Goal: Use online tool/utility: Utilize a website feature to perform a specific function

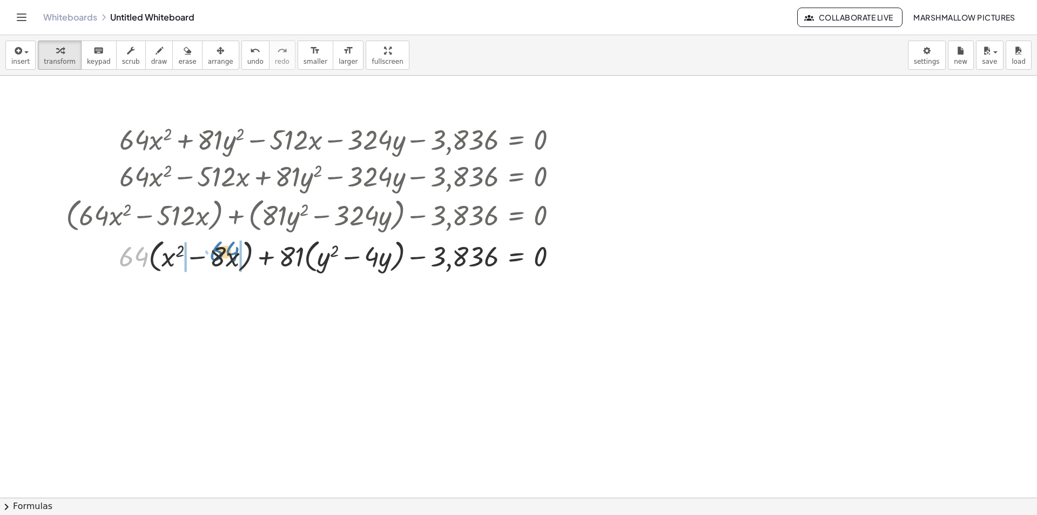
drag, startPoint x: 140, startPoint y: 259, endPoint x: 231, endPoint y: 254, distance: 90.9
click at [231, 254] on div at bounding box center [316, 255] width 511 height 41
drag, startPoint x: 229, startPoint y: 264, endPoint x: 181, endPoint y: 259, distance: 48.3
drag, startPoint x: 444, startPoint y: 259, endPoint x: 534, endPoint y: 260, distance: 90.8
click at [534, 260] on div at bounding box center [318, 255] width 506 height 41
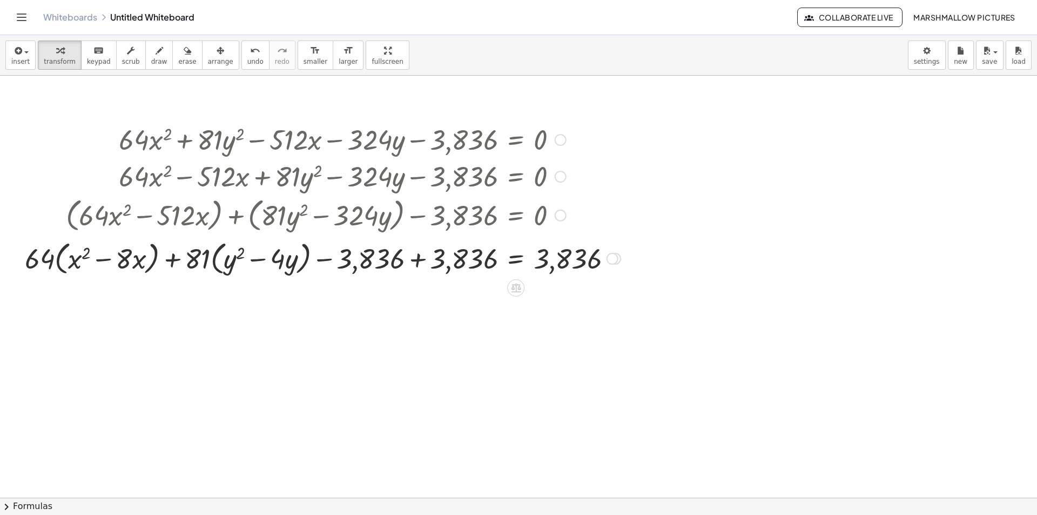
click at [572, 259] on div at bounding box center [322, 257] width 607 height 41
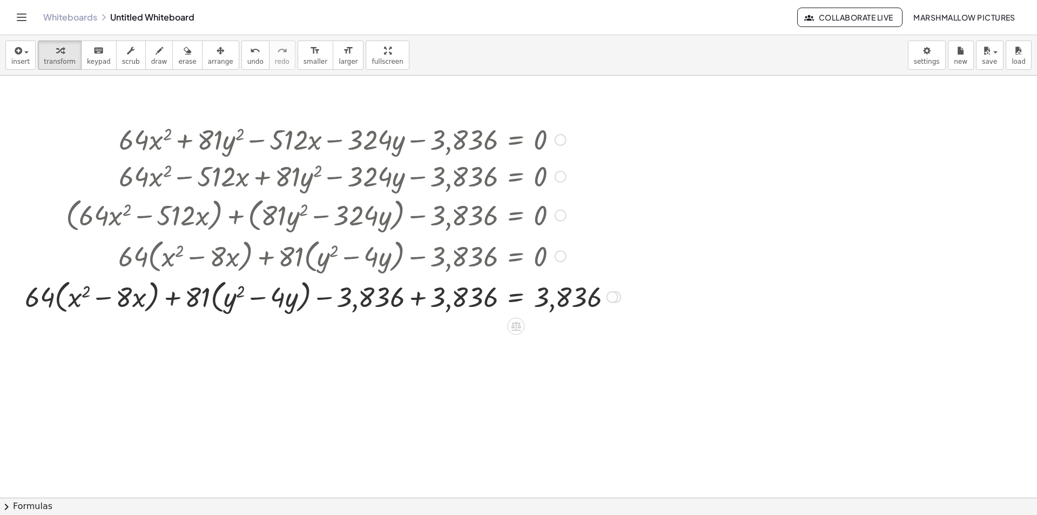
click at [441, 300] on div at bounding box center [322, 296] width 607 height 41
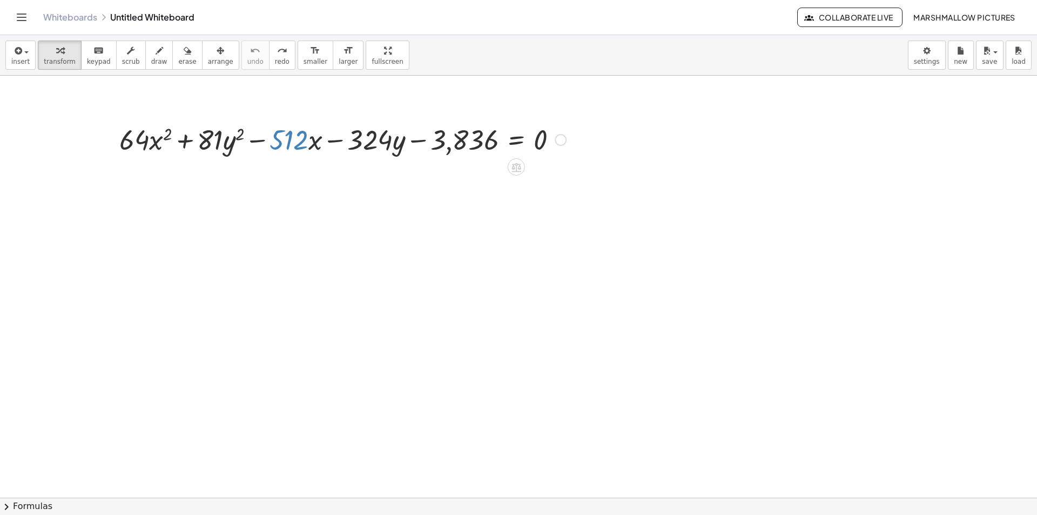
click at [310, 169] on div at bounding box center [518, 498] width 1037 height 844
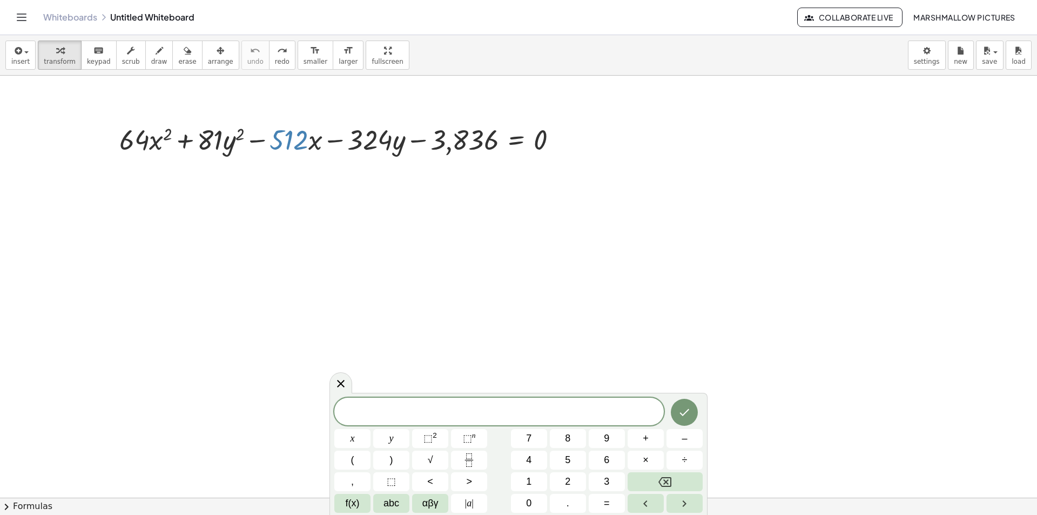
drag, startPoint x: 340, startPoint y: 386, endPoint x: 314, endPoint y: 229, distance: 159.3
click at [340, 385] on icon at bounding box center [340, 383] width 13 height 13
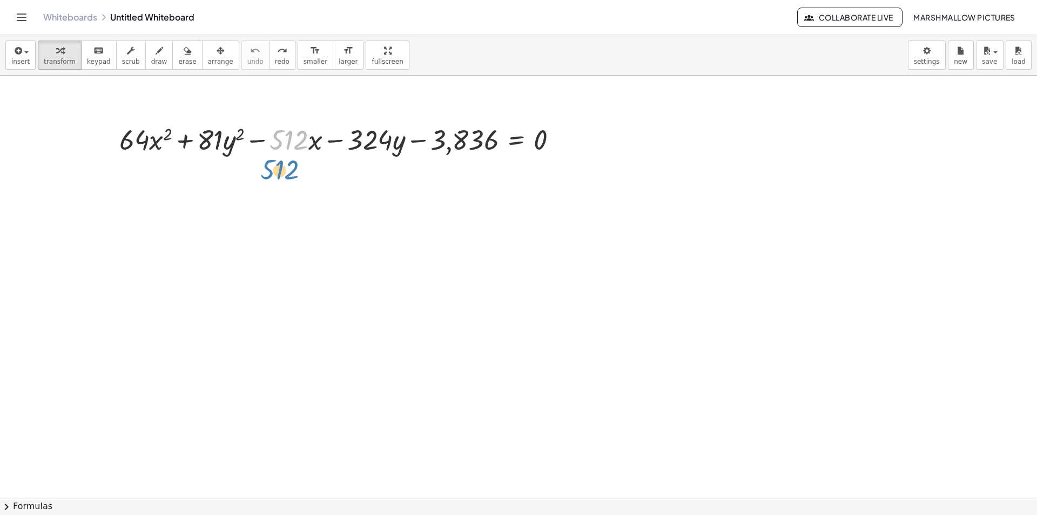
drag, startPoint x: 291, startPoint y: 133, endPoint x: 279, endPoint y: 175, distance: 43.4
drag, startPoint x: 605, startPoint y: 134, endPoint x: 619, endPoint y: 140, distance: 15.8
click at [619, 139] on div "− 3,836 + · 64 · x 2 + · 81 · y 2 − · 512 · x − · 324 · y − 3,836 = 0" at bounding box center [518, 498] width 1037 height 844
drag, startPoint x: 453, startPoint y: 135, endPoint x: 585, endPoint y: 152, distance: 132.9
click at [585, 152] on div "− 3,836 + · 64 · x 2 + · 81 · y 2 − · 512 · x − · 324 · y − 3,836 = 0" at bounding box center [518, 498] width 1037 height 844
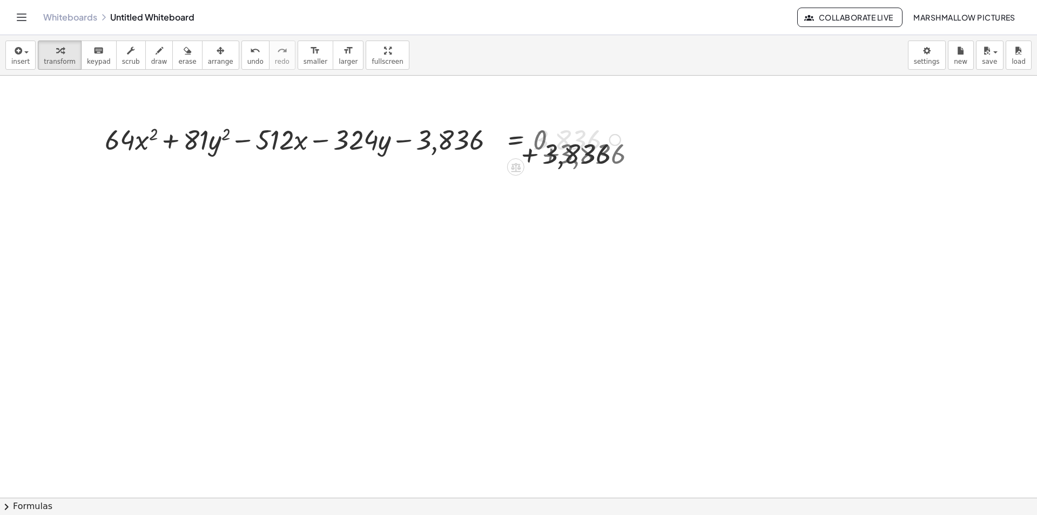
click at [586, 139] on div at bounding box center [323, 138] width 606 height 37
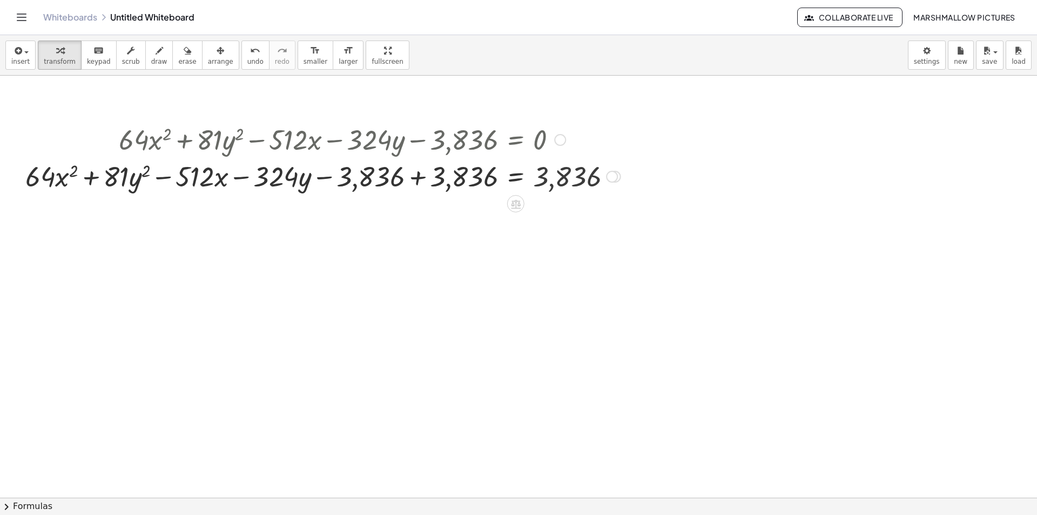
click at [458, 152] on div at bounding box center [323, 138] width 606 height 37
click at [461, 184] on div at bounding box center [323, 175] width 606 height 37
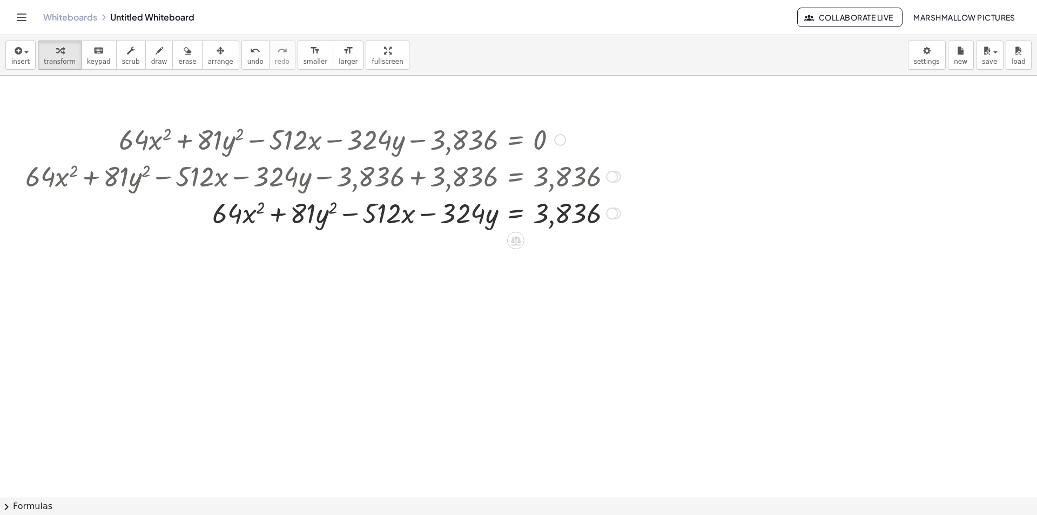
click at [611, 210] on div at bounding box center [612, 213] width 12 height 12
click at [517, 247] on div at bounding box center [515, 240] width 17 height 17
click at [560, 246] on div at bounding box center [559, 240] width 17 height 17
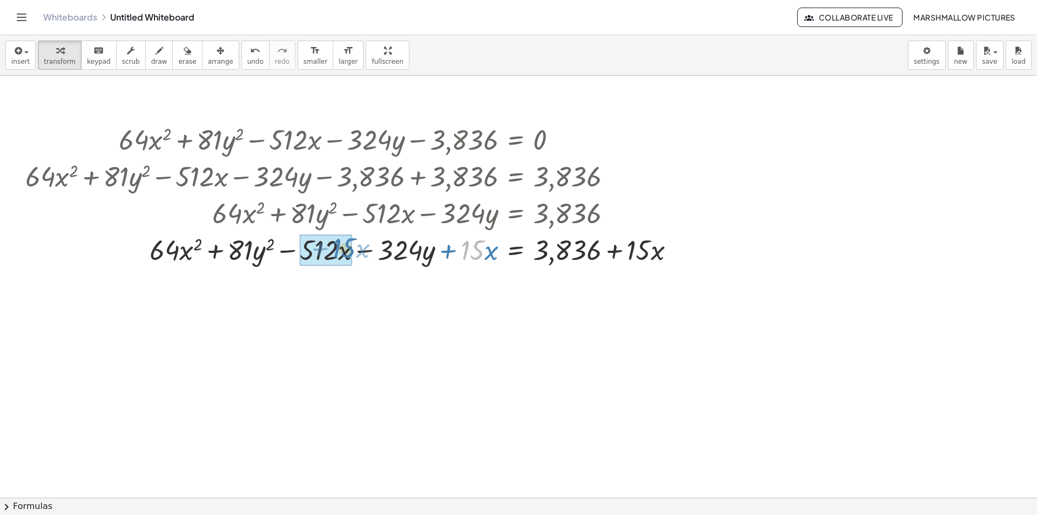
drag, startPoint x: 473, startPoint y: 252, endPoint x: 343, endPoint y: 249, distance: 130.8
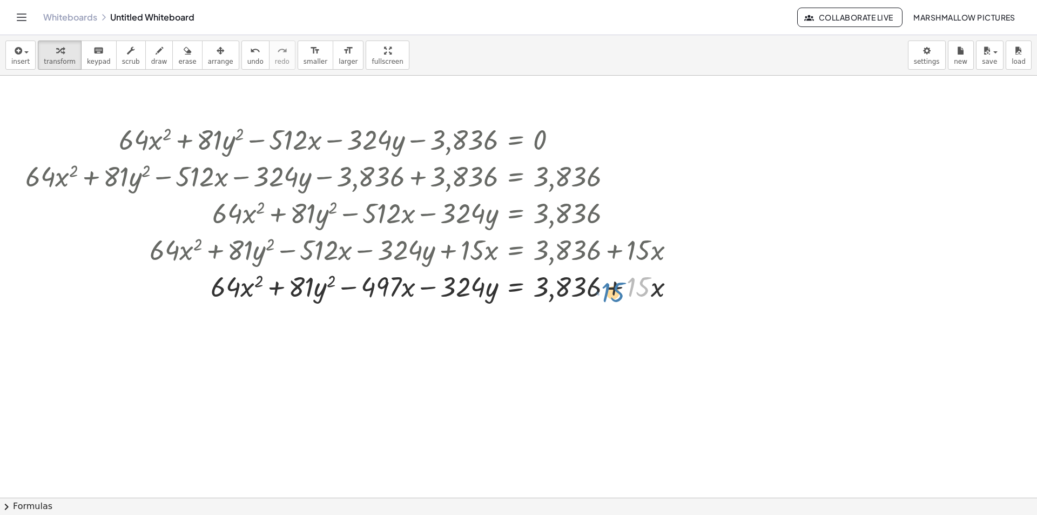
click at [623, 289] on div at bounding box center [354, 285] width 669 height 37
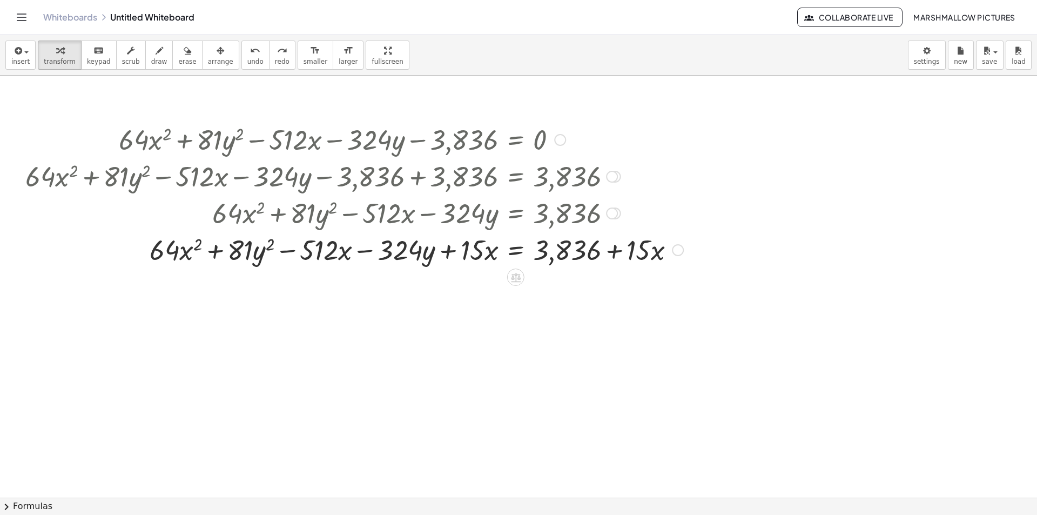
click at [680, 249] on div at bounding box center [678, 250] width 12 height 12
click at [512, 321] on div at bounding box center [518, 498] width 1037 height 844
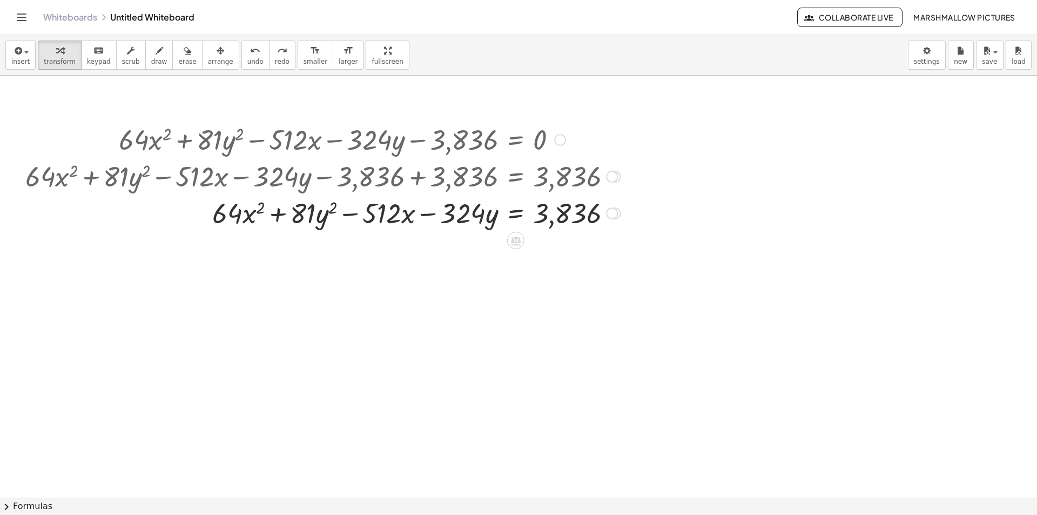
click at [611, 213] on div at bounding box center [612, 213] width 12 height 12
click at [524, 238] on div at bounding box center [515, 240] width 17 height 17
click at [560, 242] on icon at bounding box center [559, 241] width 10 height 10
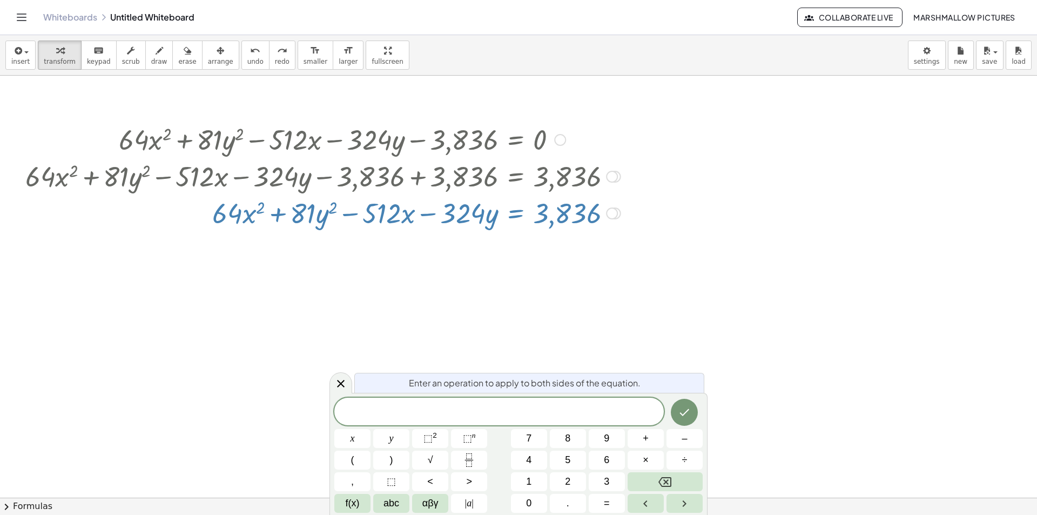
click at [522, 414] on span at bounding box center [499, 412] width 330 height 16
click at [488, 406] on span "​ 1 6" at bounding box center [499, 412] width 330 height 15
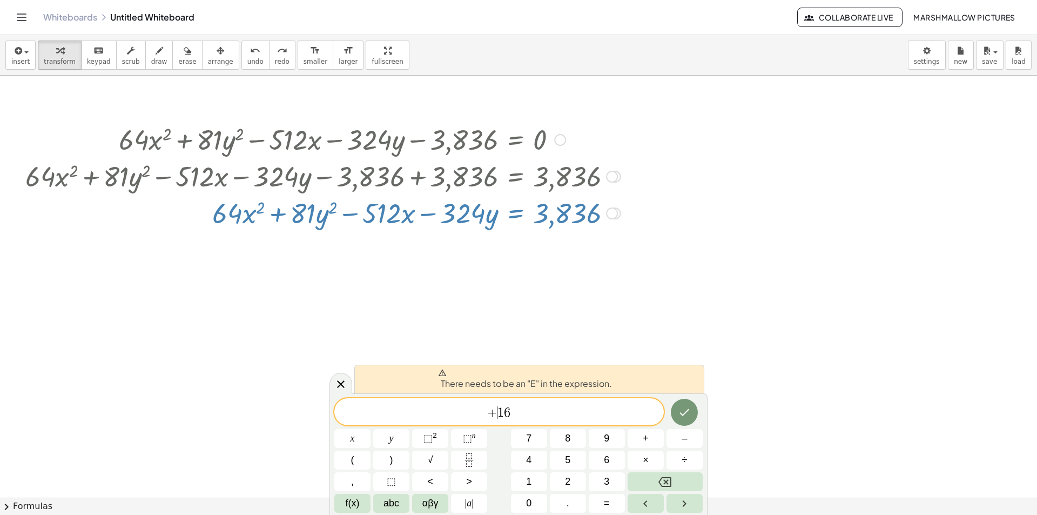
click at [488, 406] on span "+" at bounding box center [492, 412] width 10 height 13
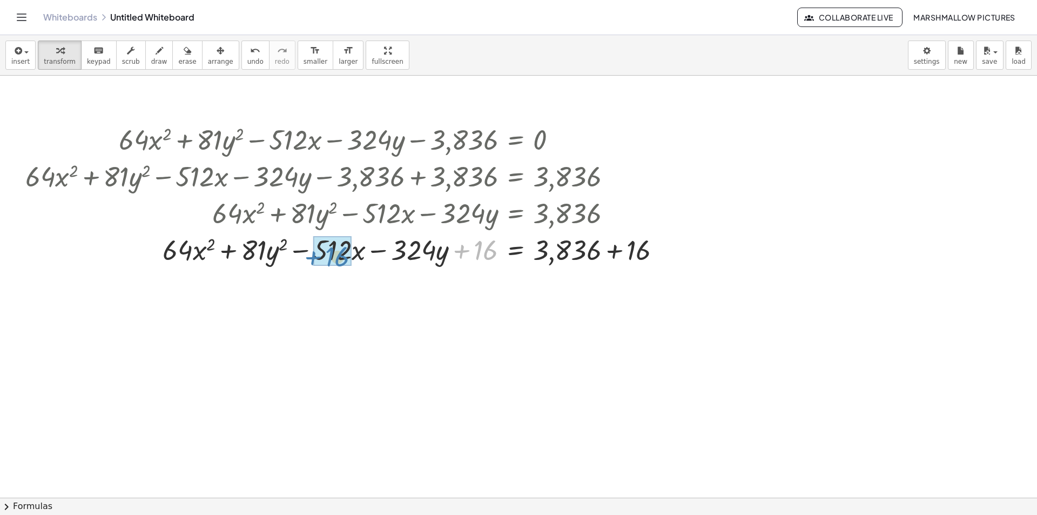
drag, startPoint x: 448, startPoint y: 247, endPoint x: 334, endPoint y: 258, distance: 114.0
drag, startPoint x: 634, startPoint y: 253, endPoint x: 596, endPoint y: 247, distance: 38.4
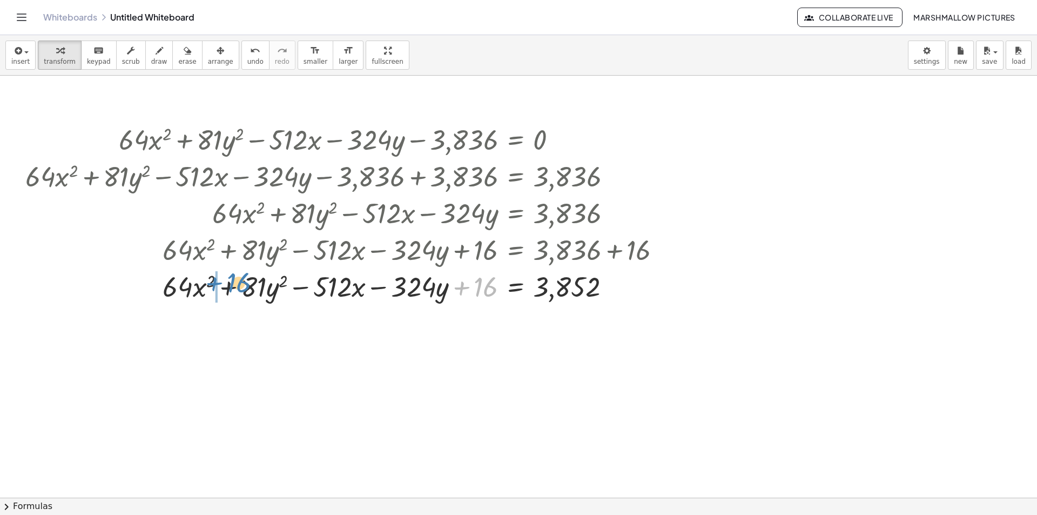
drag, startPoint x: 485, startPoint y: 294, endPoint x: 238, endPoint y: 290, distance: 247.5
click at [238, 290] on div at bounding box center [347, 285] width 655 height 37
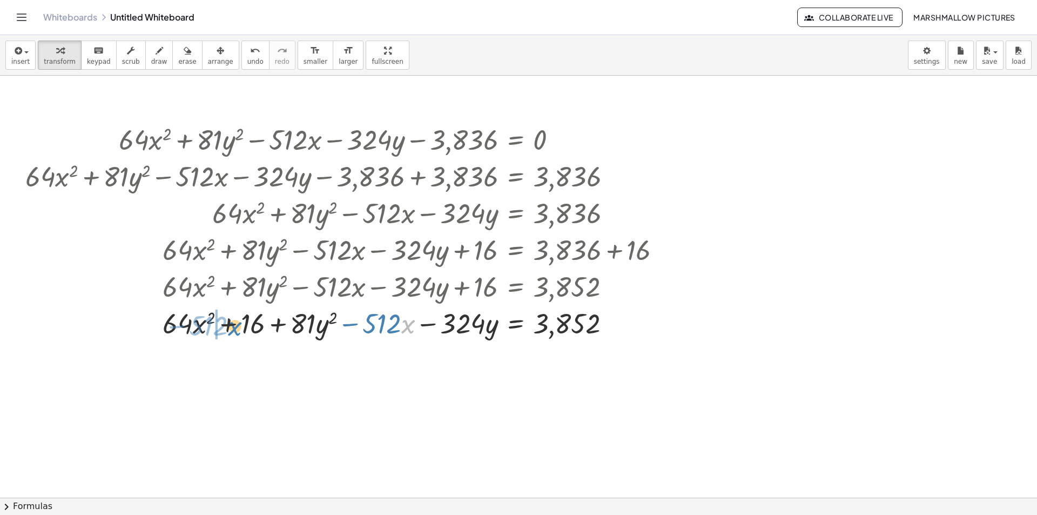
drag, startPoint x: 409, startPoint y: 324, endPoint x: 236, endPoint y: 326, distance: 173.4
click at [236, 326] on div at bounding box center [347, 322] width 655 height 37
click at [611, 320] on div at bounding box center [611, 324] width 12 height 12
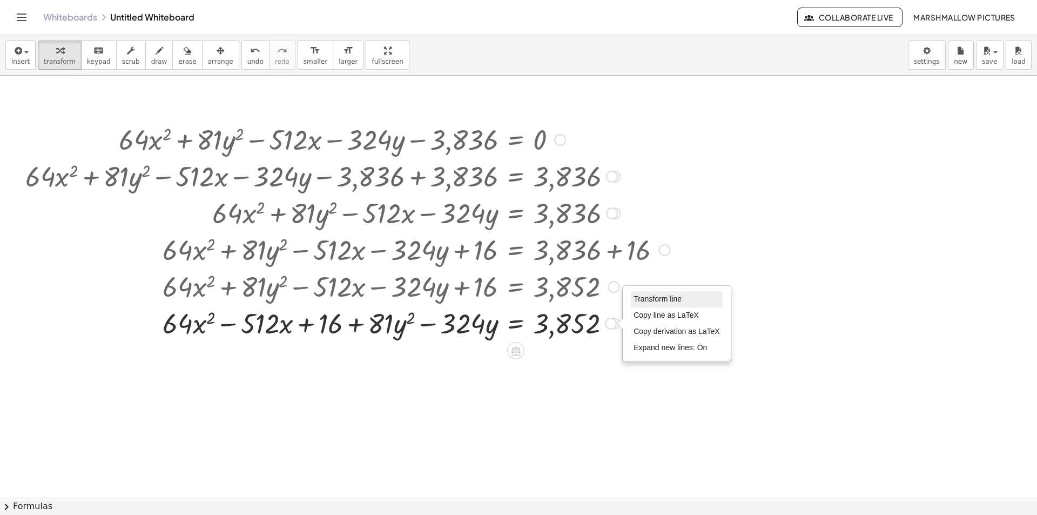
click at [652, 297] on span "Transform line" at bounding box center [658, 298] width 48 height 9
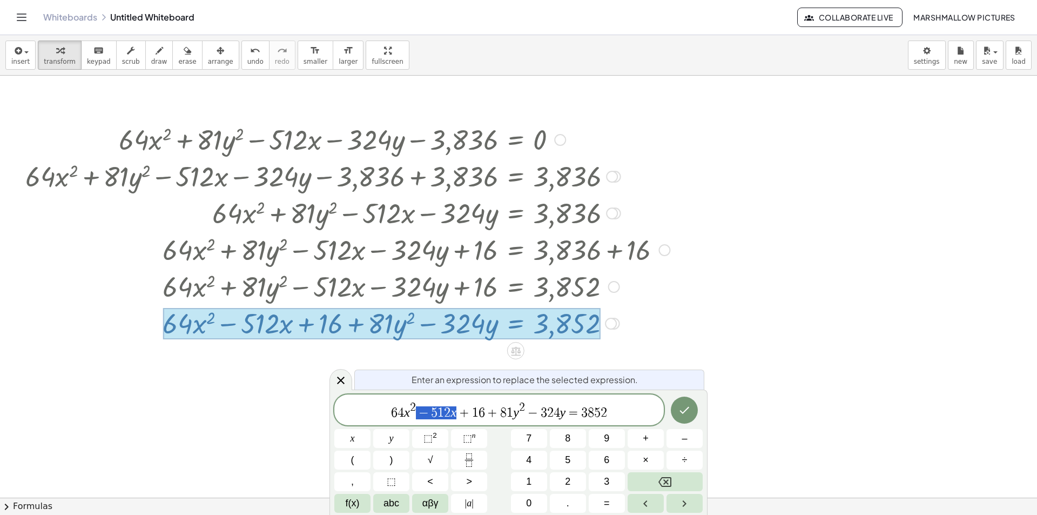
drag, startPoint x: 456, startPoint y: 411, endPoint x: 418, endPoint y: 408, distance: 38.4
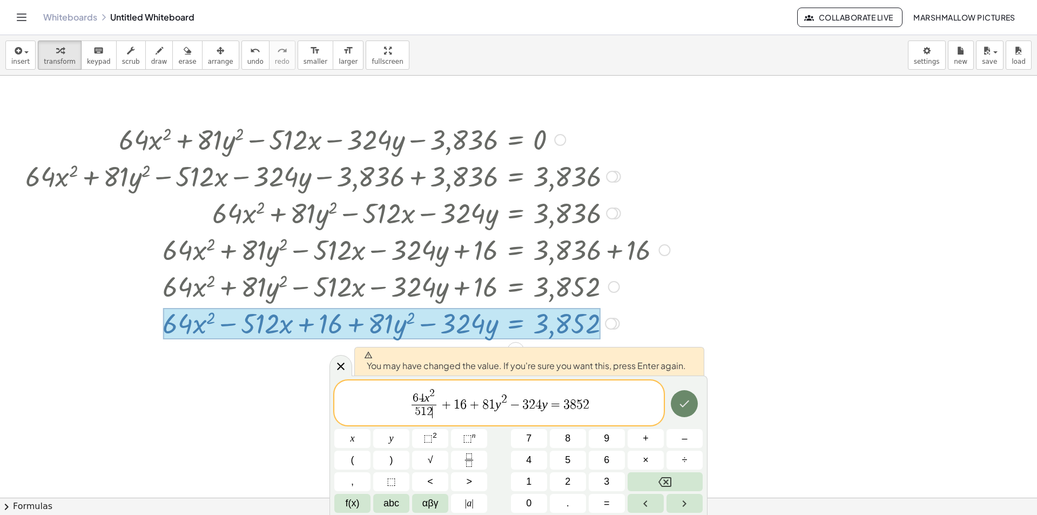
click at [682, 413] on button "Done" at bounding box center [684, 403] width 27 height 27
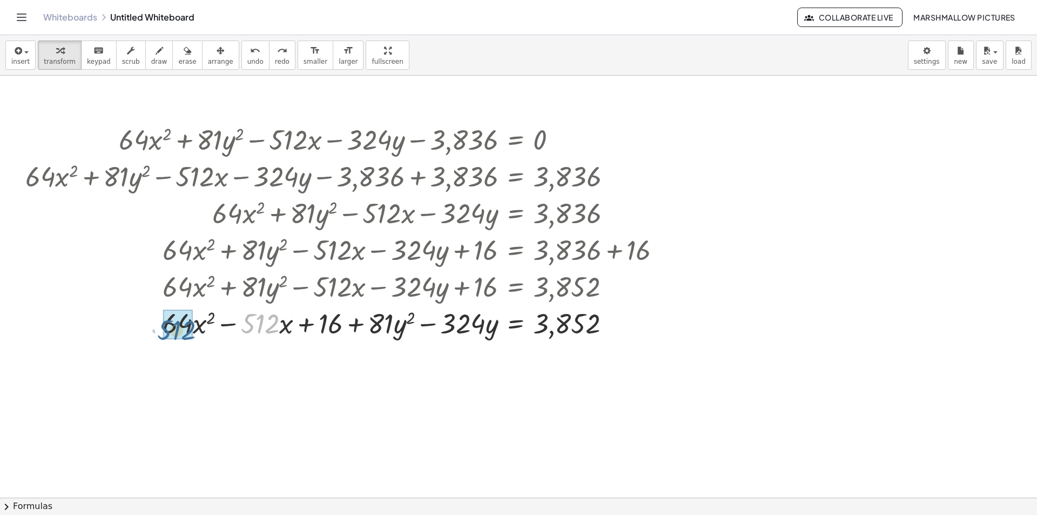
drag, startPoint x: 270, startPoint y: 326, endPoint x: 193, endPoint y: 333, distance: 77.0
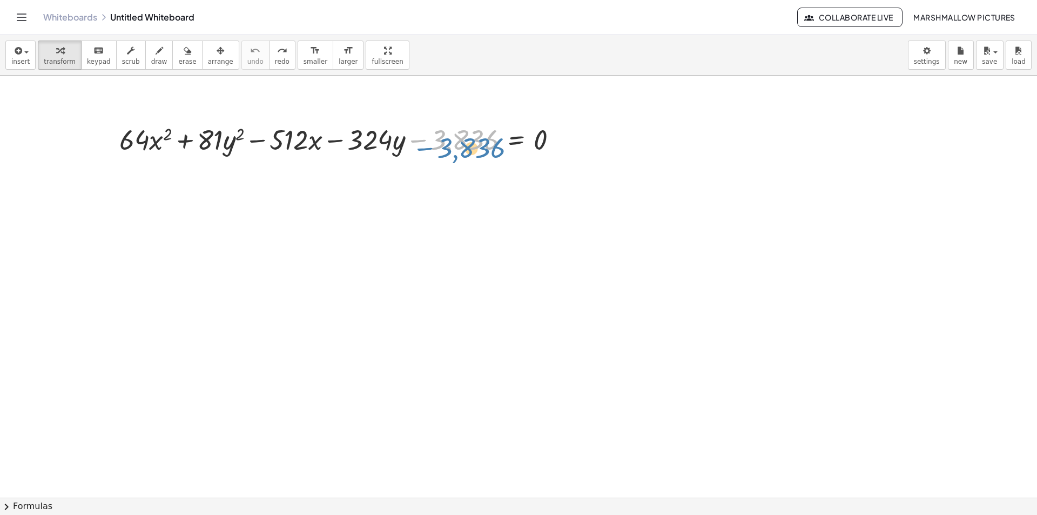
drag, startPoint x: 467, startPoint y: 132, endPoint x: 468, endPoint y: 140, distance: 8.2
click at [468, 140] on div at bounding box center [343, 138] width 458 height 37
drag, startPoint x: 458, startPoint y: 137, endPoint x: 523, endPoint y: 140, distance: 64.9
click at [523, 140] on div at bounding box center [343, 138] width 458 height 37
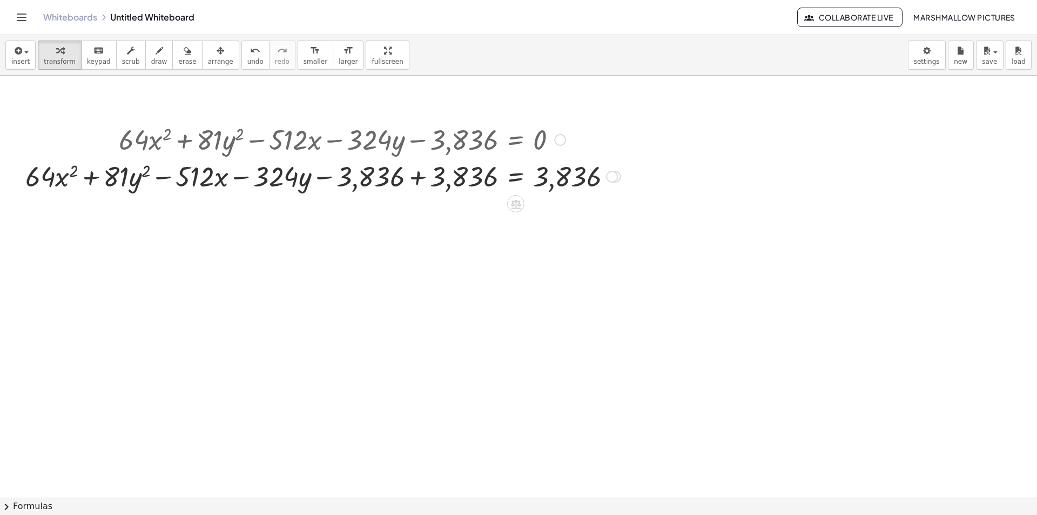
click at [417, 180] on div at bounding box center [323, 175] width 606 height 37
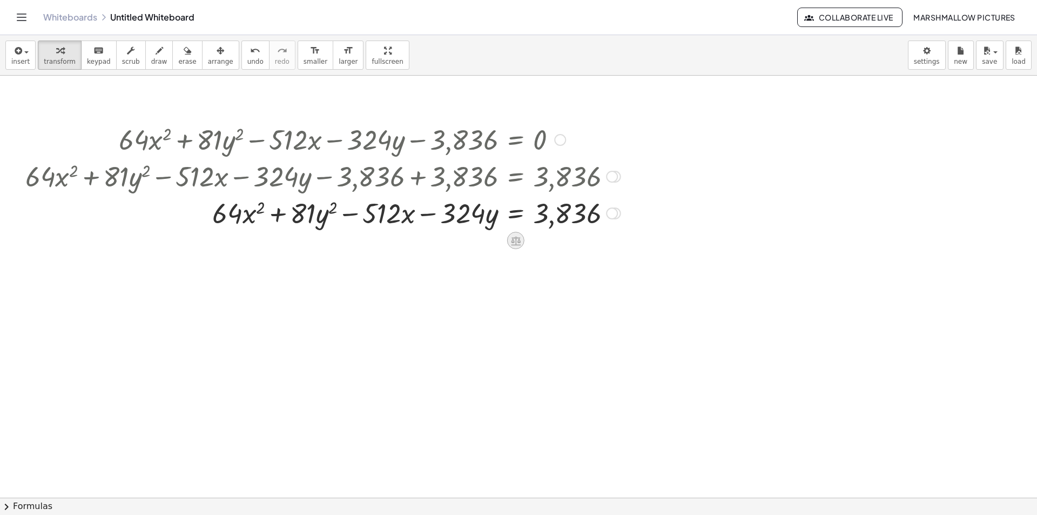
click at [515, 242] on icon at bounding box center [516, 240] width 10 height 9
click at [554, 240] on icon at bounding box center [559, 241] width 10 height 10
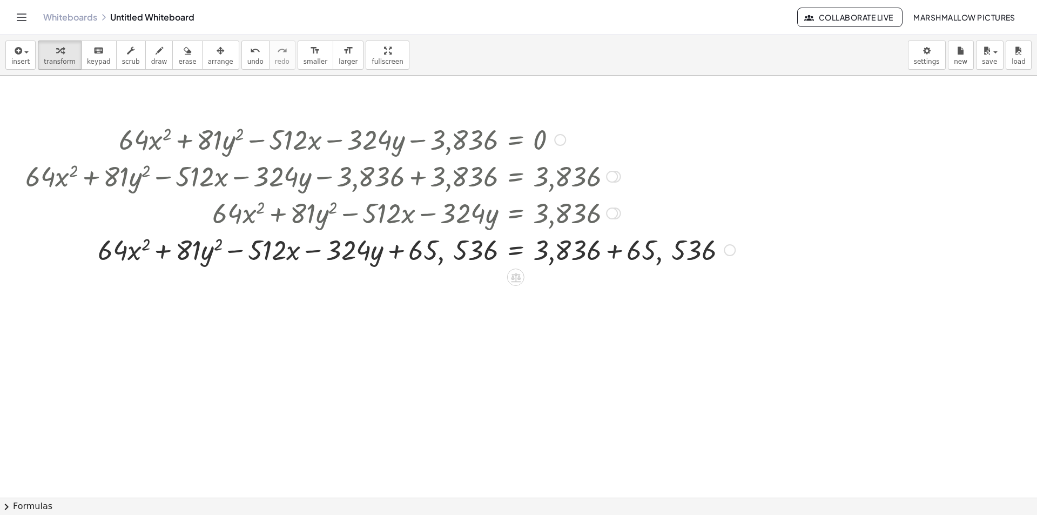
click at [625, 253] on div at bounding box center [380, 249] width 721 height 37
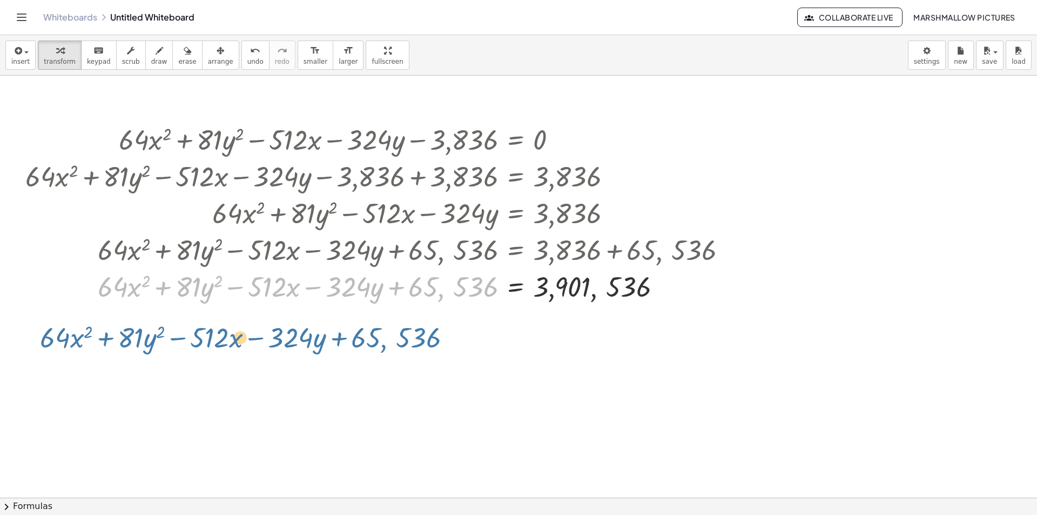
drag, startPoint x: 405, startPoint y: 262, endPoint x: 407, endPoint y: 291, distance: 29.8
click at [406, 292] on div at bounding box center [380, 285] width 721 height 37
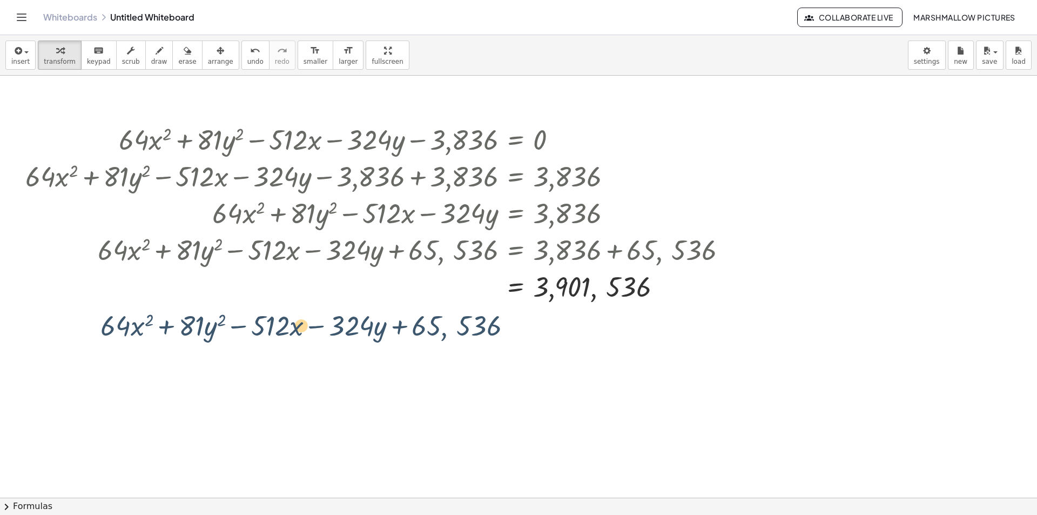
drag, startPoint x: 446, startPoint y: 279, endPoint x: 440, endPoint y: 277, distance: 6.3
click at [440, 278] on div at bounding box center [380, 285] width 721 height 37
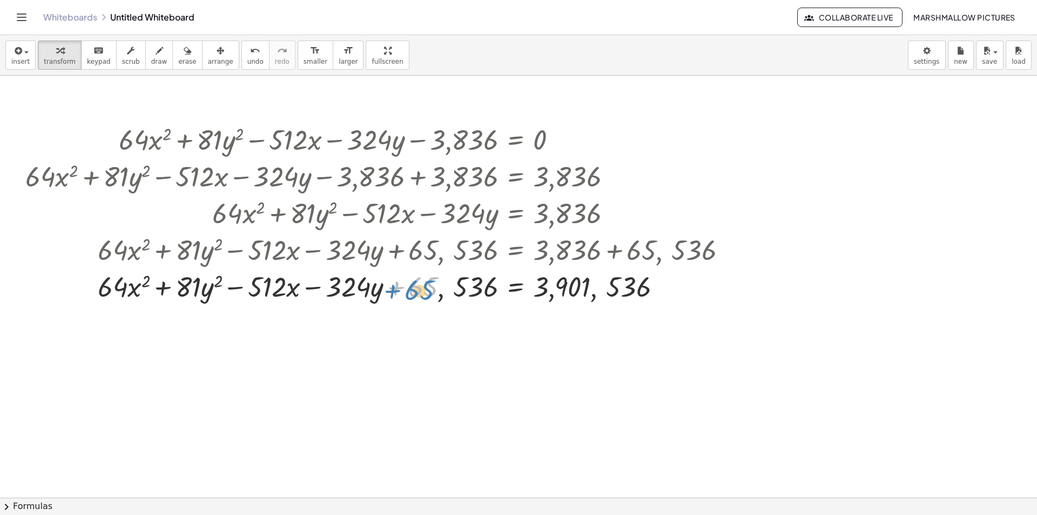
drag, startPoint x: 438, startPoint y: 297, endPoint x: 422, endPoint y: 294, distance: 15.8
click at [422, 294] on div at bounding box center [380, 285] width 721 height 37
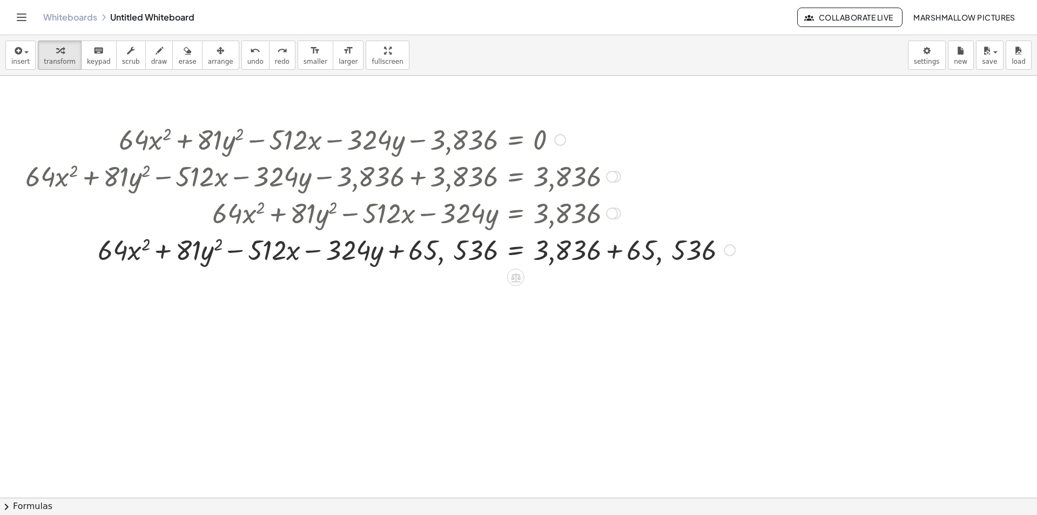
click at [731, 248] on div at bounding box center [730, 250] width 12 height 12
click at [575, 344] on div at bounding box center [518, 498] width 1037 height 844
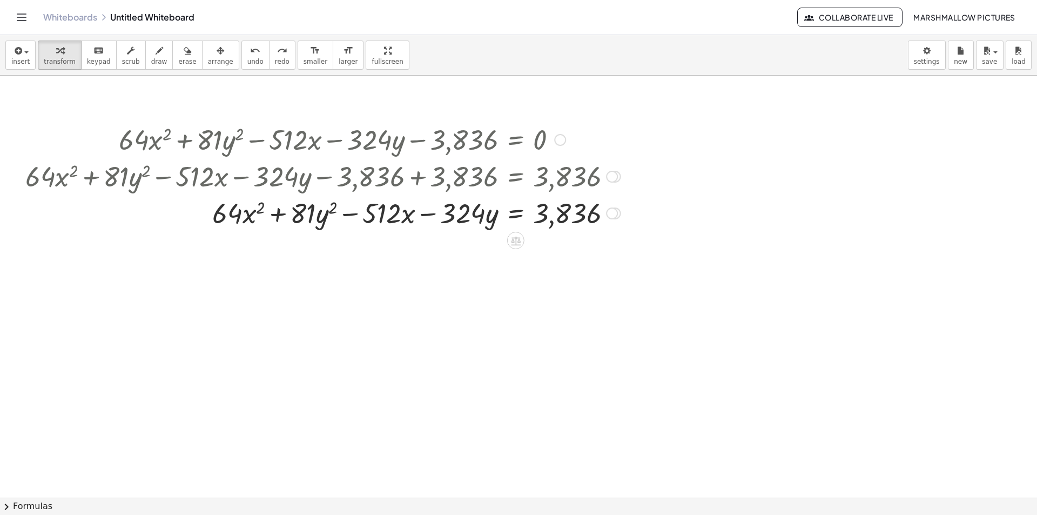
click at [613, 212] on div at bounding box center [612, 213] width 12 height 12
click at [522, 236] on div at bounding box center [515, 240] width 17 height 17
click at [563, 236] on icon at bounding box center [559, 241] width 10 height 10
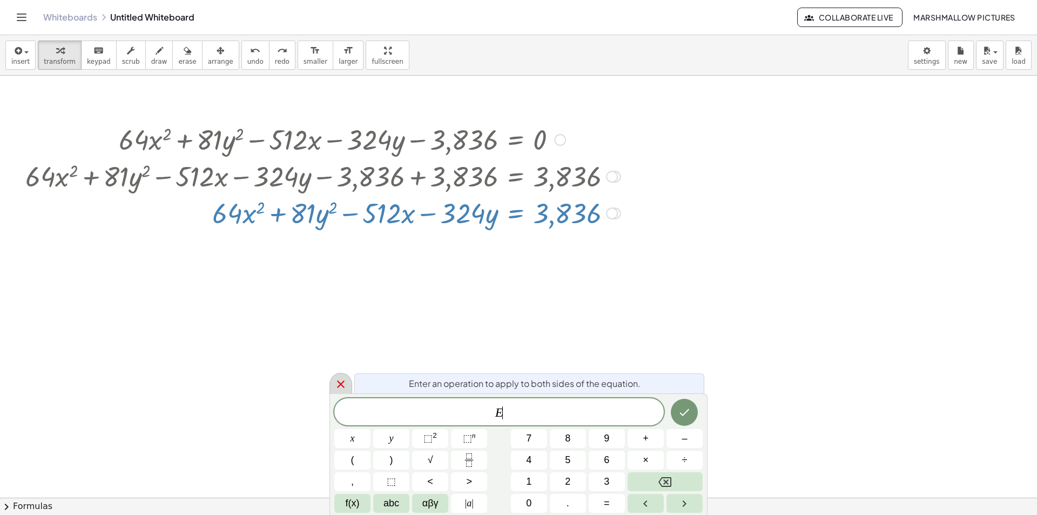
click at [340, 387] on icon at bounding box center [340, 384] width 13 height 13
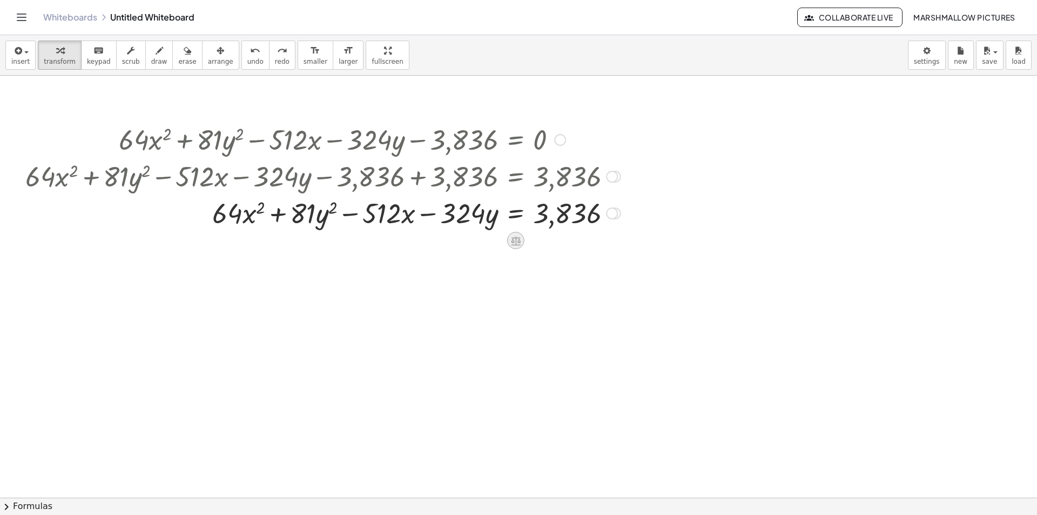
click at [514, 237] on icon at bounding box center [515, 240] width 11 height 11
click at [474, 239] on span "+" at bounding box center [473, 241] width 6 height 16
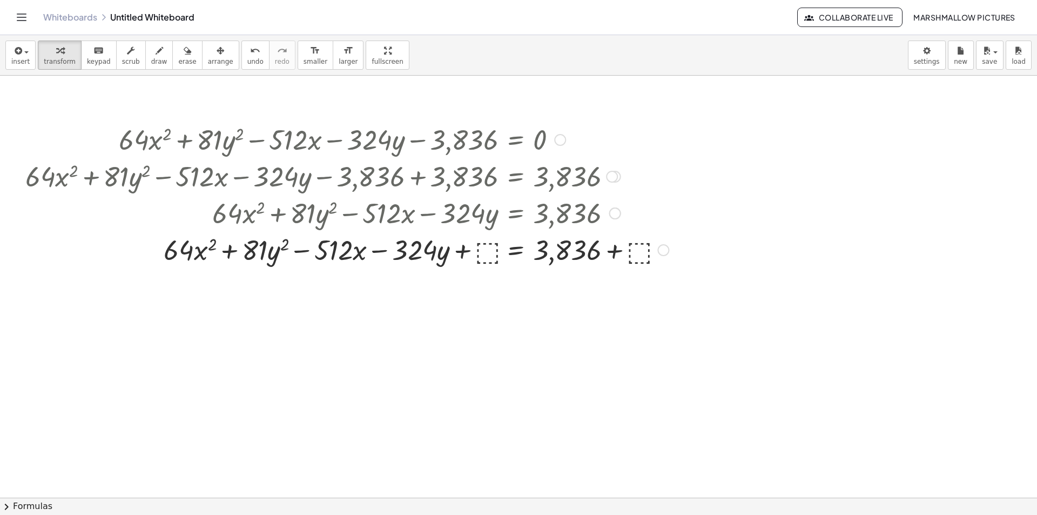
click at [486, 259] on div at bounding box center [347, 249] width 654 height 37
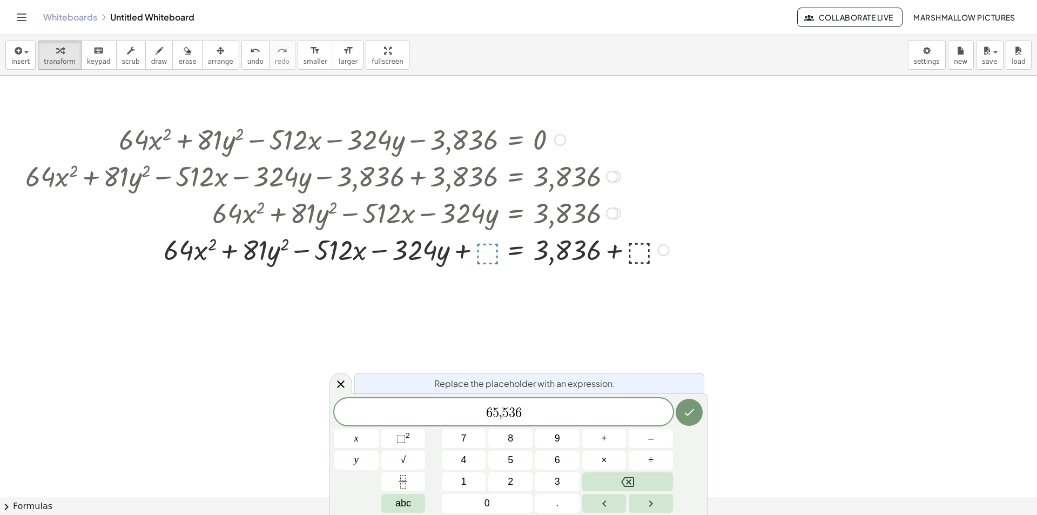
click at [502, 412] on span "6 5 , ​ 5 3 6" at bounding box center [503, 412] width 339 height 15
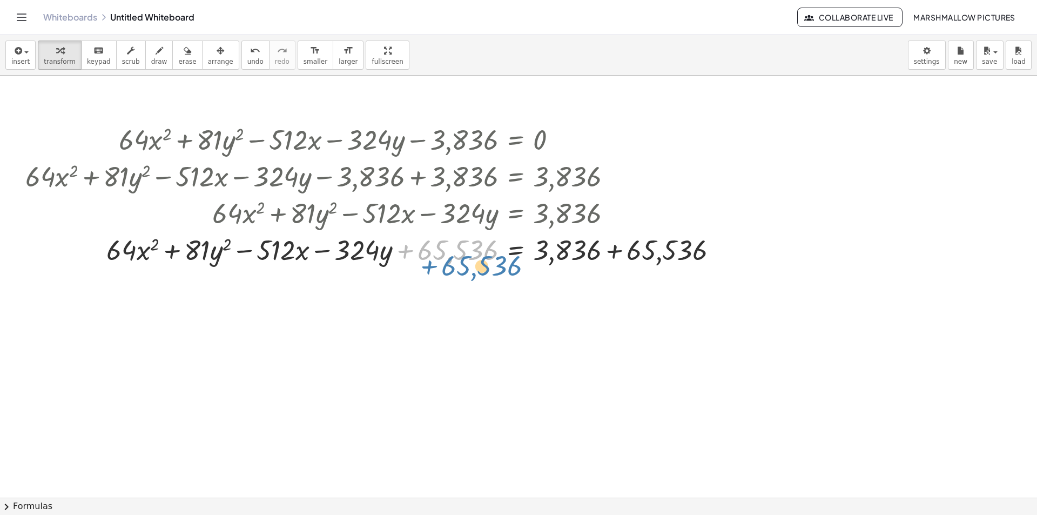
drag, startPoint x: 449, startPoint y: 251, endPoint x: 472, endPoint y: 264, distance: 26.1
click at [472, 264] on div at bounding box center [376, 249] width 712 height 37
drag, startPoint x: 202, startPoint y: 250, endPoint x: 176, endPoint y: 250, distance: 25.9
click at [176, 250] on div at bounding box center [376, 249] width 712 height 37
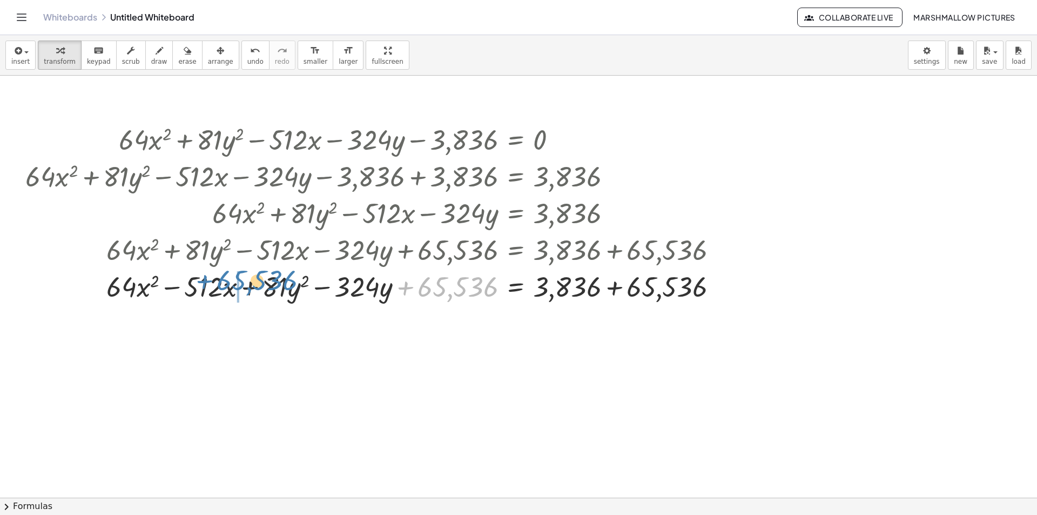
drag, startPoint x: 395, startPoint y: 249, endPoint x: 247, endPoint y: 242, distance: 148.2
click at [516, 140] on div "+ · 64 · x 2 + · 81 · y 2 − · 512 · x − · 324 · y − 3,836 = 0 + · 64 · x 2 + · …" at bounding box center [516, 140] width 0 height 0
click at [615, 289] on div at bounding box center [376, 285] width 712 height 37
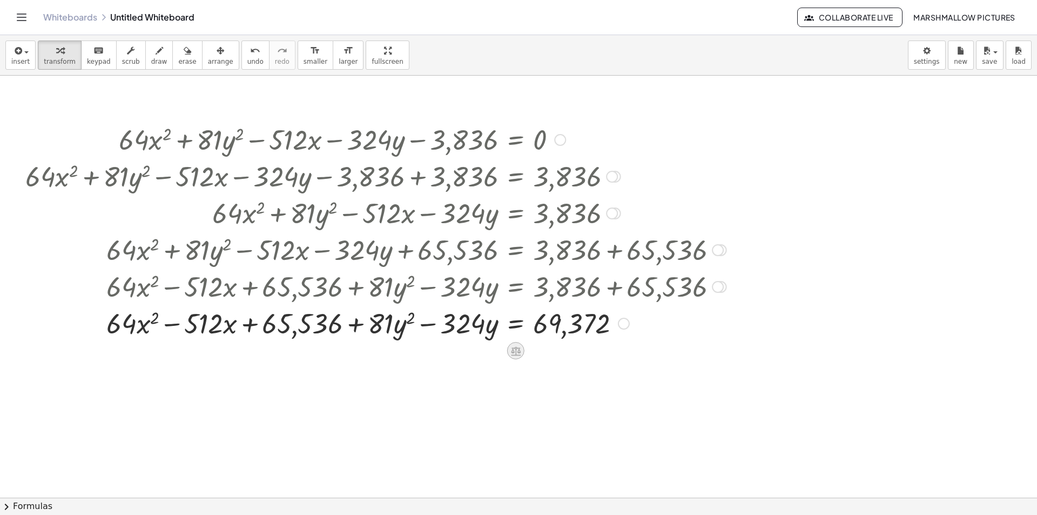
click at [515, 343] on div at bounding box center [515, 350] width 17 height 17
click at [471, 350] on span "+" at bounding box center [473, 351] width 6 height 16
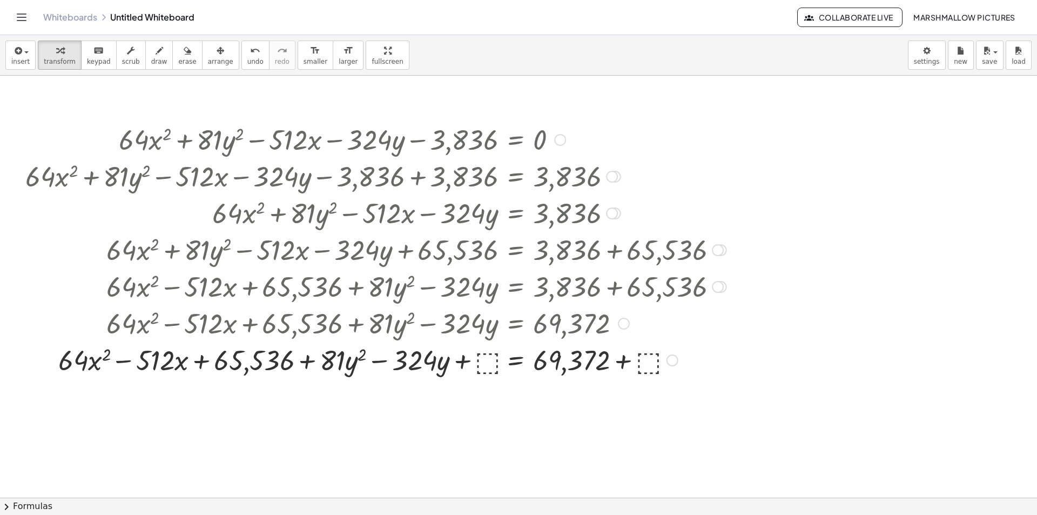
click at [491, 357] on div at bounding box center [376, 359] width 712 height 37
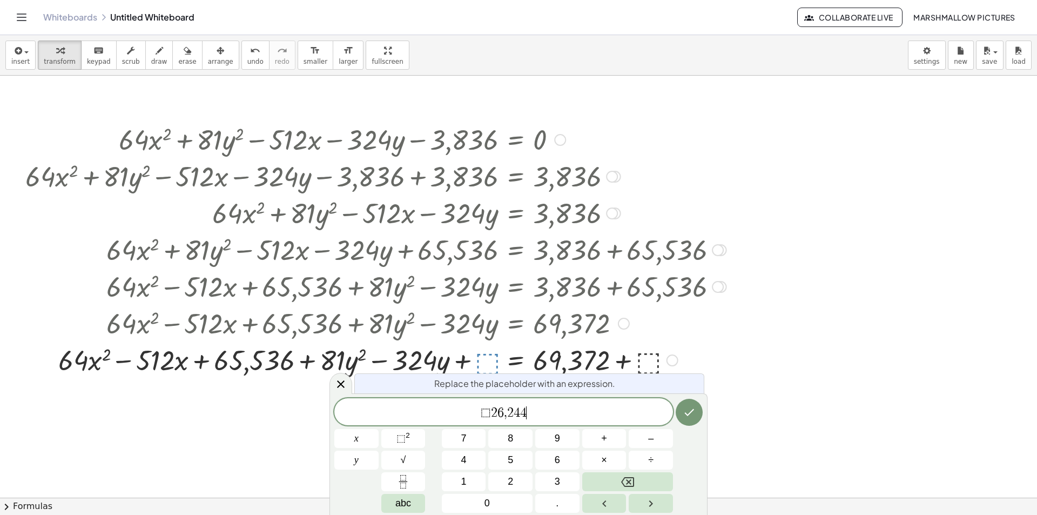
click at [490, 412] on span "⬚" at bounding box center [486, 412] width 10 height 13
click at [686, 401] on button "Done" at bounding box center [689, 412] width 27 height 27
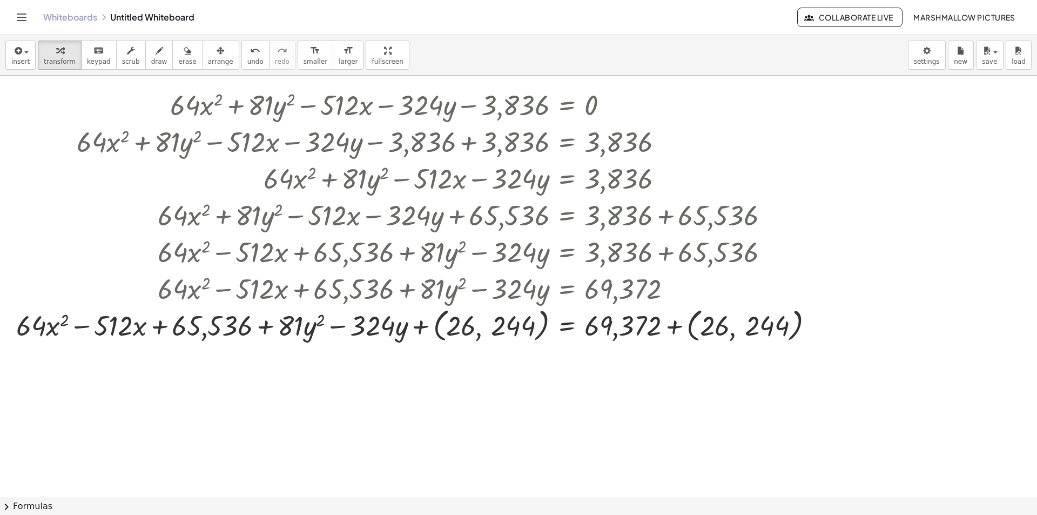
scroll to position [54, 0]
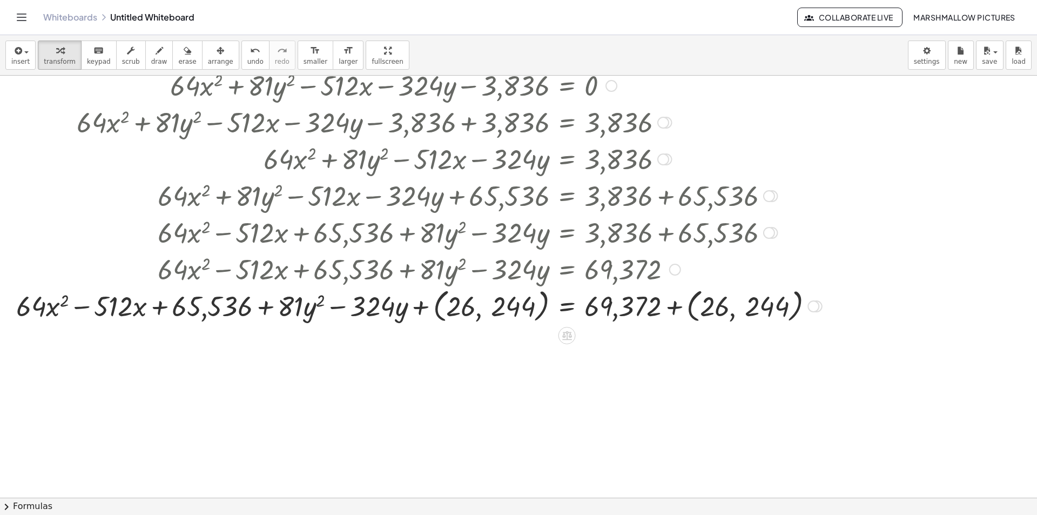
click at [434, 303] on div at bounding box center [419, 305] width 817 height 41
click at [442, 314] on div at bounding box center [419, 305] width 817 height 41
click at [461, 307] on div at bounding box center [419, 305] width 817 height 41
click at [423, 305] on div at bounding box center [419, 305] width 817 height 41
click at [439, 301] on div at bounding box center [419, 305] width 817 height 41
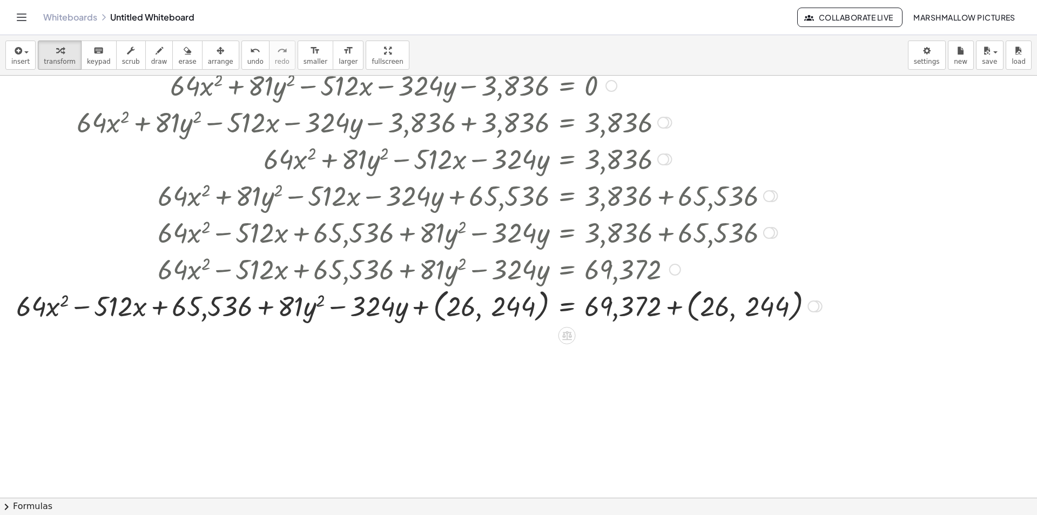
click at [439, 301] on div at bounding box center [419, 305] width 817 height 41
click at [437, 300] on div at bounding box center [419, 305] width 817 height 41
click at [681, 301] on div at bounding box center [419, 305] width 817 height 41
click at [681, 308] on div at bounding box center [419, 305] width 817 height 41
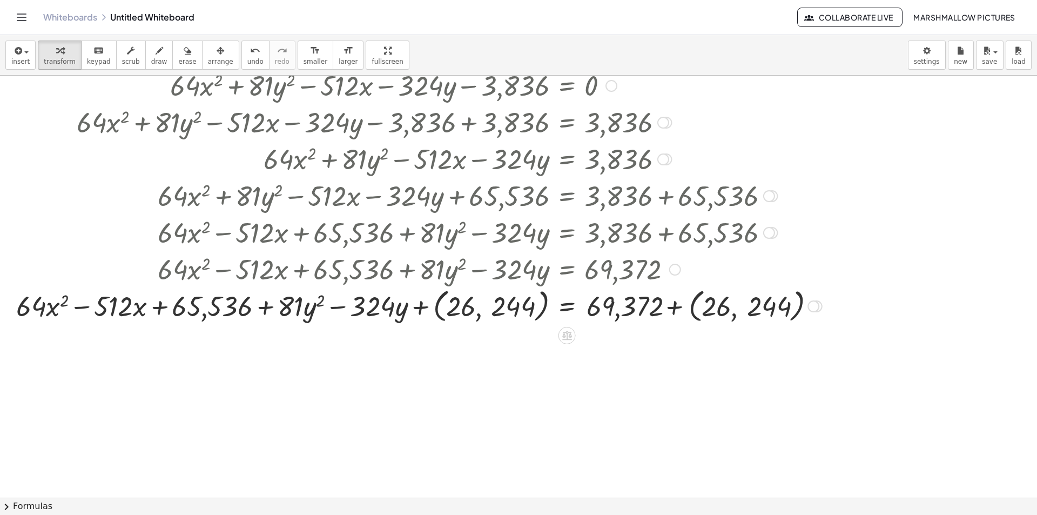
click at [681, 308] on div at bounding box center [419, 305] width 817 height 41
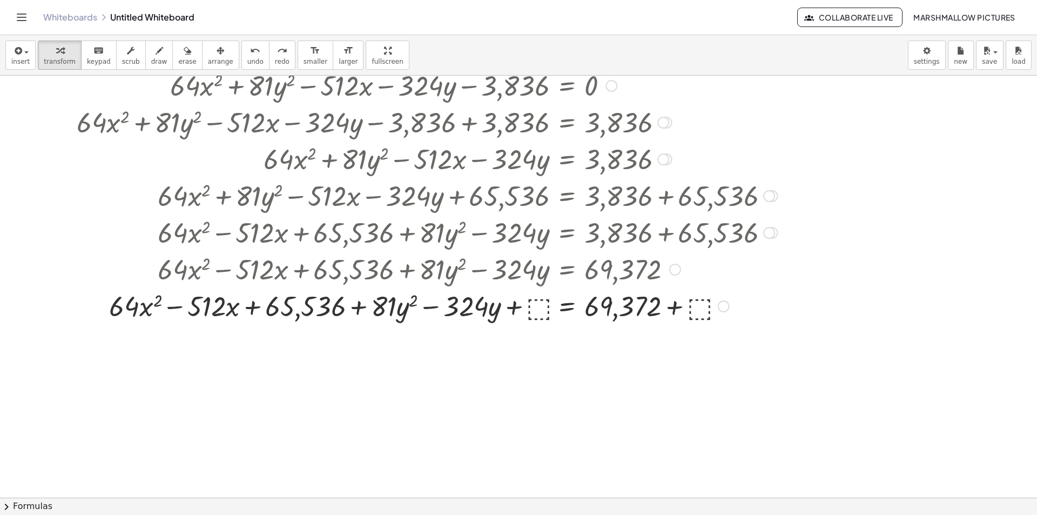
click at [543, 313] on div at bounding box center [427, 305] width 712 height 37
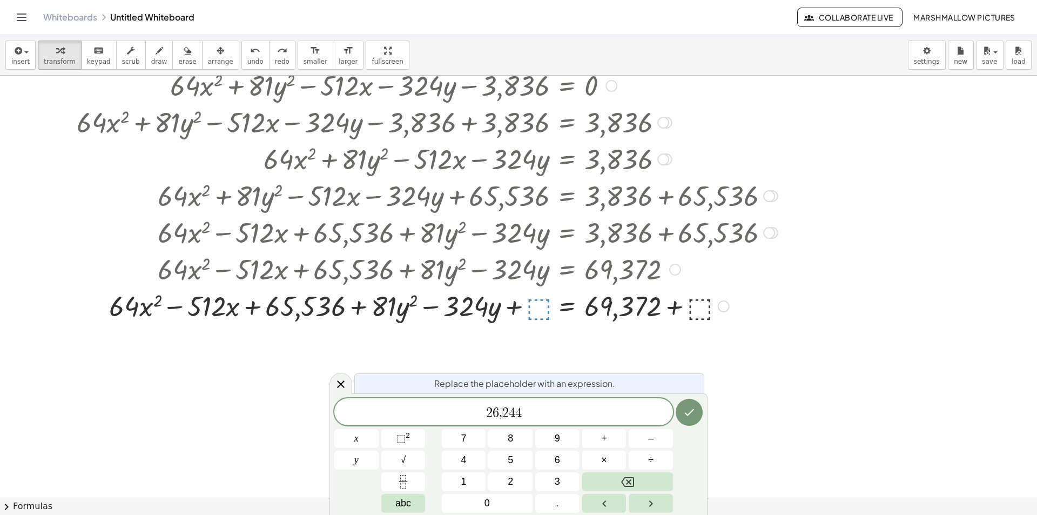
click at [502, 415] on span "2 6 , ​ 2 4 4" at bounding box center [503, 412] width 339 height 15
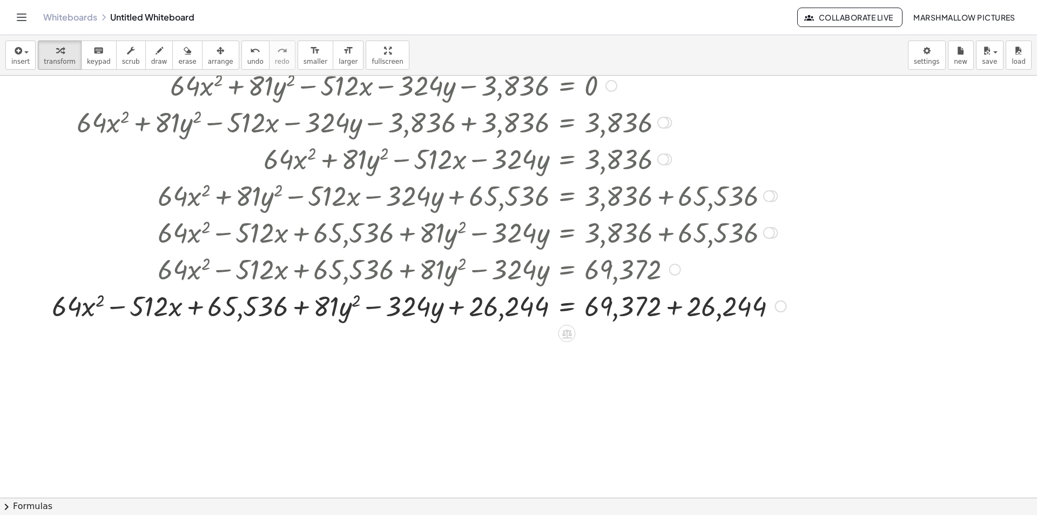
click at [672, 303] on div at bounding box center [418, 305] width 745 height 37
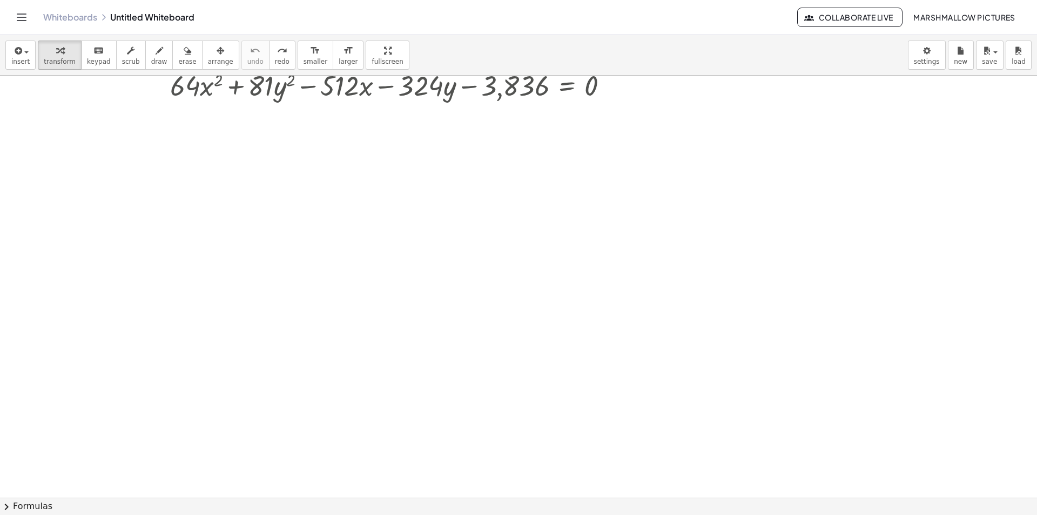
scroll to position [0, 0]
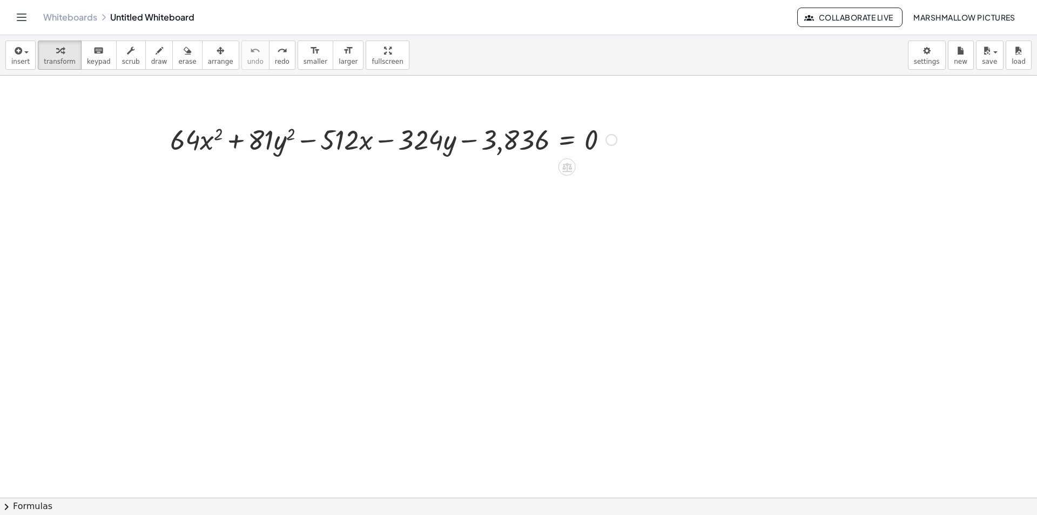
click at [611, 143] on div at bounding box center [612, 140] width 12 height 12
click at [657, 118] on li "Transform line" at bounding box center [678, 124] width 92 height 16
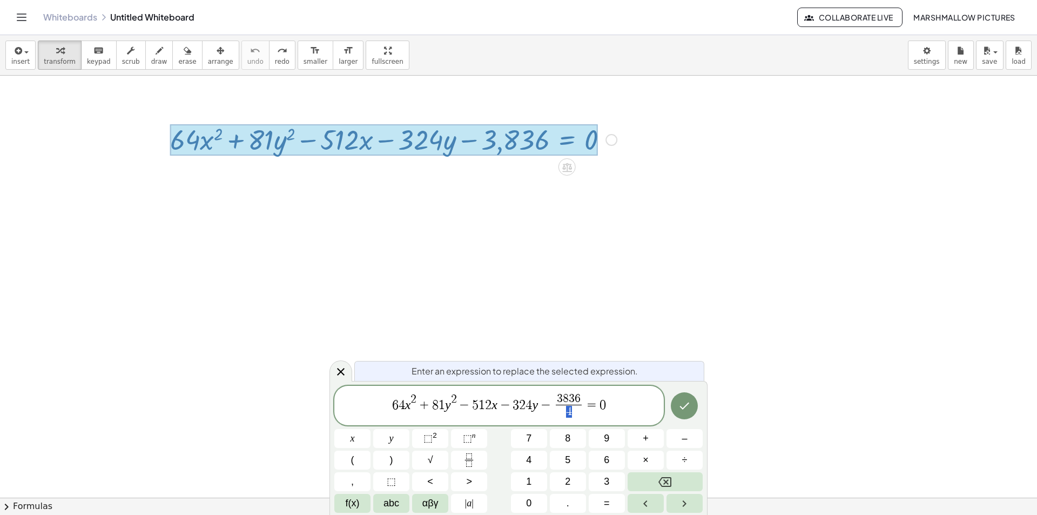
drag, startPoint x: 574, startPoint y: 412, endPoint x: 565, endPoint y: 412, distance: 9.7
click at [565, 412] on span "4" at bounding box center [569, 412] width 26 height 15
click at [679, 407] on icon "Done" at bounding box center [684, 405] width 13 height 13
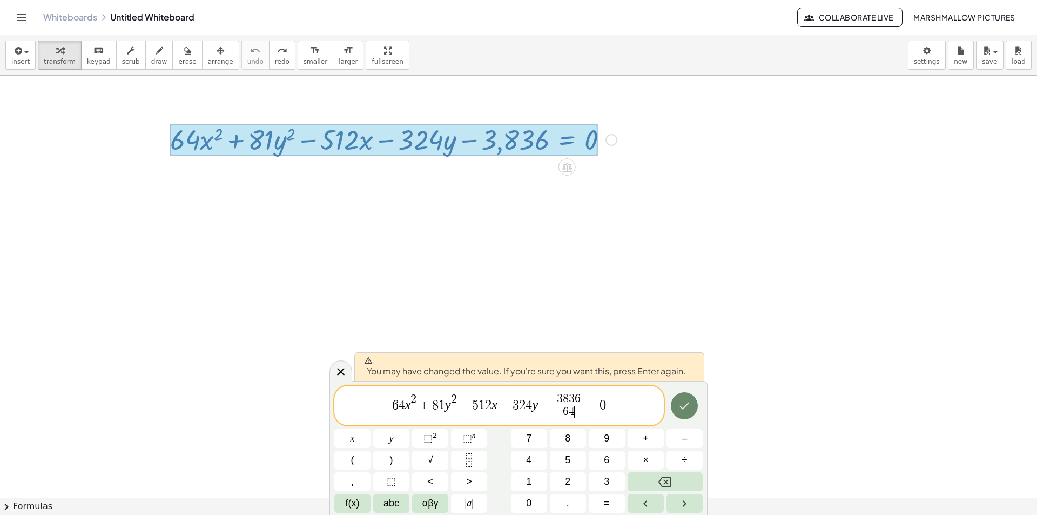
click at [679, 408] on icon "Done" at bounding box center [684, 405] width 13 height 13
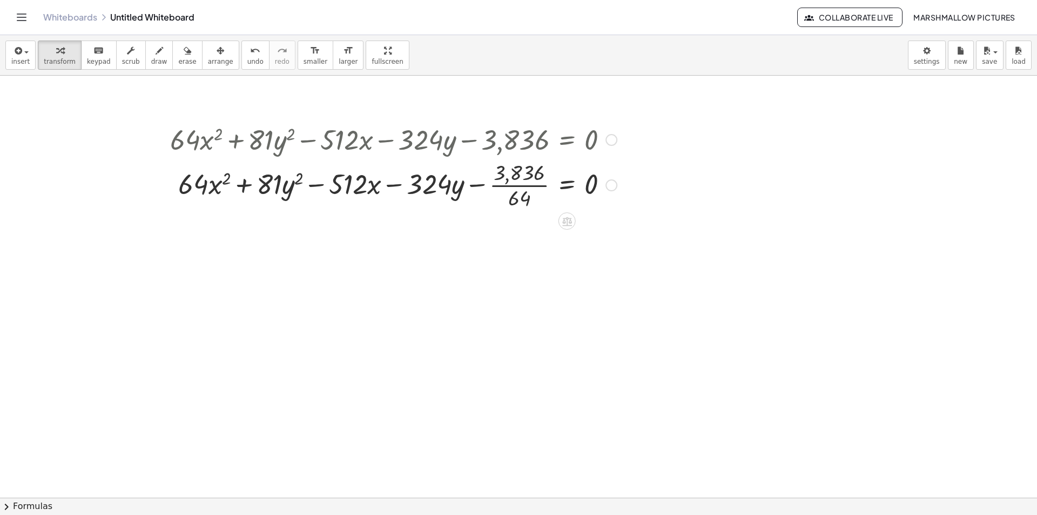
click at [613, 185] on div "Fix a mistake Transform line Copy line as LaTeX Copy derivation as LaTeX Expand…" at bounding box center [612, 185] width 12 height 12
click at [656, 155] on li "Transform line" at bounding box center [678, 161] width 92 height 16
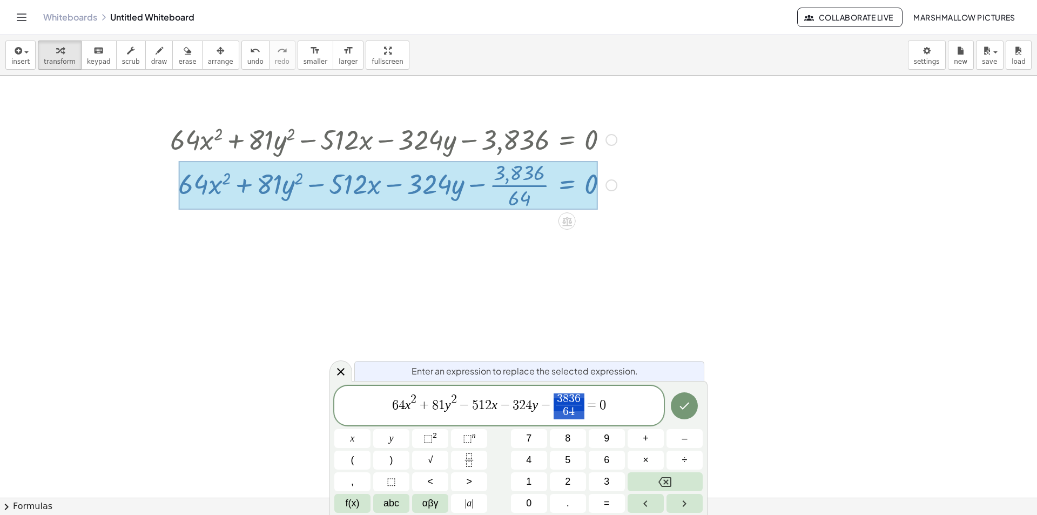
drag, startPoint x: 585, startPoint y: 405, endPoint x: 565, endPoint y: 399, distance: 21.4
click at [588, 408] on span "=" at bounding box center [593, 404] width 16 height 13
click at [567, 405] on span "3 8 3 6 6 4 ​ ​" at bounding box center [553, 406] width 31 height 26
click at [569, 405] on span "3 8 3 6 6 4 ​" at bounding box center [584, 406] width 31 height 26
drag, startPoint x: 601, startPoint y: 410, endPoint x: 587, endPoint y: 410, distance: 14.1
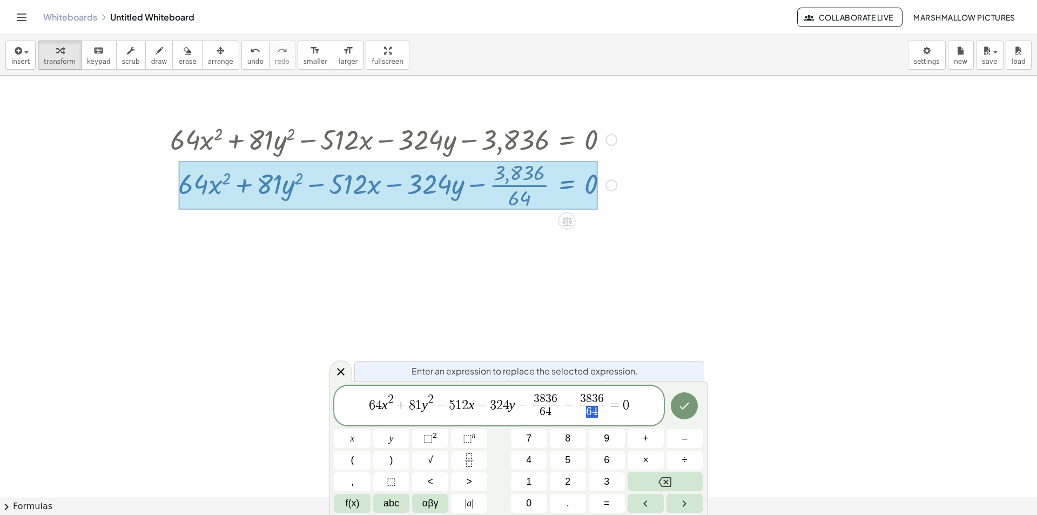
click at [587, 410] on span "6 4" at bounding box center [592, 412] width 26 height 15
click at [600, 410] on span "6 4" at bounding box center [592, 412] width 26 height 15
drag, startPoint x: 591, startPoint y: 413, endPoint x: 583, endPoint y: 414, distance: 8.2
click at [583, 414] on span "6 4" at bounding box center [592, 412] width 26 height 15
click at [685, 404] on icon "Done" at bounding box center [684, 405] width 13 height 13
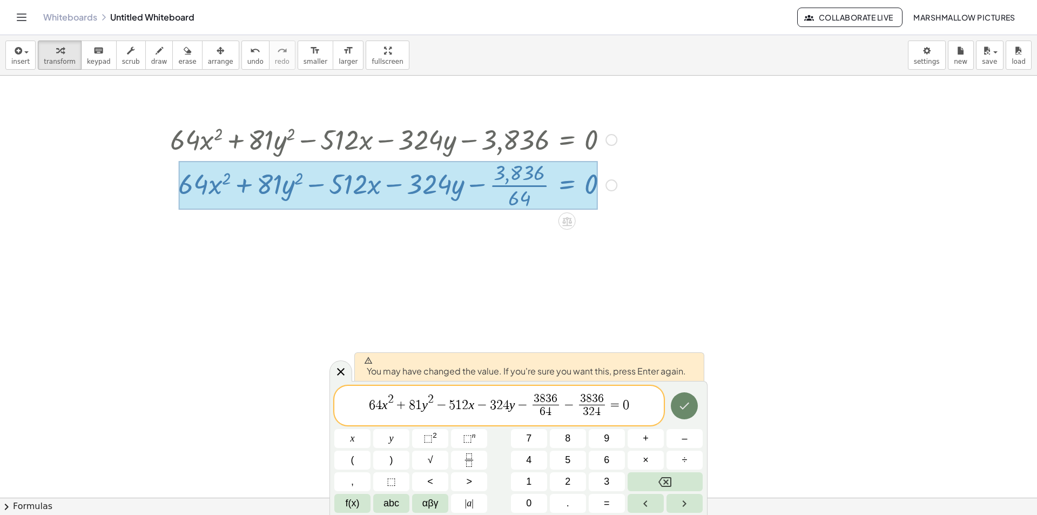
click at [683, 409] on icon "Done" at bounding box center [685, 406] width 10 height 7
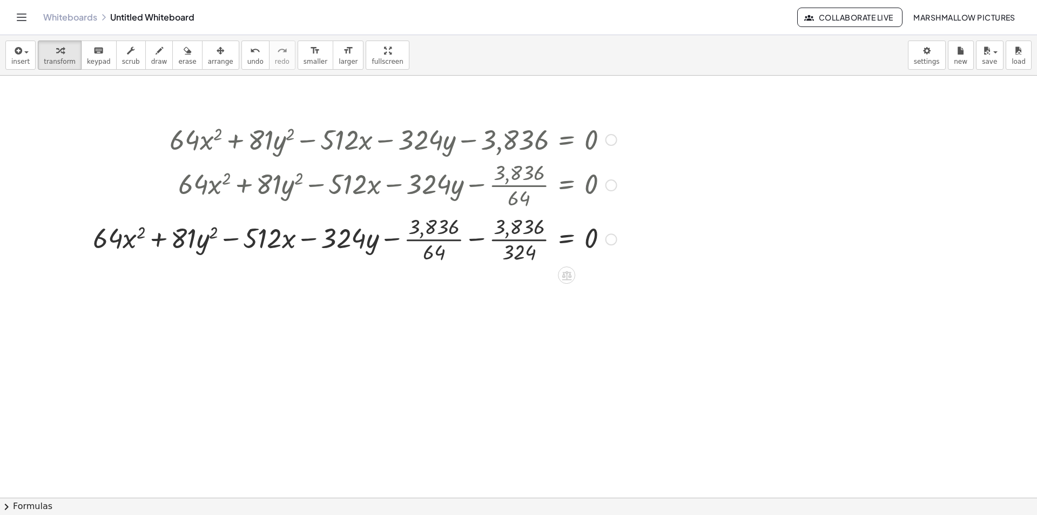
click at [614, 237] on div "Transform line Copy line as LaTeX Copy derivation as LaTeX Expand new lines: On" at bounding box center [612, 239] width 12 height 12
click at [651, 219] on span "Transform line" at bounding box center [658, 214] width 48 height 9
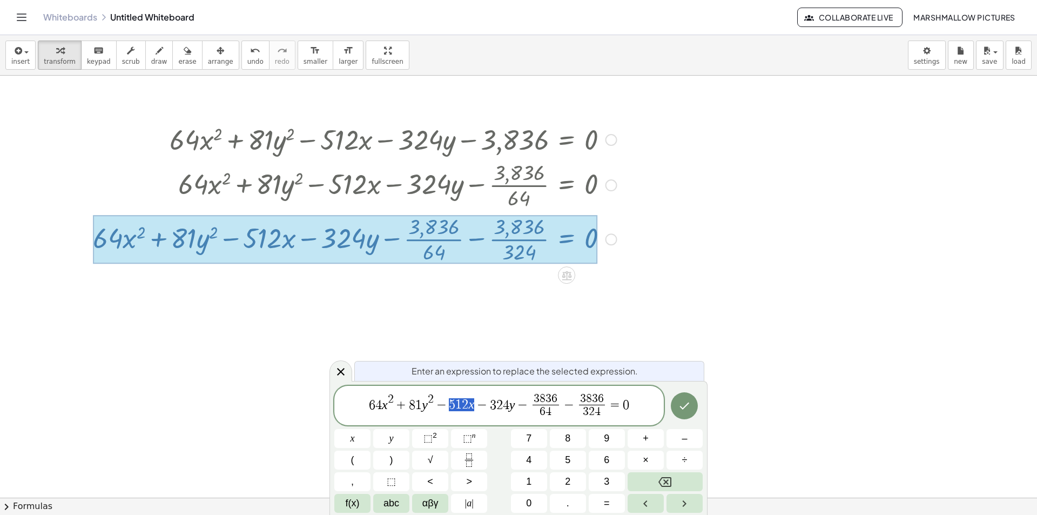
drag, startPoint x: 474, startPoint y: 404, endPoint x: 450, endPoint y: 405, distance: 24.9
drag, startPoint x: 505, startPoint y: 408, endPoint x: 492, endPoint y: 408, distance: 13.0
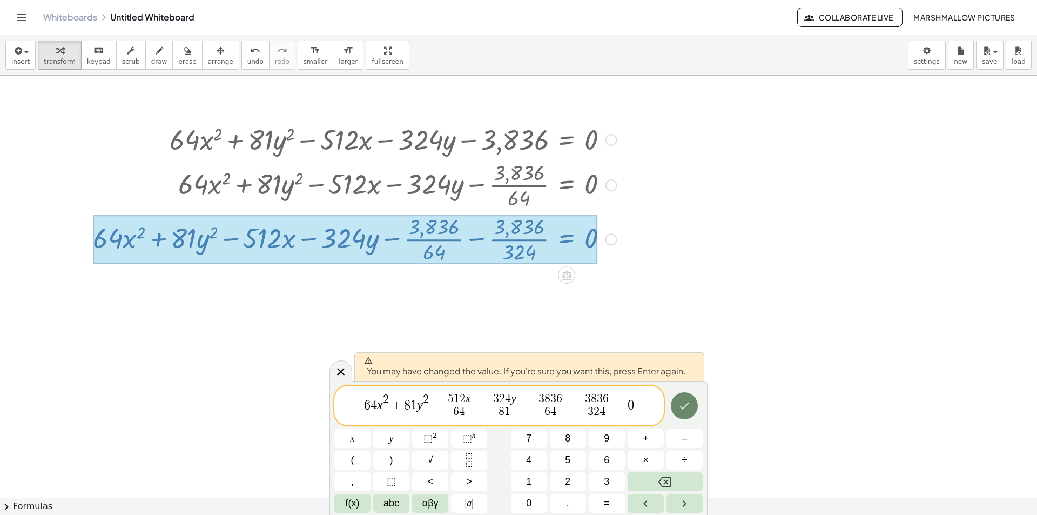
click at [686, 400] on icon "Done" at bounding box center [684, 405] width 13 height 13
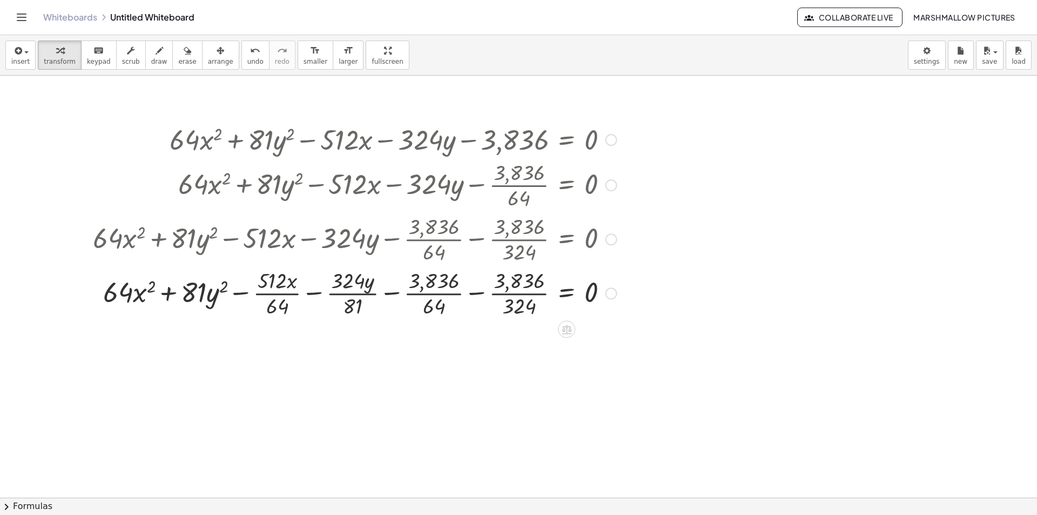
click at [418, 296] on div at bounding box center [355, 292] width 535 height 54
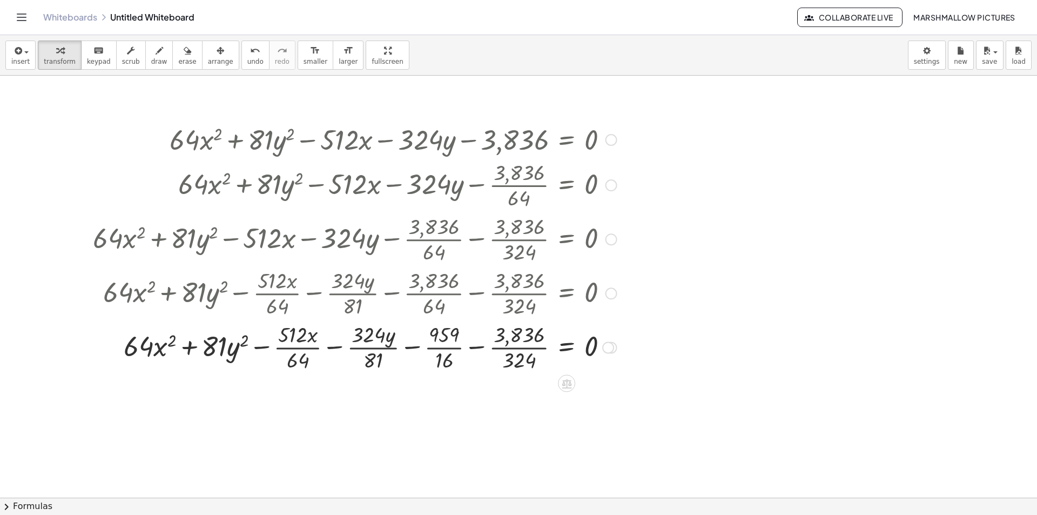
click at [444, 346] on div at bounding box center [355, 346] width 535 height 54
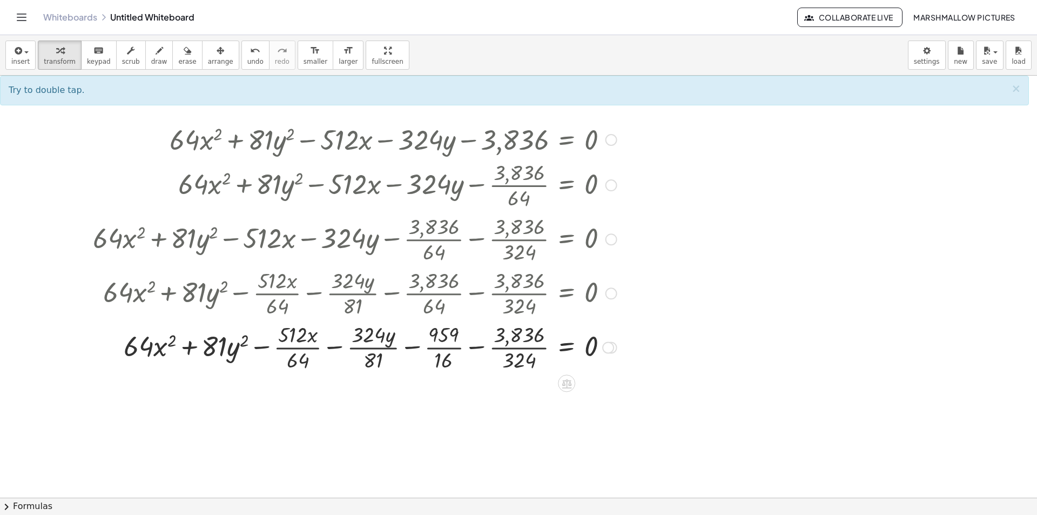
click at [447, 350] on div at bounding box center [355, 346] width 535 height 54
click at [534, 349] on div at bounding box center [355, 346] width 535 height 54
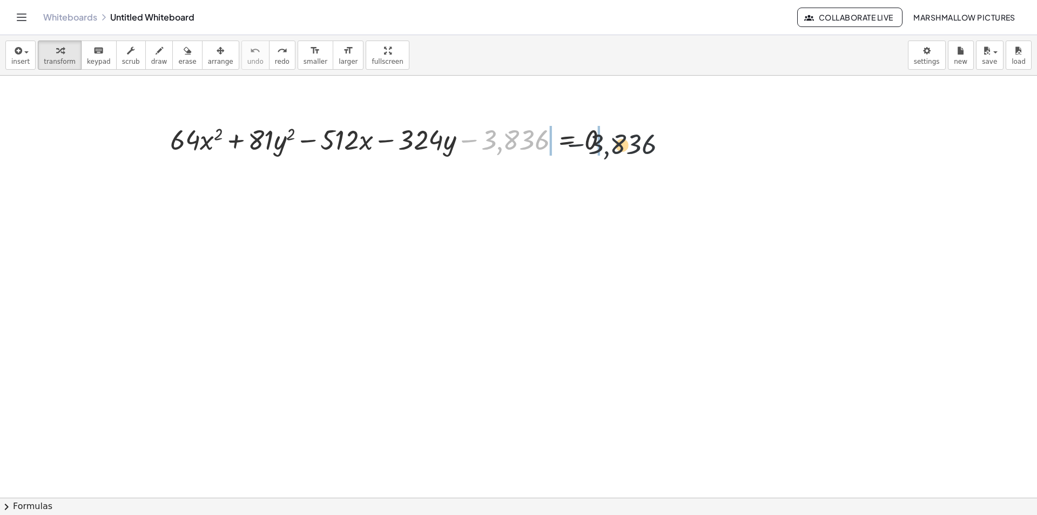
drag, startPoint x: 523, startPoint y: 135, endPoint x: 645, endPoint y: 139, distance: 121.7
click at [645, 139] on div "− 3,836 + · 64 · x 2 + · 81 · y 2 − · 512 · x − · 324 · y − 3,836 = 0" at bounding box center [518, 498] width 1037 height 844
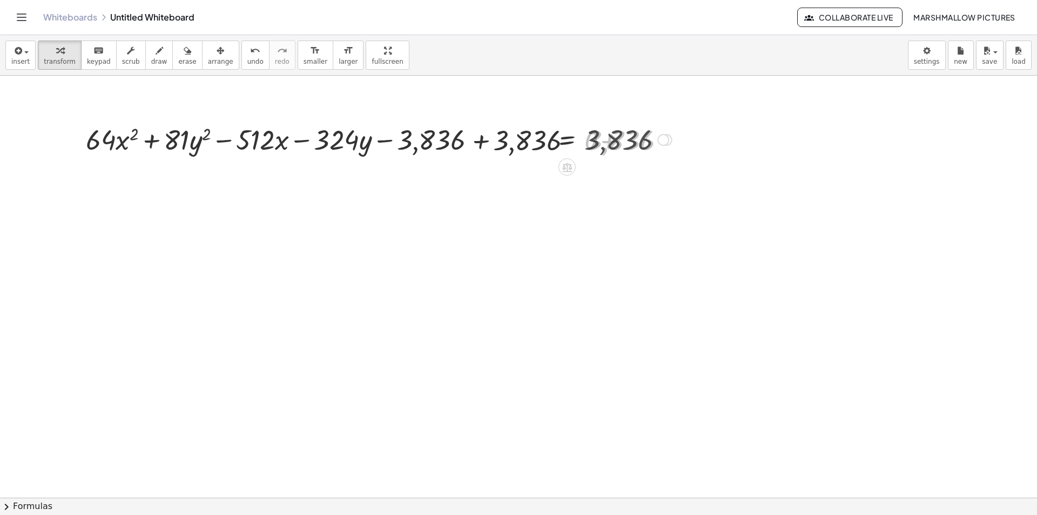
click at [598, 141] on div at bounding box center [374, 138] width 606 height 37
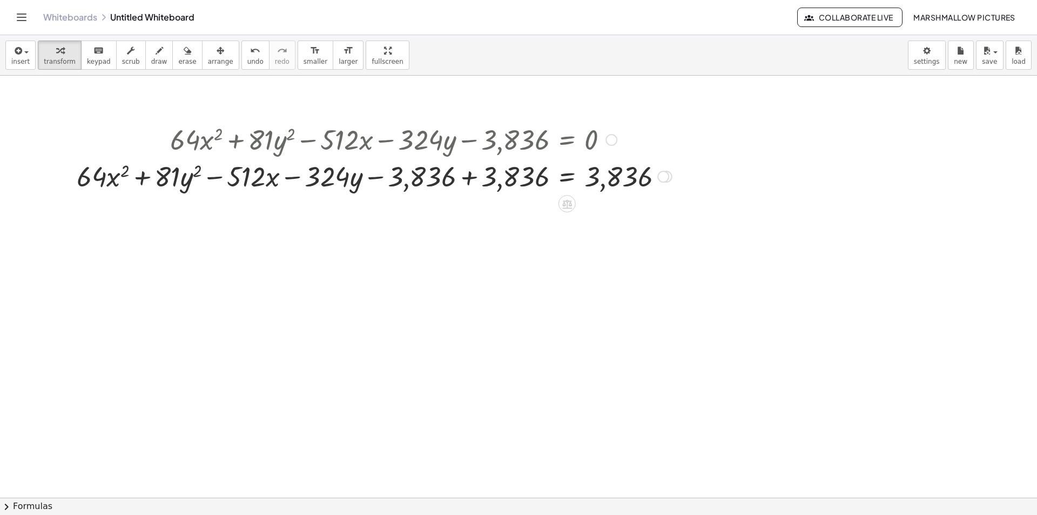
click at [482, 186] on div at bounding box center [374, 175] width 606 height 37
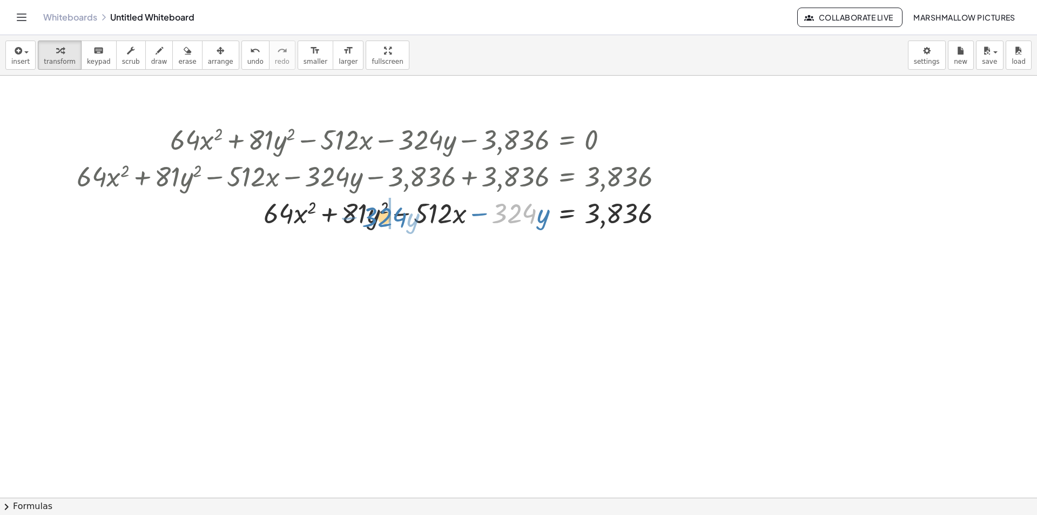
drag, startPoint x: 515, startPoint y: 219, endPoint x: 385, endPoint y: 223, distance: 130.3
click at [385, 223] on div at bounding box center [374, 212] width 606 height 37
drag, startPoint x: 434, startPoint y: 216, endPoint x: 303, endPoint y: 213, distance: 130.8
click at [303, 213] on div at bounding box center [374, 212] width 606 height 37
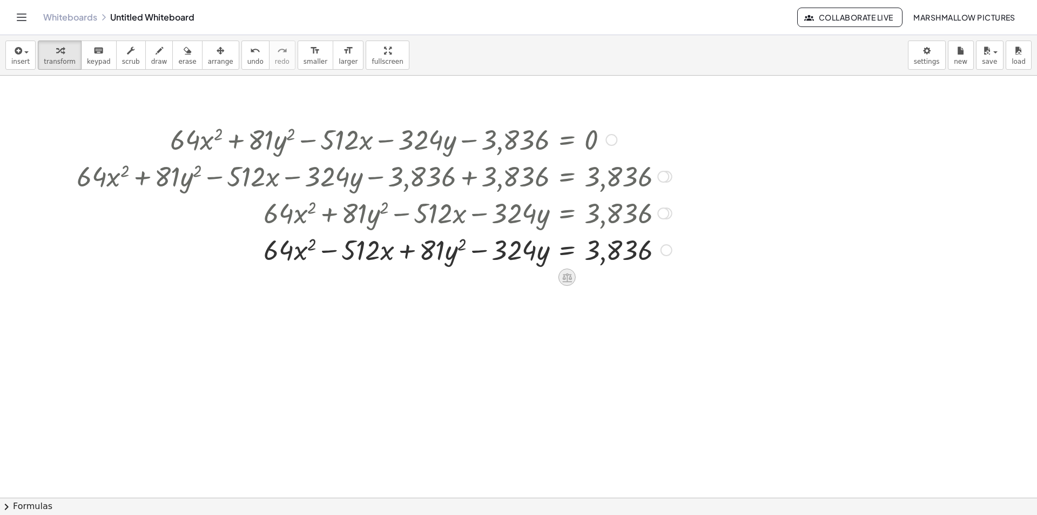
click at [567, 277] on icon at bounding box center [567, 277] width 10 height 9
click at [670, 249] on div at bounding box center [667, 250] width 12 height 12
click at [702, 226] on span "Transform line" at bounding box center [713, 225] width 48 height 9
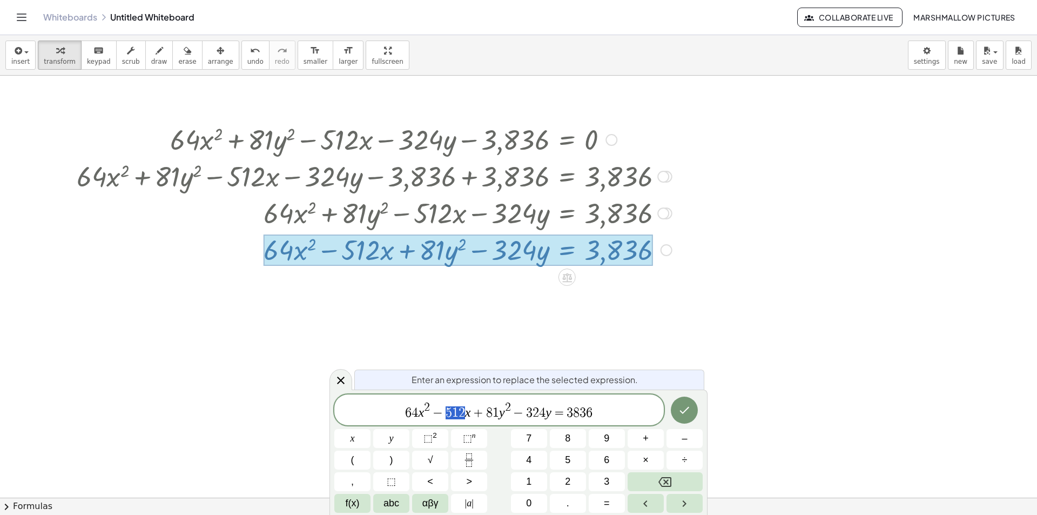
drag, startPoint x: 465, startPoint y: 408, endPoint x: 445, endPoint y: 408, distance: 19.5
click at [445, 408] on span "6 4 x 2 − 5 1 2 x + 8 1 y 2 − 3 2 4 y = 3 8 3 6" at bounding box center [499, 410] width 330 height 19
drag, startPoint x: 425, startPoint y: 414, endPoint x: 410, endPoint y: 412, distance: 15.8
click at [408, 412] on span "6 4 x 2 − 8 x + 8 1 y 2 − 3 2 4 y = 3 8 3 6" at bounding box center [499, 410] width 330 height 19
click at [427, 413] on var "x" at bounding box center [428, 412] width 6 height 14
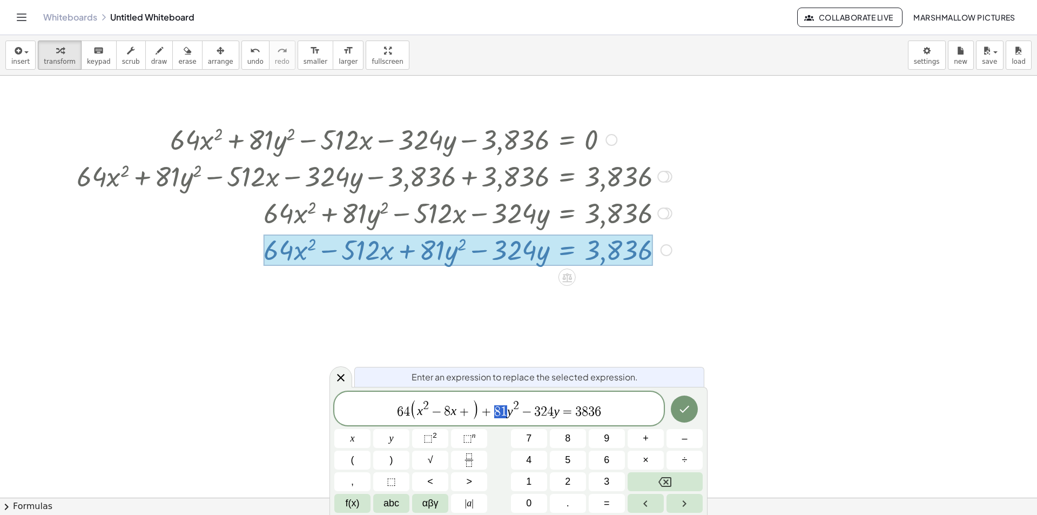
drag, startPoint x: 507, startPoint y: 409, endPoint x: 491, endPoint y: 408, distance: 16.8
click at [491, 408] on span "6 4 ( x 2 − 8 x + ) + 8 1 y 2 − 3 2 4 y = 3 8 3 6" at bounding box center [499, 409] width 330 height 22
click at [547, 406] on span "​ y 2 − 3 2 4 y = 3 8 3 6" at bounding box center [554, 408] width 94 height 17
click at [551, 410] on var "y" at bounding box center [550, 411] width 6 height 14
click at [555, 409] on span ")" at bounding box center [557, 409] width 8 height 21
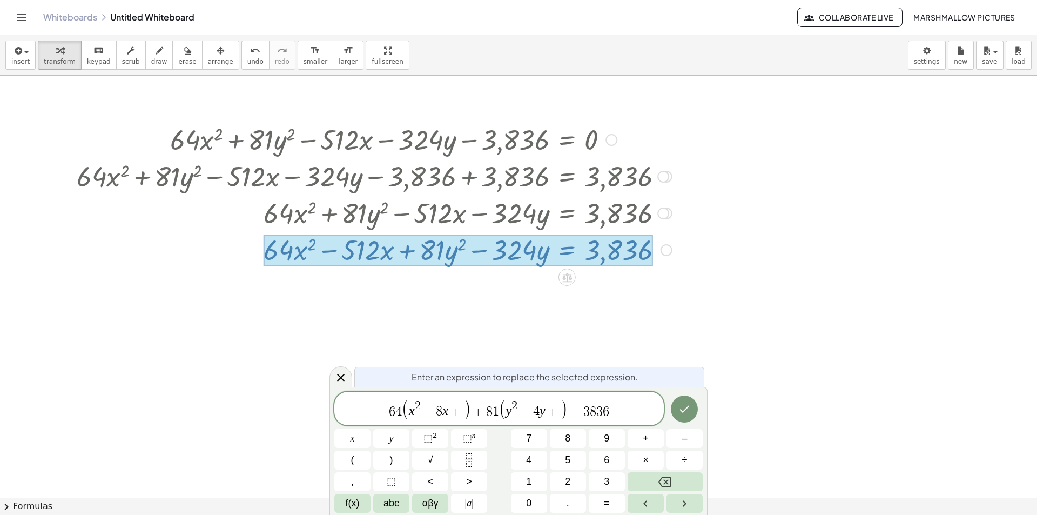
click at [622, 408] on span "6 4 ( x 2 − 8 x + ) + 8 1 ( y 2 − 4 y + ​ ) = 3 8 3 6" at bounding box center [499, 409] width 330 height 22
click at [413, 411] on span "+" at bounding box center [408, 411] width 16 height 13
click at [608, 414] on span "​" at bounding box center [607, 411] width 6 height 13
click at [524, 413] on span ")" at bounding box center [524, 409] width 8 height 21
click at [519, 411] on span "+" at bounding box center [513, 411] width 16 height 13
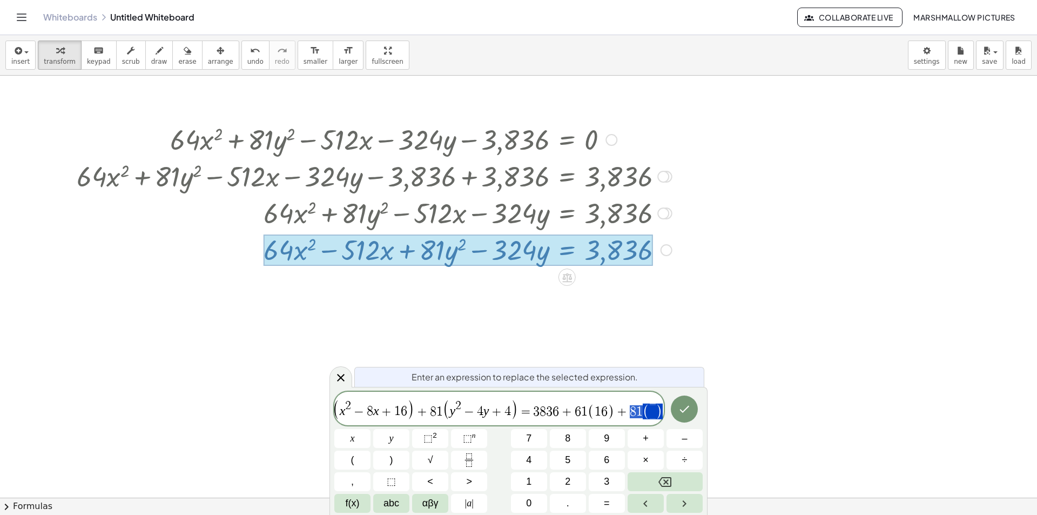
drag, startPoint x: 686, startPoint y: 403, endPoint x: 722, endPoint y: 395, distance: 36.5
click at [741, 399] on body "Graspable Math Activities Whiteboards Classes Account v1.28.5 | Privacy policy …" at bounding box center [518, 257] width 1037 height 515
click at [694, 403] on button "Done" at bounding box center [684, 408] width 27 height 27
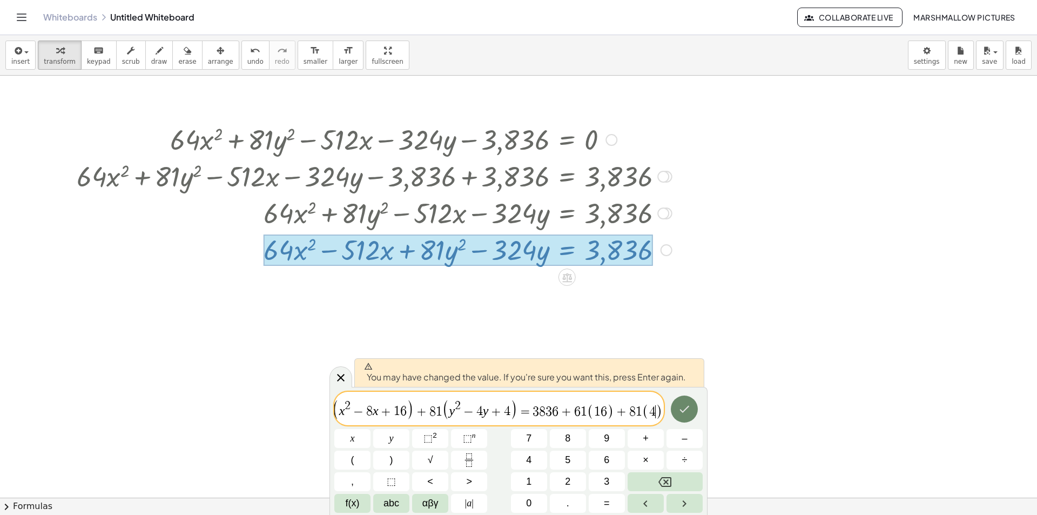
click at [679, 403] on icon "Done" at bounding box center [684, 409] width 13 height 13
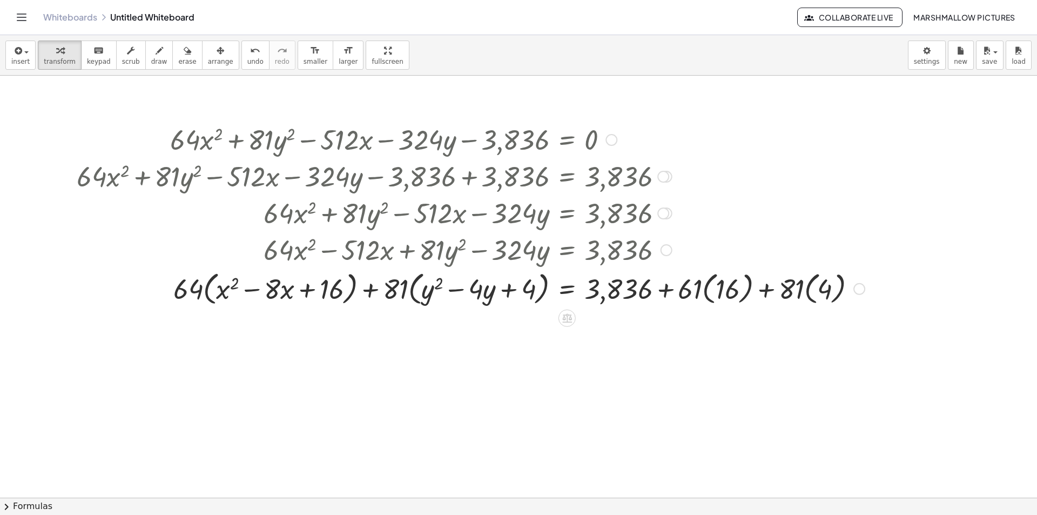
click at [695, 298] on div at bounding box center [470, 287] width 799 height 41
click at [726, 294] on div at bounding box center [470, 287] width 799 height 41
click at [809, 286] on div at bounding box center [460, 287] width 779 height 41
click at [752, 289] on div at bounding box center [470, 287] width 799 height 41
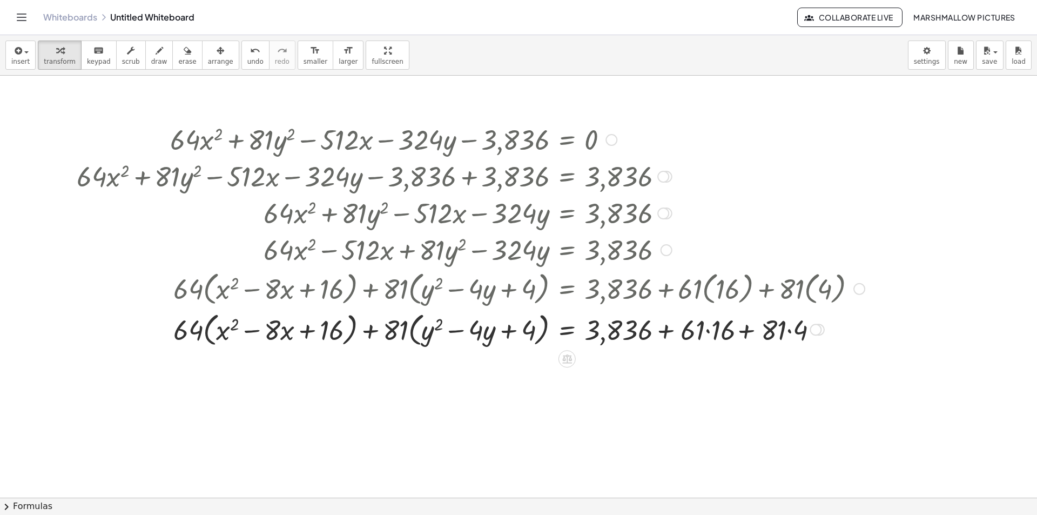
click at [697, 340] on div at bounding box center [470, 329] width 799 height 41
click at [721, 329] on div at bounding box center [470, 329] width 799 height 41
click at [758, 329] on div at bounding box center [470, 329] width 799 height 41
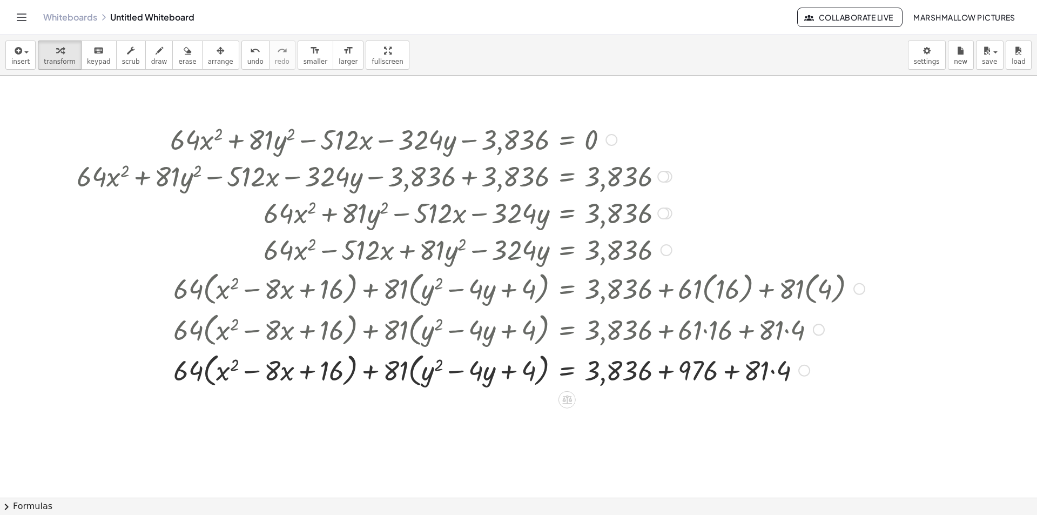
click at [765, 373] on div at bounding box center [470, 369] width 799 height 41
click at [781, 374] on div at bounding box center [470, 369] width 799 height 41
click at [743, 369] on div at bounding box center [470, 369] width 799 height 41
click at [674, 369] on div at bounding box center [470, 369] width 799 height 41
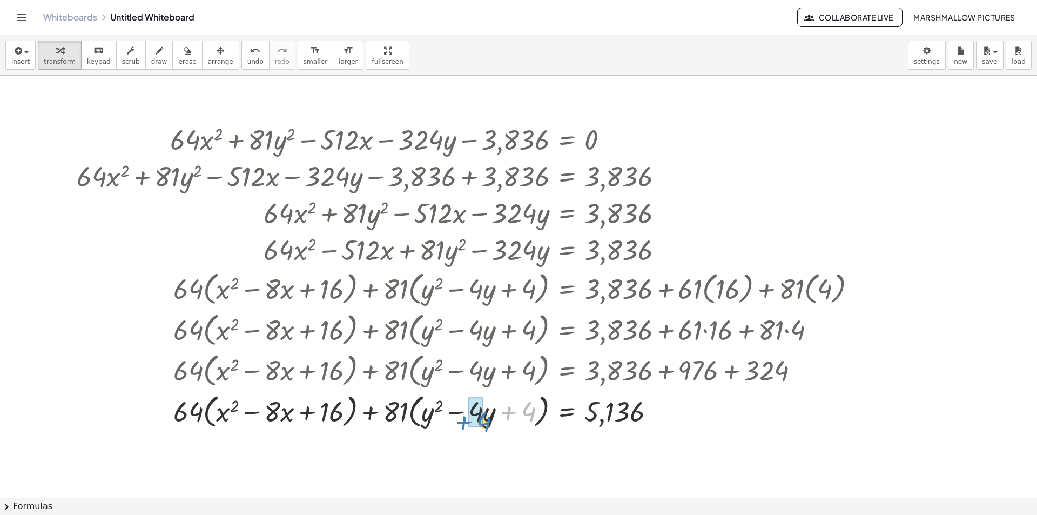
click at [486, 423] on div at bounding box center [470, 410] width 799 height 41
drag, startPoint x: 441, startPoint y: 405, endPoint x: 373, endPoint y: 407, distance: 67.6
click at [373, 407] on div at bounding box center [494, 410] width 753 height 41
click at [410, 418] on div at bounding box center [494, 410] width 753 height 41
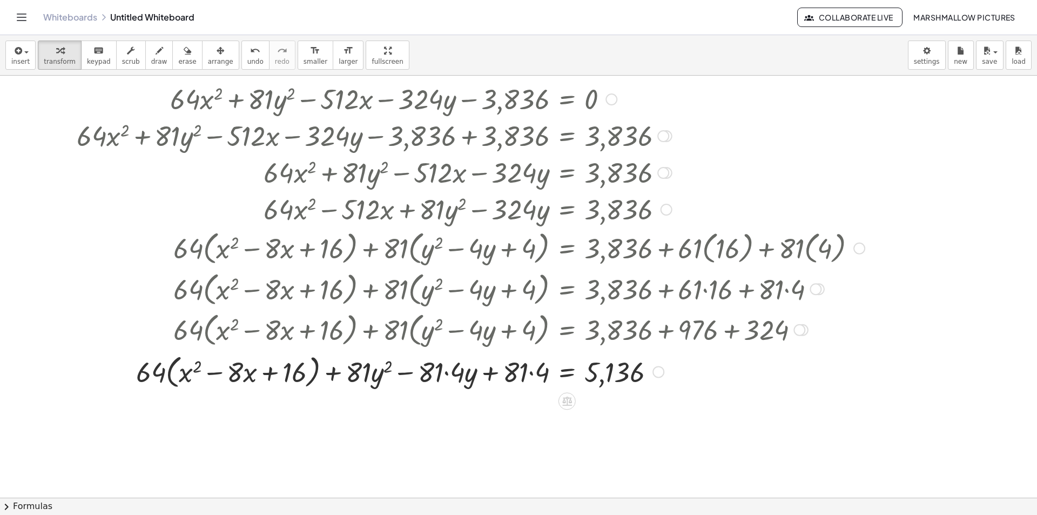
scroll to position [108, 0]
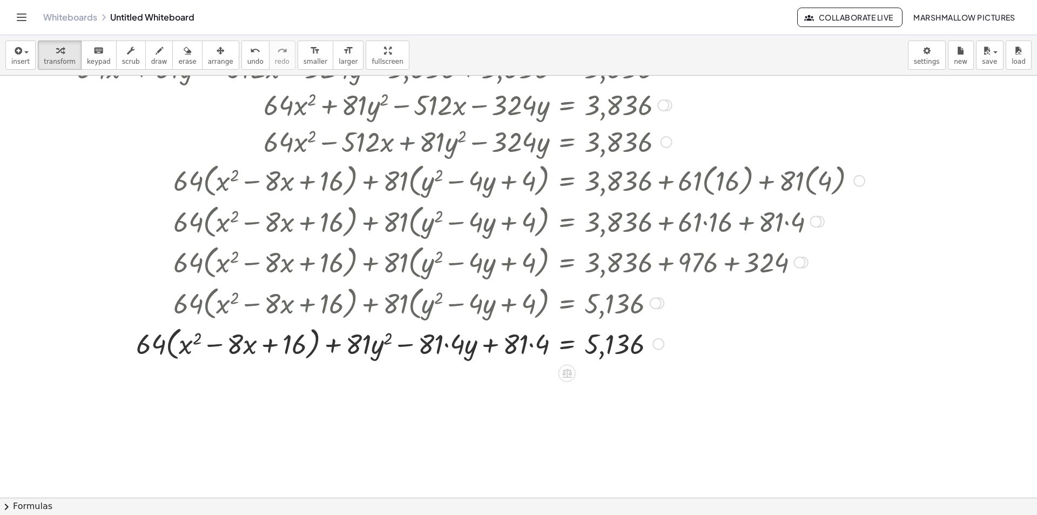
click at [458, 348] on div at bounding box center [470, 343] width 799 height 41
click at [473, 345] on div at bounding box center [470, 343] width 799 height 41
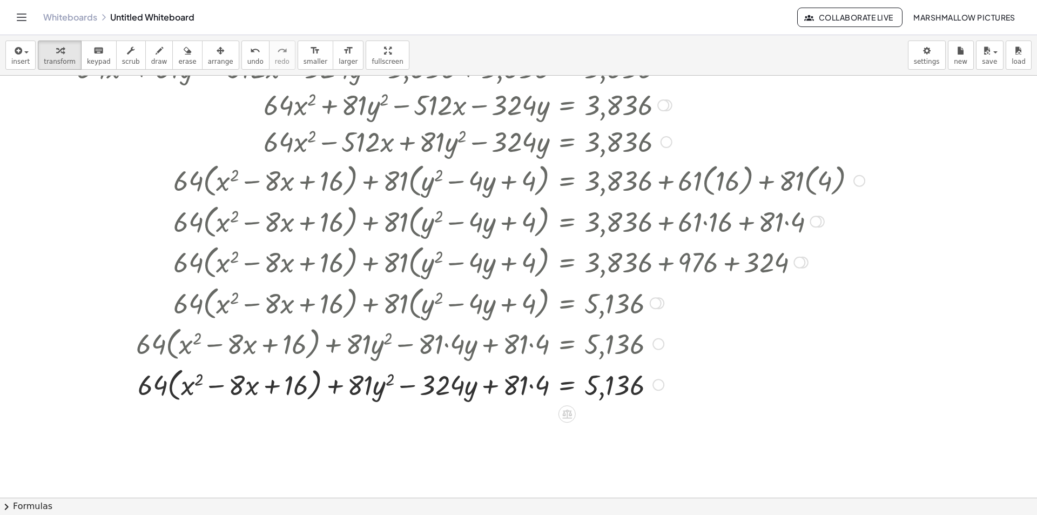
click at [521, 387] on div at bounding box center [470, 384] width 799 height 41
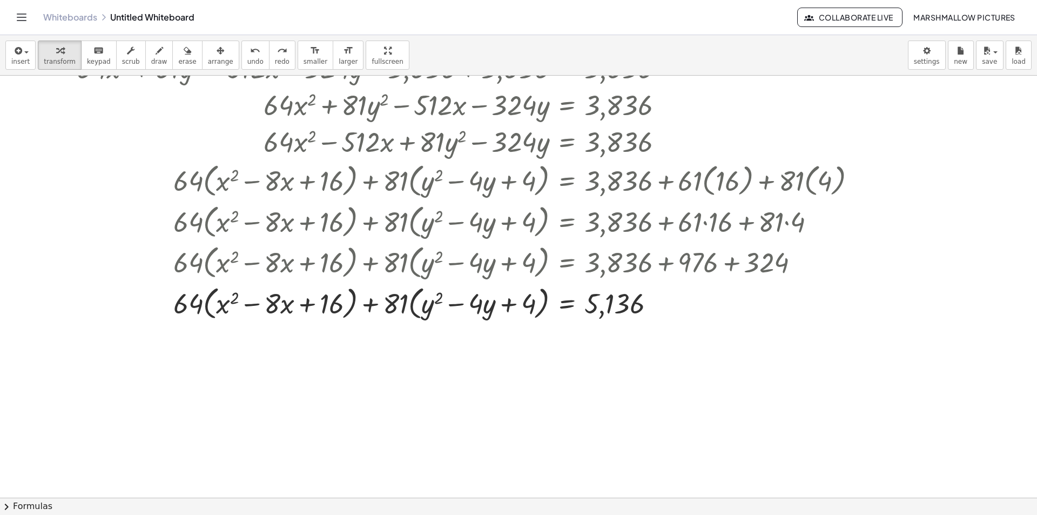
click at [184, 376] on div at bounding box center [518, 390] width 1037 height 844
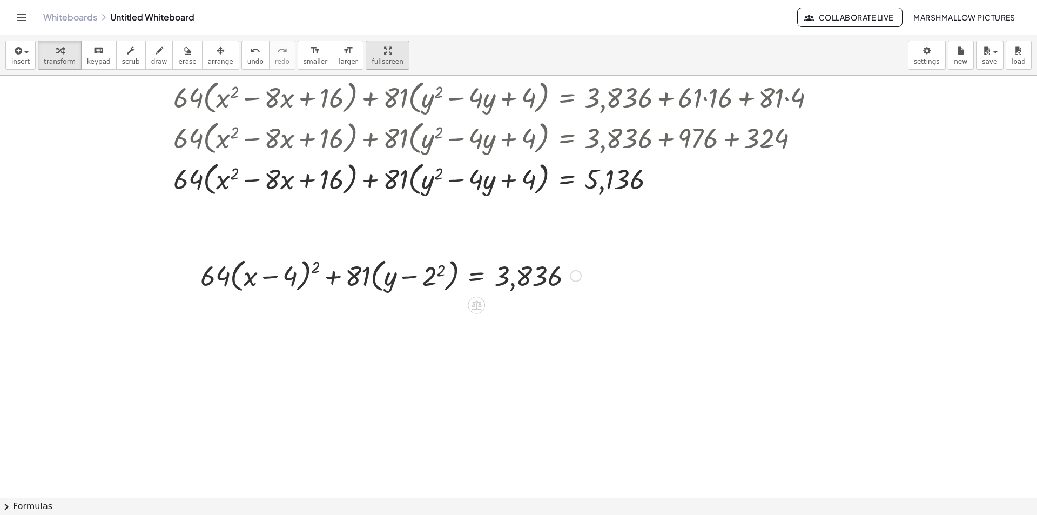
scroll to position [216, 0]
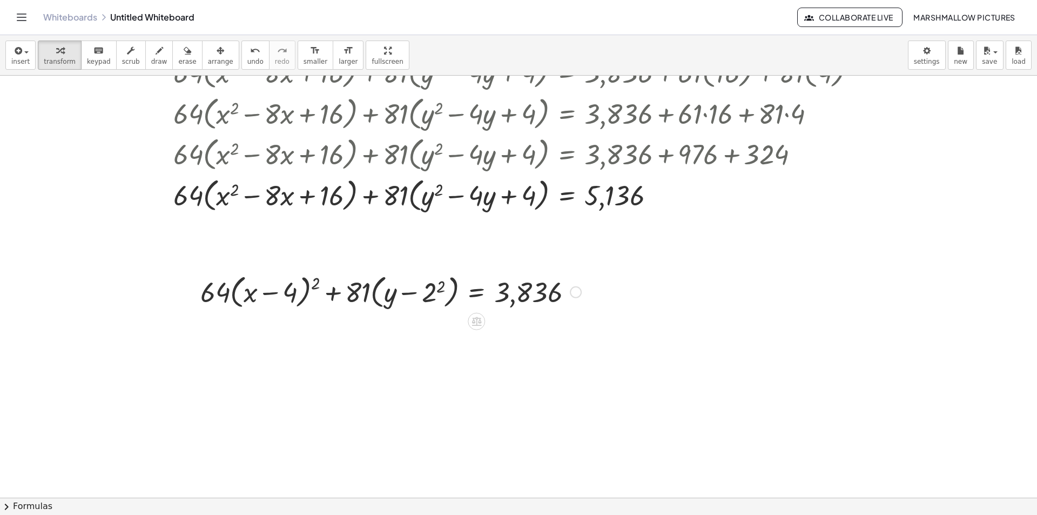
click at [576, 294] on div at bounding box center [576, 292] width 12 height 12
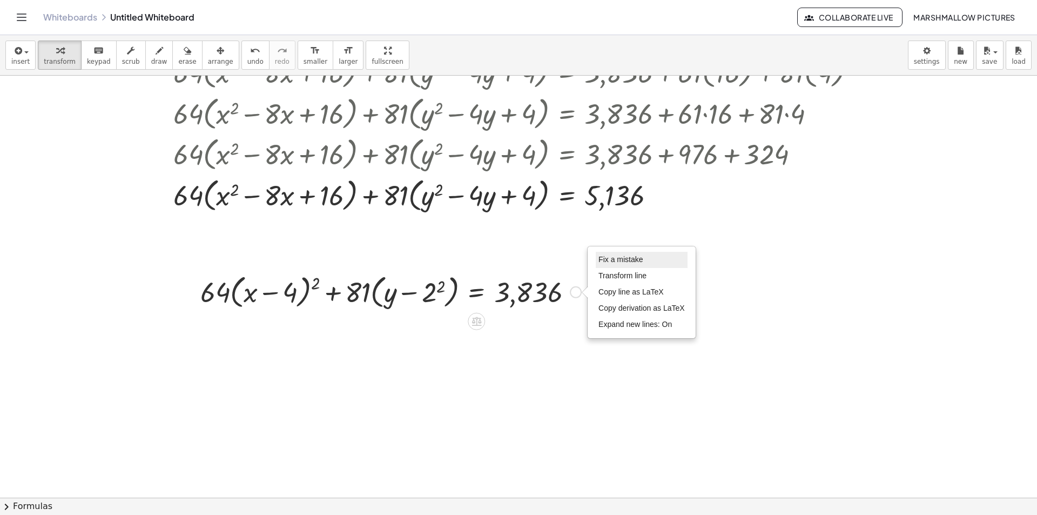
click at [621, 263] on span "Fix a mistake" at bounding box center [621, 259] width 44 height 9
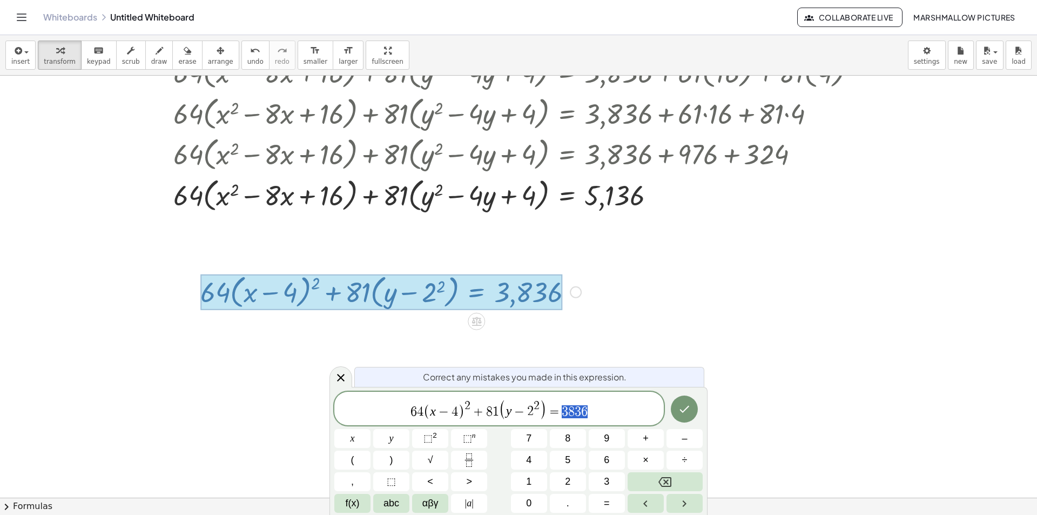
drag, startPoint x: 587, startPoint y: 406, endPoint x: 564, endPoint y: 406, distance: 23.2
click at [564, 406] on span "6 4 ( x − 4 ) 2 + 8 1 ( y − 2 2 ) = 3 8 3 6" at bounding box center [499, 409] width 330 height 22
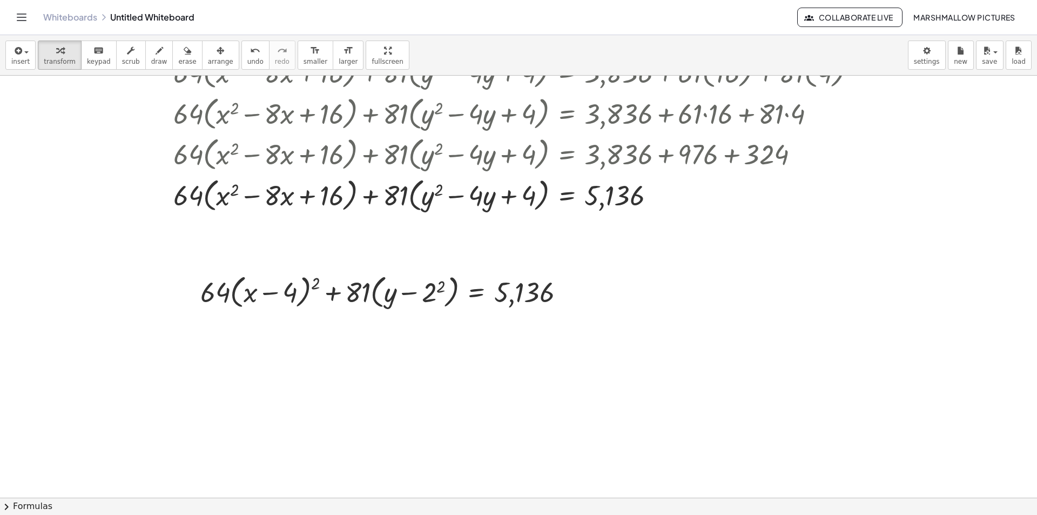
scroll to position [0, 0]
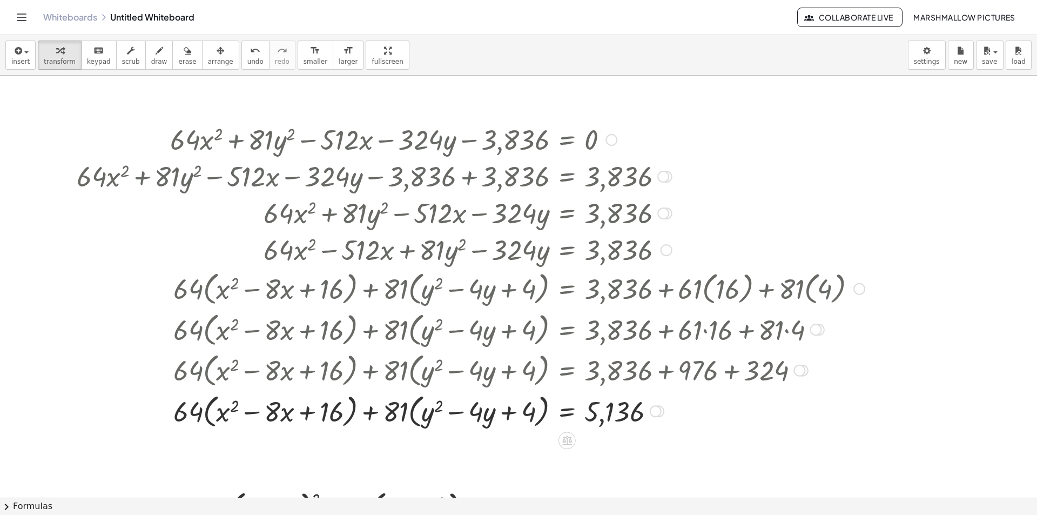
click at [609, 137] on div at bounding box center [612, 140] width 12 height 12
click at [680, 125] on span "Go back to this line" at bounding box center [666, 123] width 64 height 9
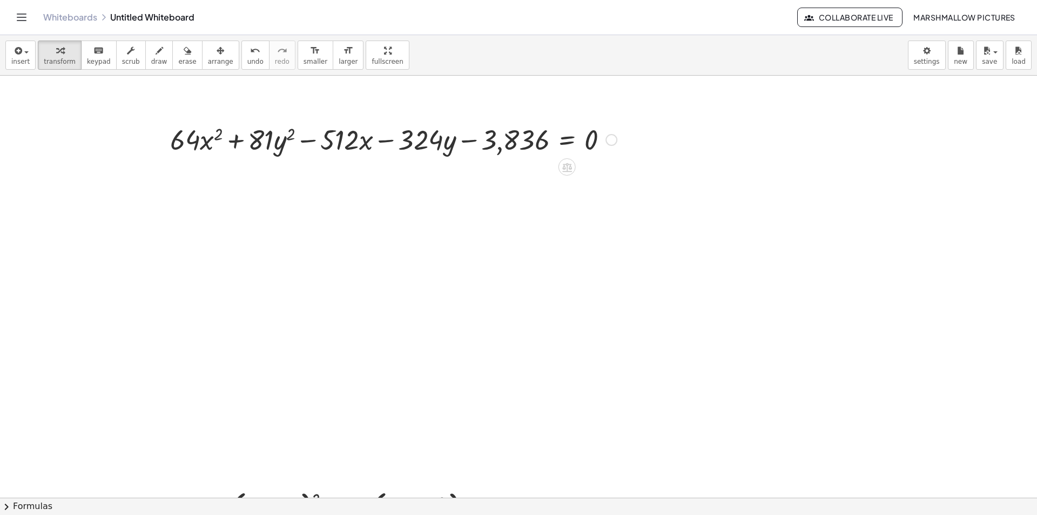
click at [613, 142] on div "Go back to this line Copy line as LaTeX Copy derivation as LaTeX" at bounding box center [612, 140] width 12 height 12
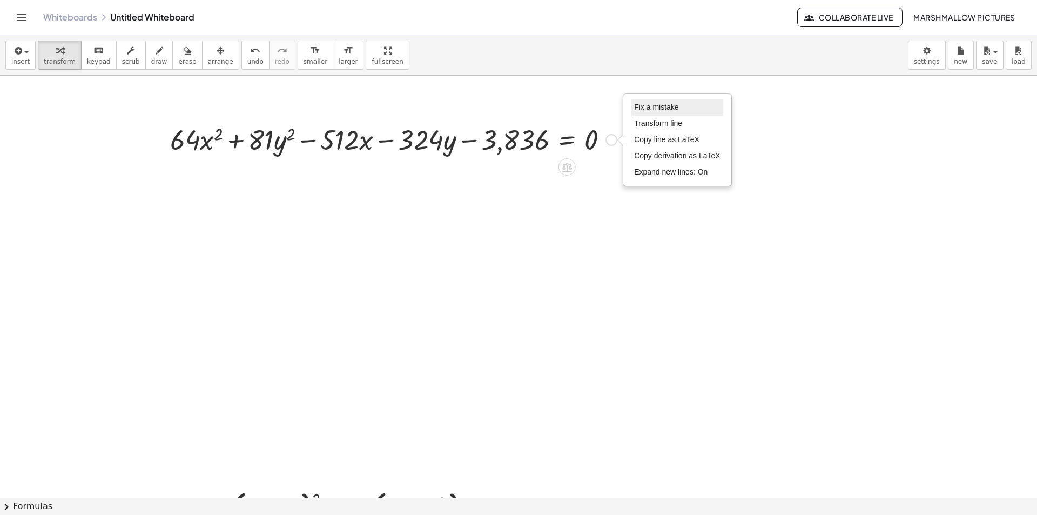
click at [663, 110] on span "Fix a mistake" at bounding box center [656, 107] width 44 height 9
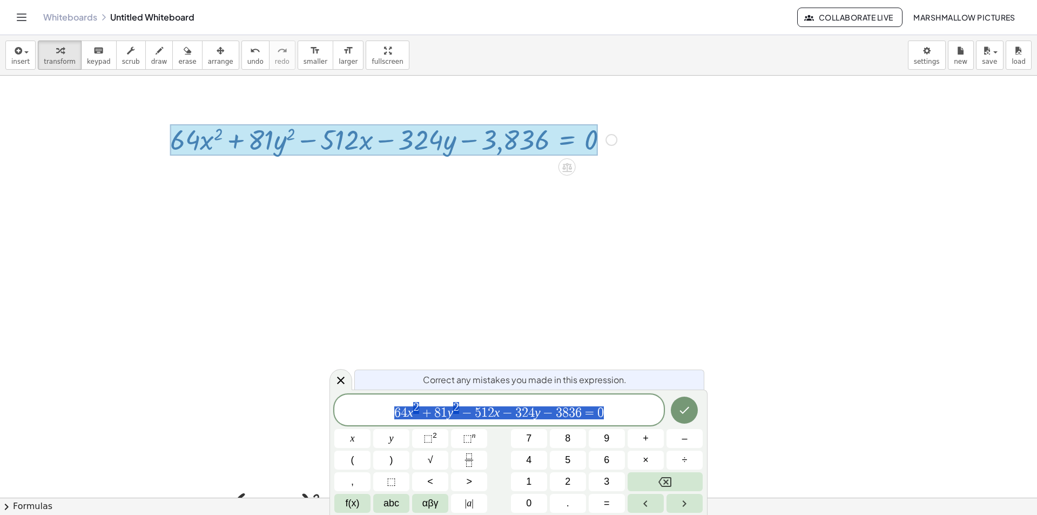
drag, startPoint x: 518, startPoint y: 414, endPoint x: 5, endPoint y: 388, distance: 513.4
click at [14, 403] on body "Graspable Math Activities Whiteboards Classes Account v1.28.5 | Privacy policy …" at bounding box center [518, 257] width 1037 height 515
click at [339, 379] on icon at bounding box center [341, 381] width 8 height 8
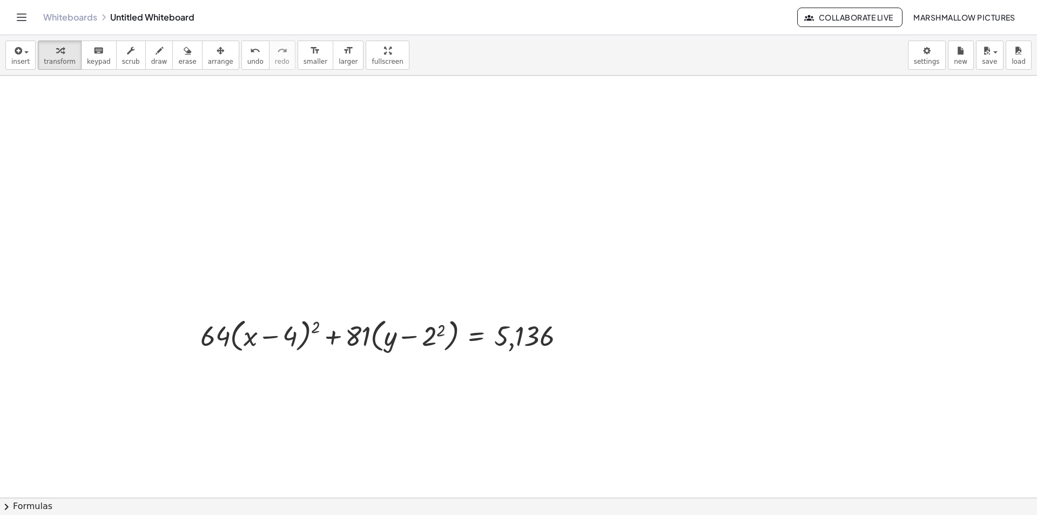
scroll to position [216, 0]
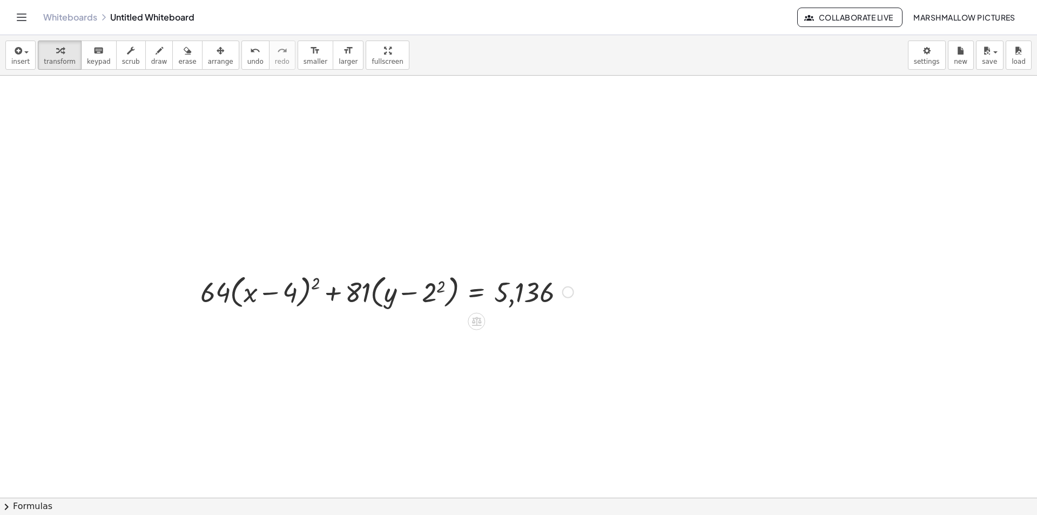
click at [574, 293] on div "Fix a mistake Transform line Copy line as LaTeX Copy derivation as LaTeX Expand…" at bounding box center [568, 292] width 12 height 12
click at [609, 259] on span "Fix a mistake" at bounding box center [613, 259] width 44 height 9
click at [220, 291] on div at bounding box center [387, 291] width 384 height 41
click at [236, 297] on div at bounding box center [387, 291] width 384 height 41
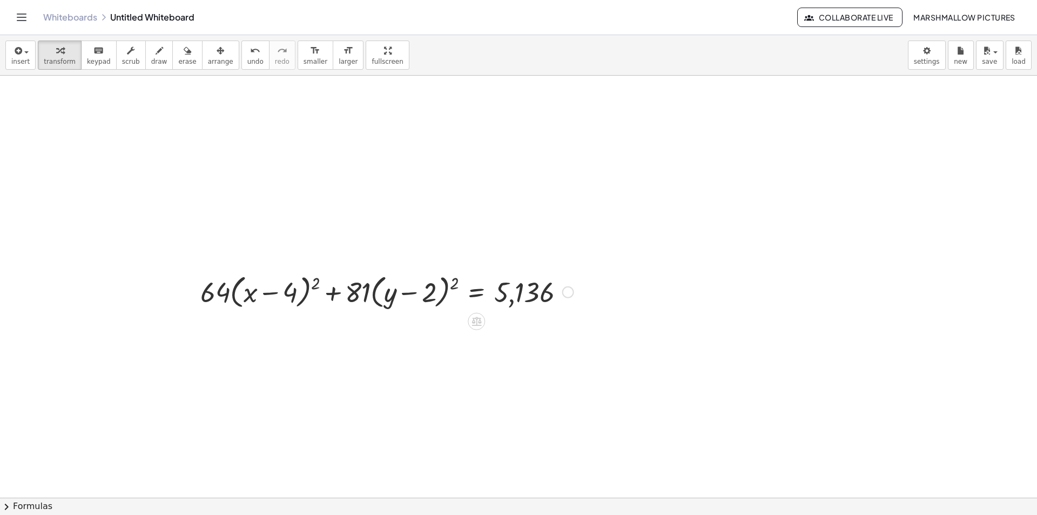
drag, startPoint x: 565, startPoint y: 293, endPoint x: 571, endPoint y: 290, distance: 7.0
click at [566, 293] on div "Fix a mistake Transform line Copy line as LaTeX Copy derivation as LaTeX Expand…" at bounding box center [568, 292] width 12 height 12
click at [621, 255] on span "Fix a mistake" at bounding box center [613, 259] width 44 height 9
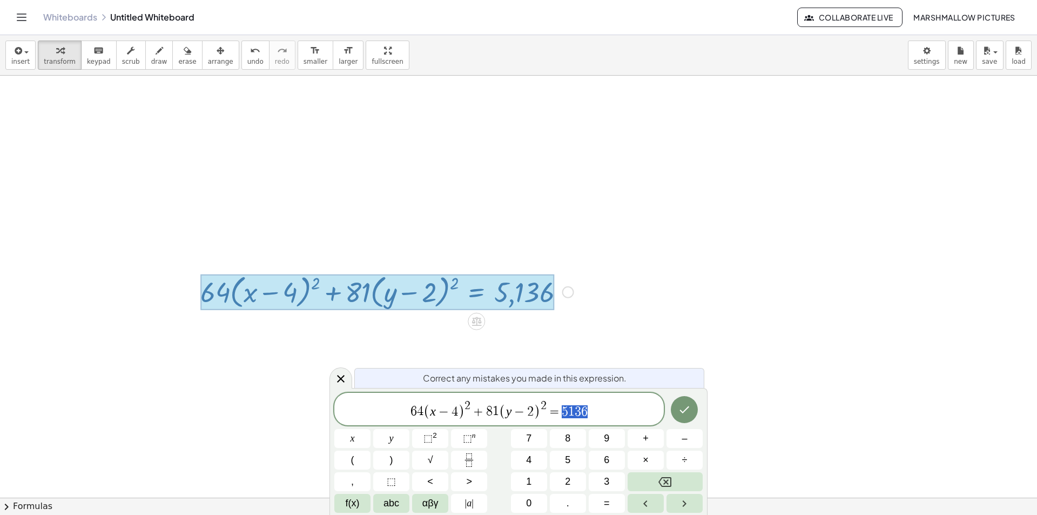
drag, startPoint x: 575, startPoint y: 407, endPoint x: 565, endPoint y: 407, distance: 10.8
click at [565, 407] on span "6 4 ( x − 4 ) 2 + 8 1 ( y − 2 ) 2 = 5 1 3 6" at bounding box center [499, 409] width 330 height 21
click at [599, 410] on span "6 4 ( x − 4 ) 2 + 8 1 ( y − 2 ) 2 = 5 1 3 6" at bounding box center [499, 409] width 330 height 21
click at [341, 381] on icon at bounding box center [340, 378] width 13 height 13
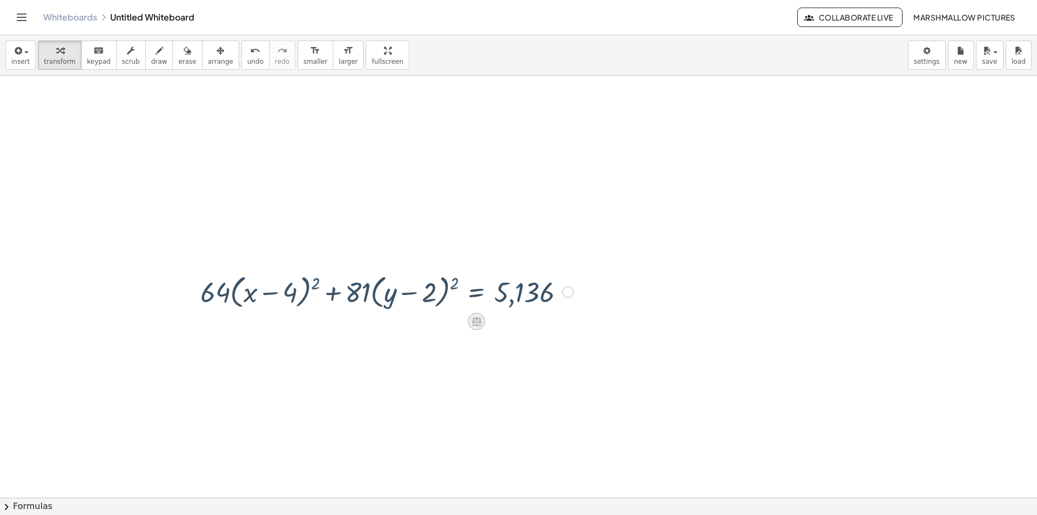
click at [478, 323] on icon at bounding box center [476, 321] width 11 height 11
click at [495, 321] on span "÷" at bounding box center [498, 322] width 6 height 16
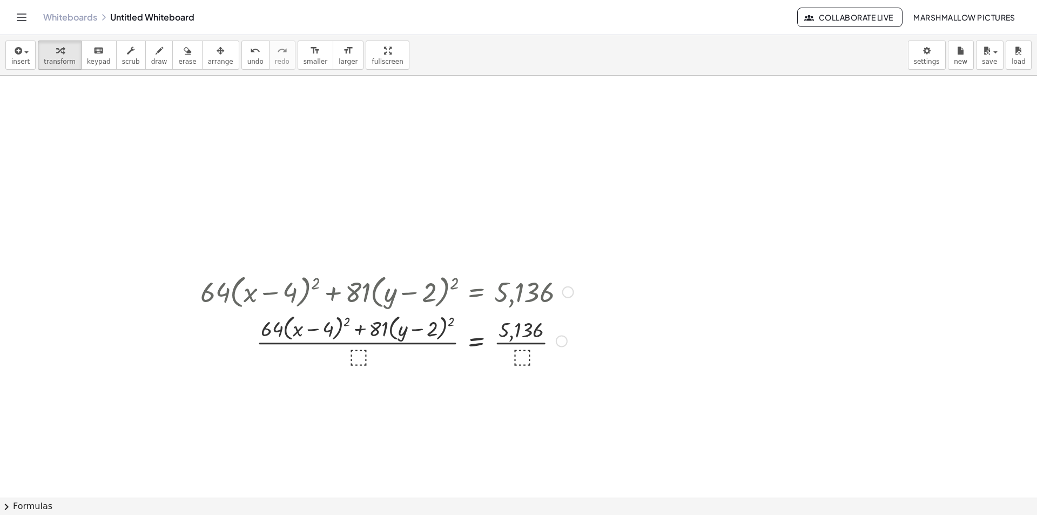
click at [521, 354] on div at bounding box center [387, 340] width 384 height 57
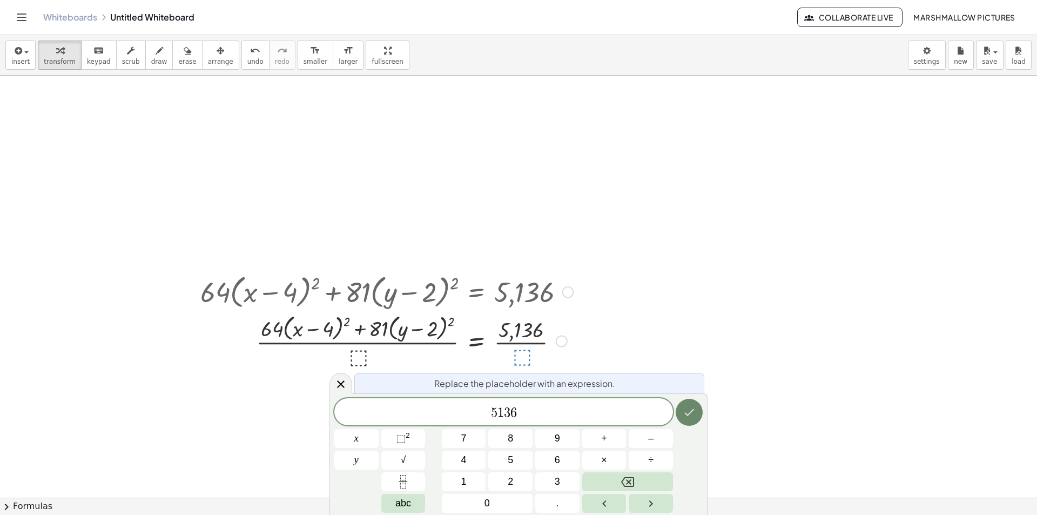
click at [683, 412] on icon "Done" at bounding box center [689, 412] width 13 height 13
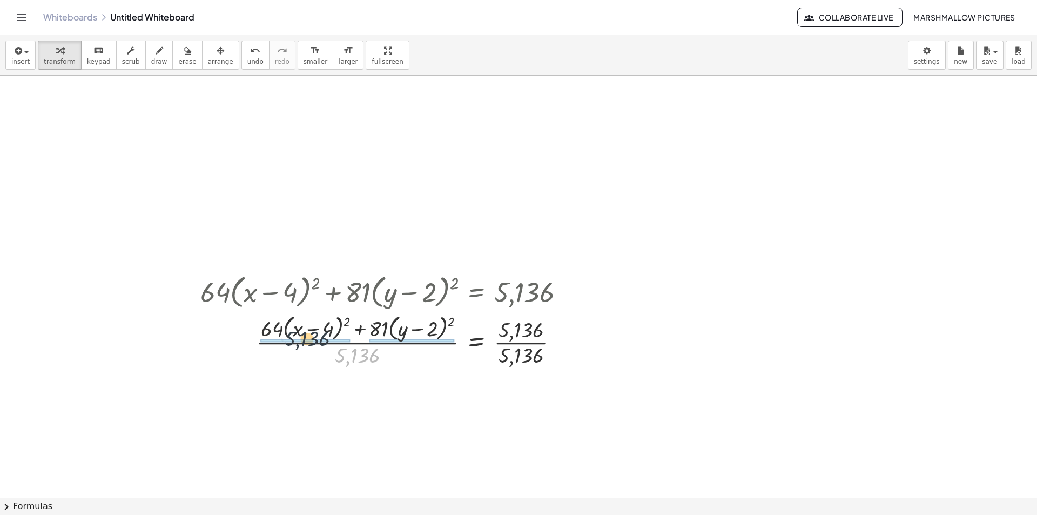
drag, startPoint x: 355, startPoint y: 358, endPoint x: 316, endPoint y: 344, distance: 42.1
click at [517, 336] on div at bounding box center [387, 340] width 384 height 57
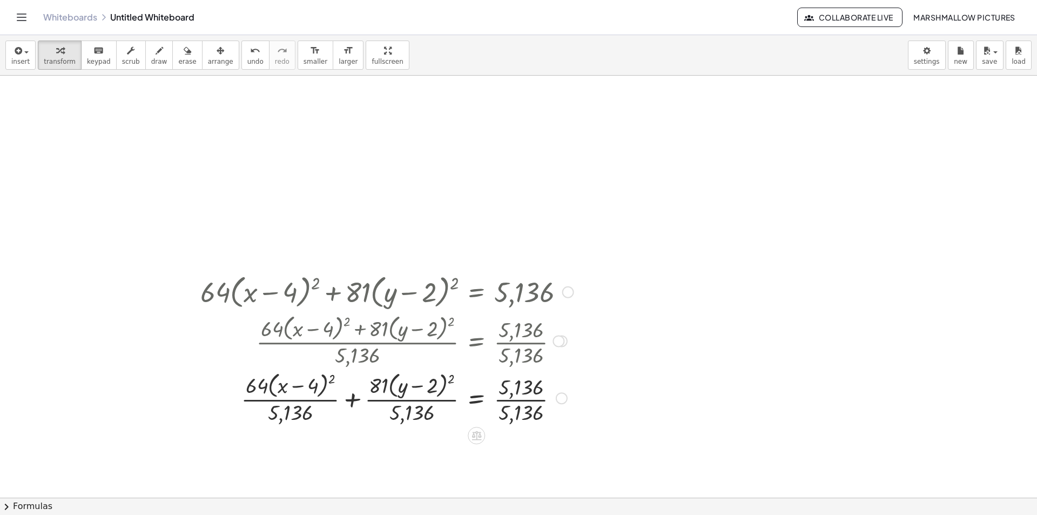
click at [519, 397] on div at bounding box center [387, 396] width 384 height 57
click at [399, 394] on div at bounding box center [387, 396] width 384 height 57
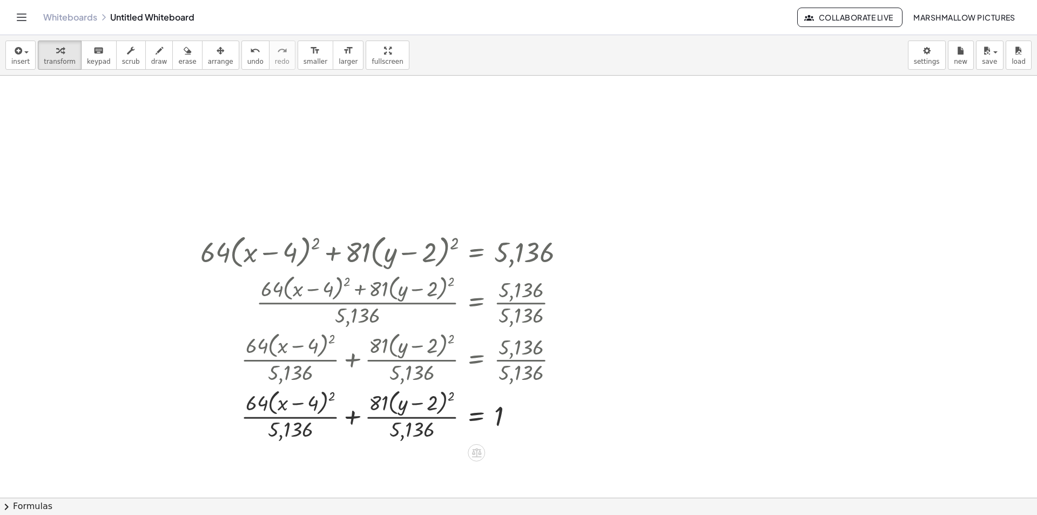
scroll to position [324, 0]
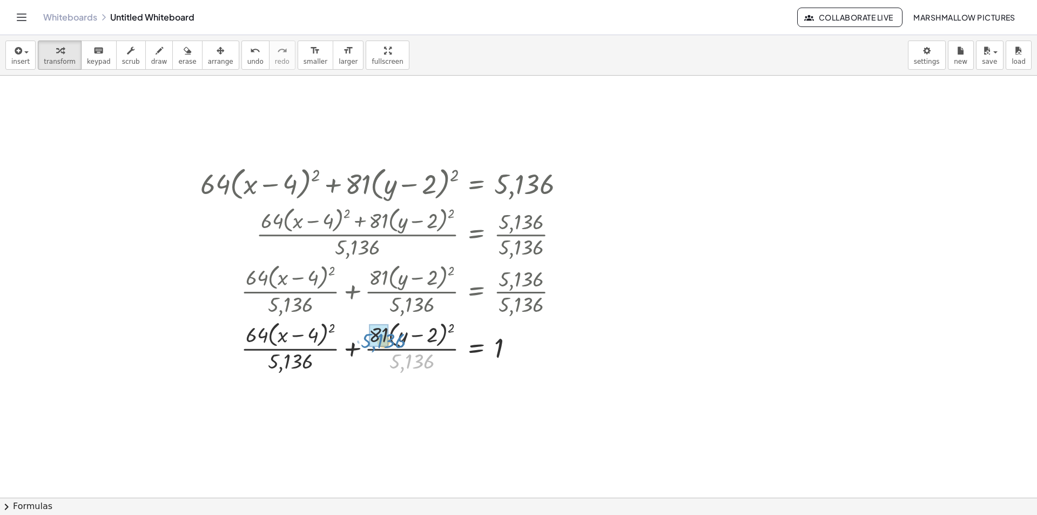
drag, startPoint x: 409, startPoint y: 360, endPoint x: 377, endPoint y: 332, distance: 42.9
click at [377, 333] on div at bounding box center [387, 346] width 384 height 57
drag, startPoint x: 379, startPoint y: 344, endPoint x: 424, endPoint y: 380, distance: 57.2
click at [428, 379] on div "+ · 64 · x 2 + · 81 · y 2 − · 512 · x − · 324 · y − 3,836 = 0 Fix a mistake Tra…" at bounding box center [518, 173] width 1037 height 844
drag, startPoint x: 291, startPoint y: 360, endPoint x: 257, endPoint y: 337, distance: 41.5
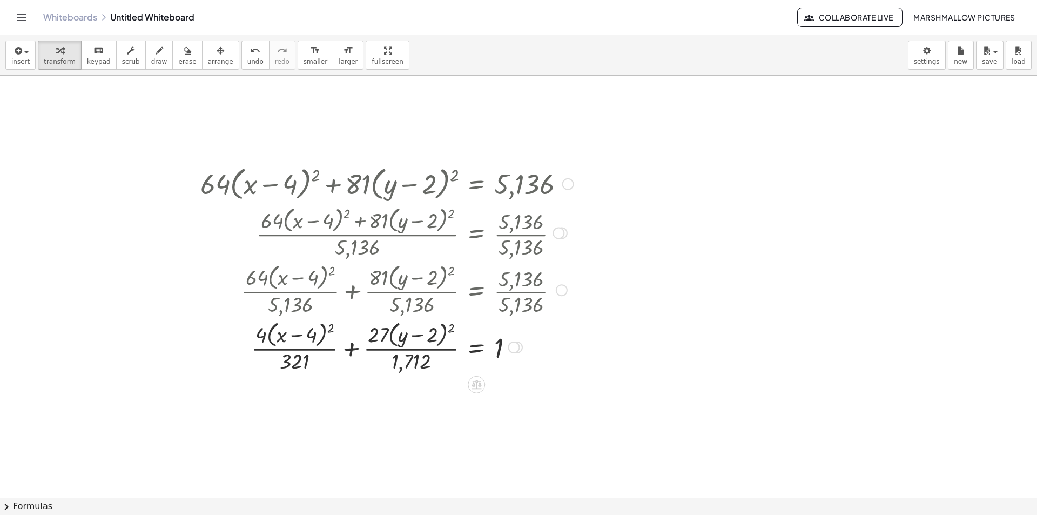
click at [324, 331] on div at bounding box center [387, 346] width 384 height 57
click at [298, 337] on div at bounding box center [387, 346] width 384 height 57
click at [309, 332] on div at bounding box center [387, 346] width 384 height 57
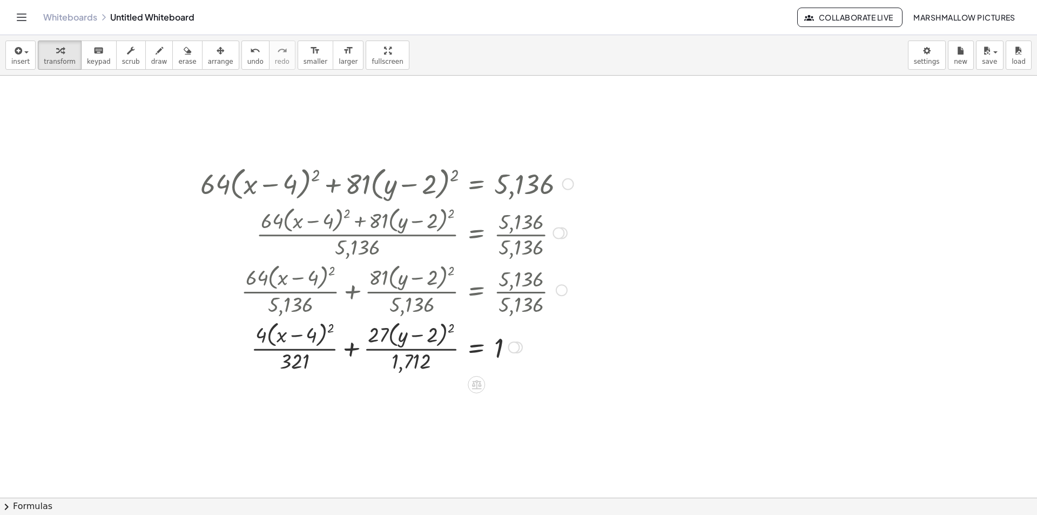
click at [270, 333] on div at bounding box center [387, 346] width 384 height 57
click at [269, 332] on div at bounding box center [387, 346] width 384 height 57
drag, startPoint x: 333, startPoint y: 328, endPoint x: 279, endPoint y: 338, distance: 54.9
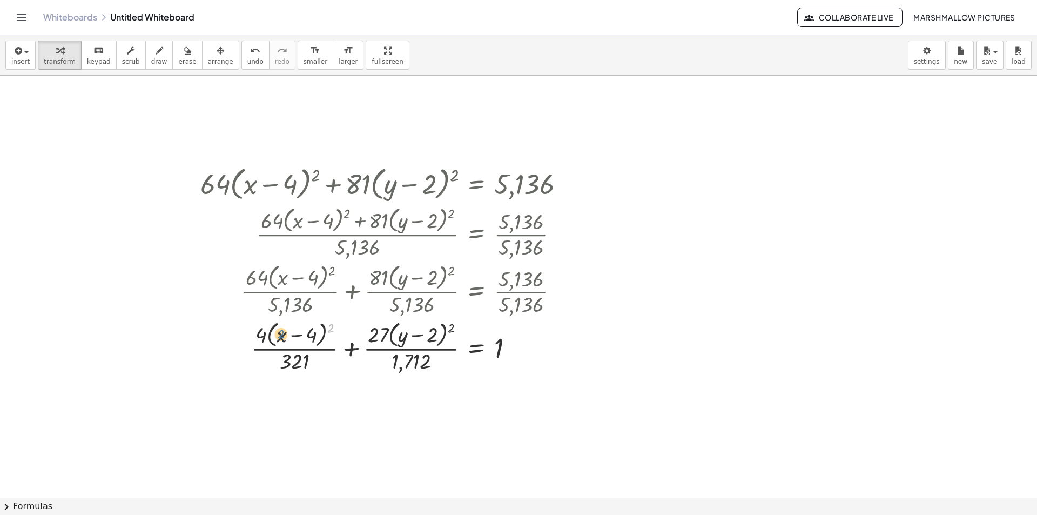
click at [279, 338] on div at bounding box center [387, 346] width 384 height 57
click at [269, 332] on div at bounding box center [387, 346] width 384 height 57
click at [264, 335] on div at bounding box center [387, 346] width 384 height 57
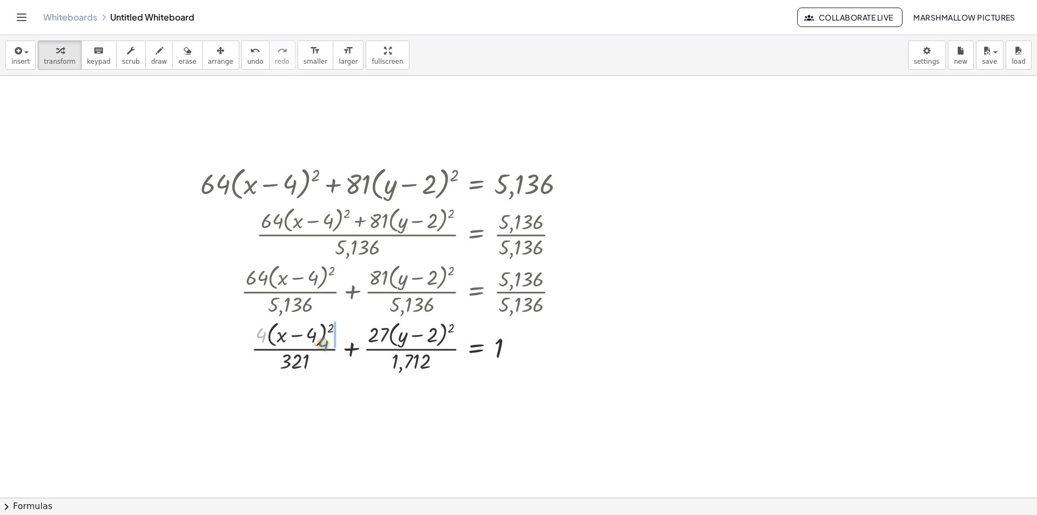
drag, startPoint x: 261, startPoint y: 335, endPoint x: 323, endPoint y: 343, distance: 62.1
click at [323, 343] on div at bounding box center [387, 346] width 384 height 57
drag, startPoint x: 512, startPoint y: 345, endPoint x: 519, endPoint y: 339, distance: 9.6
click at [512, 344] on div at bounding box center [514, 347] width 12 height 12
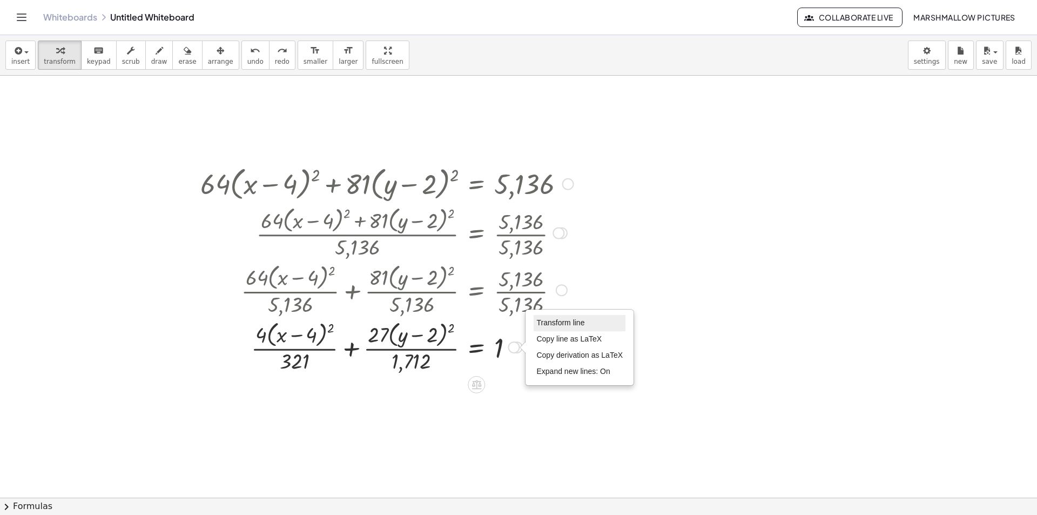
click at [561, 321] on span "Transform line" at bounding box center [561, 322] width 48 height 9
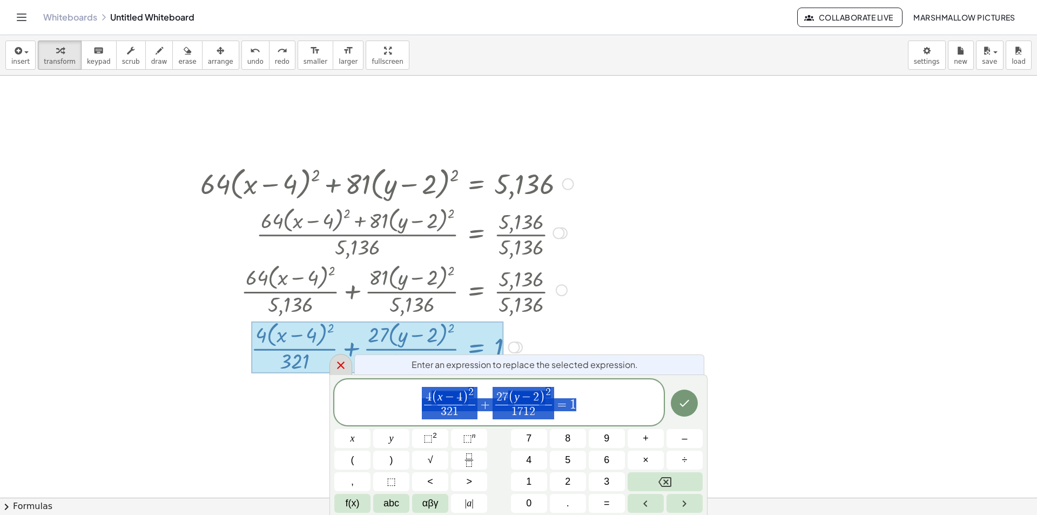
click at [346, 374] on div at bounding box center [341, 364] width 23 height 21
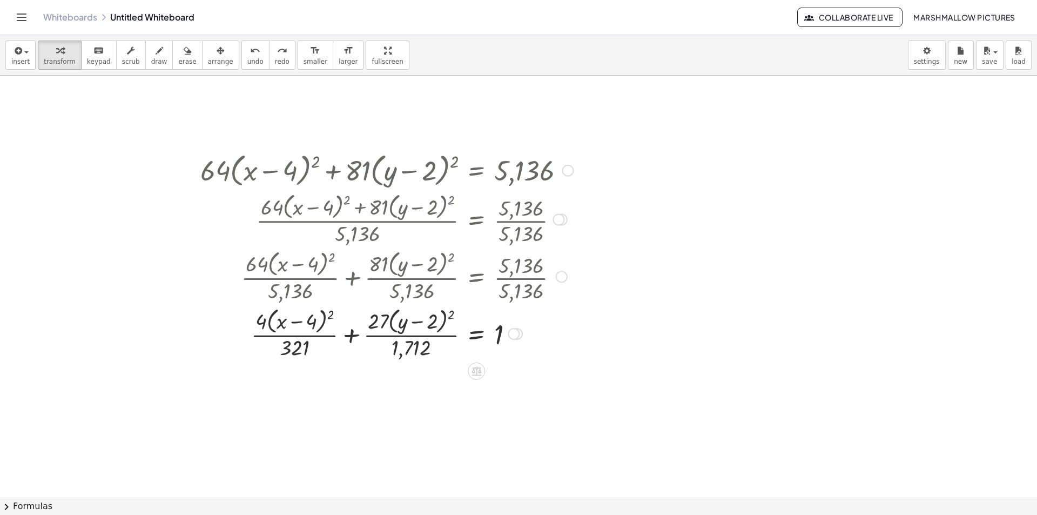
scroll to position [422, 0]
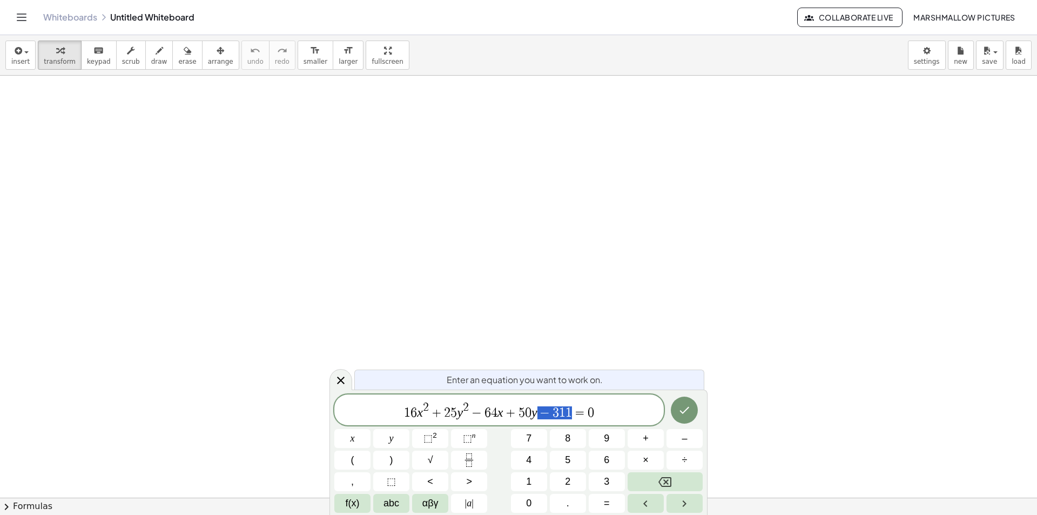
drag, startPoint x: 574, startPoint y: 416, endPoint x: 538, endPoint y: 412, distance: 36.9
click at [538, 412] on span "1 6 x 2 + 2 5 y 2 − 6 4 x + 5 0 y − 3 1 1 = 0" at bounding box center [499, 410] width 330 height 19
drag, startPoint x: 582, startPoint y: 413, endPoint x: 571, endPoint y: 411, distance: 11.5
click at [571, 411] on span "1 6 x 2 + 2 5 y 2 − 6 4 x + 5 0 y = 0" at bounding box center [499, 410] width 330 height 19
click at [685, 410] on icon "Done" at bounding box center [684, 410] width 13 height 13
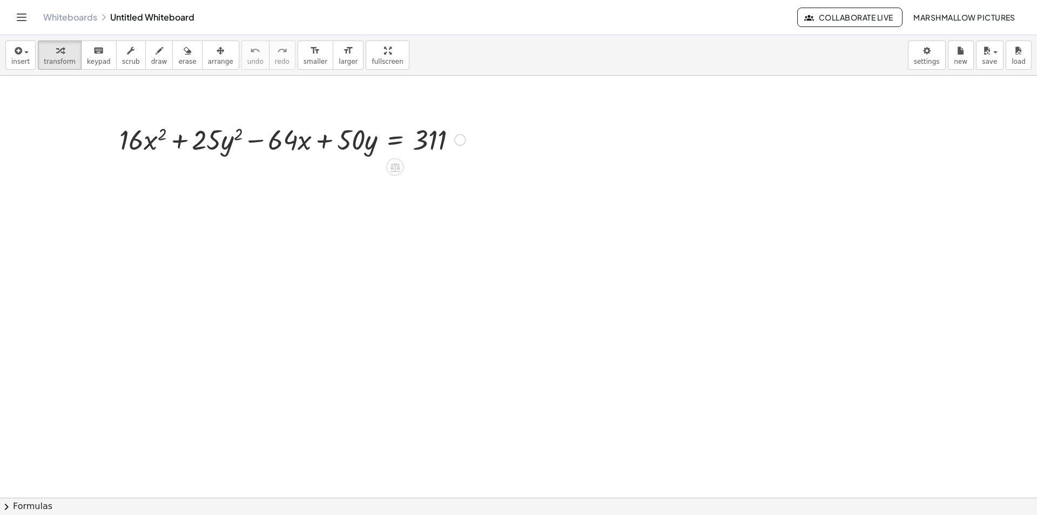
click at [459, 142] on div at bounding box center [460, 140] width 12 height 12
click at [507, 119] on span "Transform line" at bounding box center [507, 123] width 48 height 9
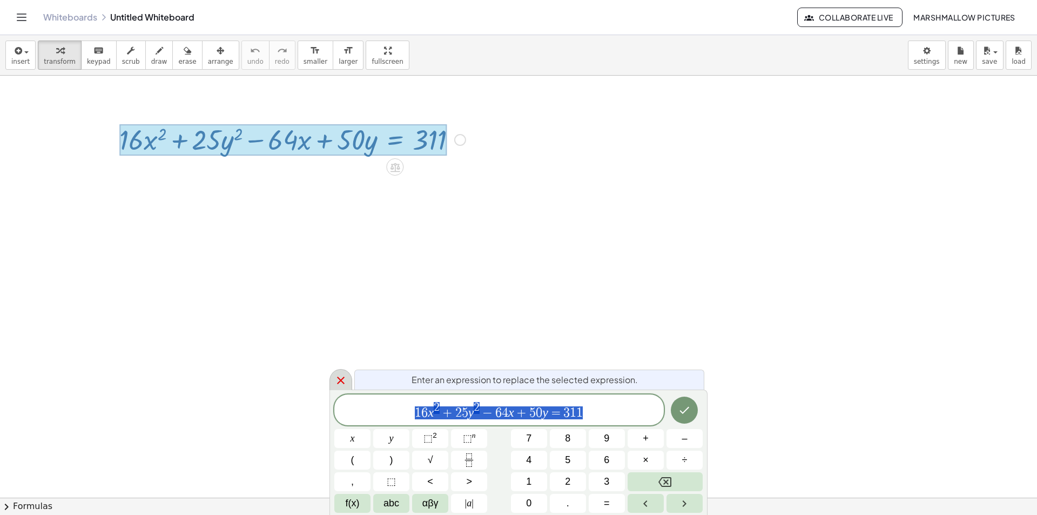
click at [339, 374] on icon at bounding box center [340, 380] width 13 height 13
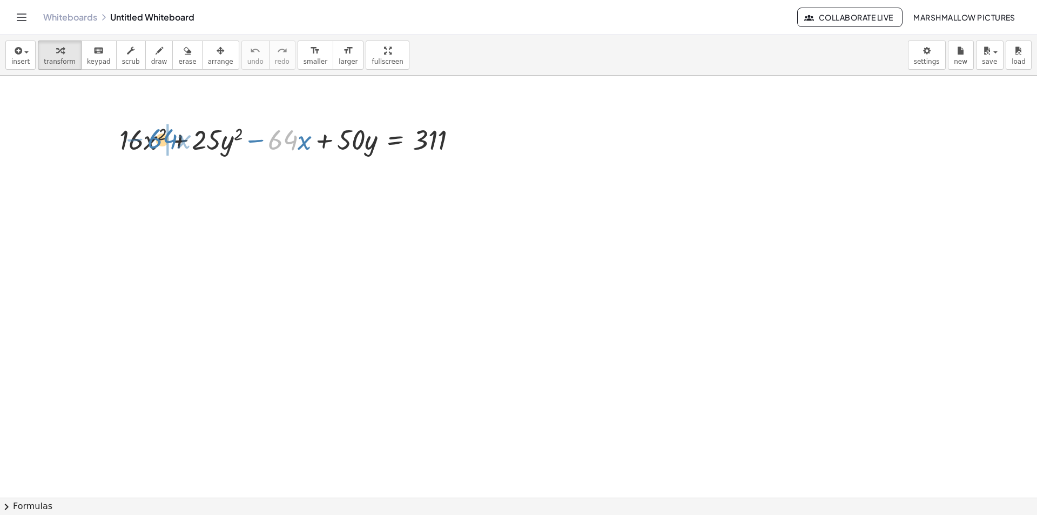
drag, startPoint x: 291, startPoint y: 143, endPoint x: 171, endPoint y: 142, distance: 119.4
click at [171, 142] on div at bounding box center [292, 138] width 357 height 37
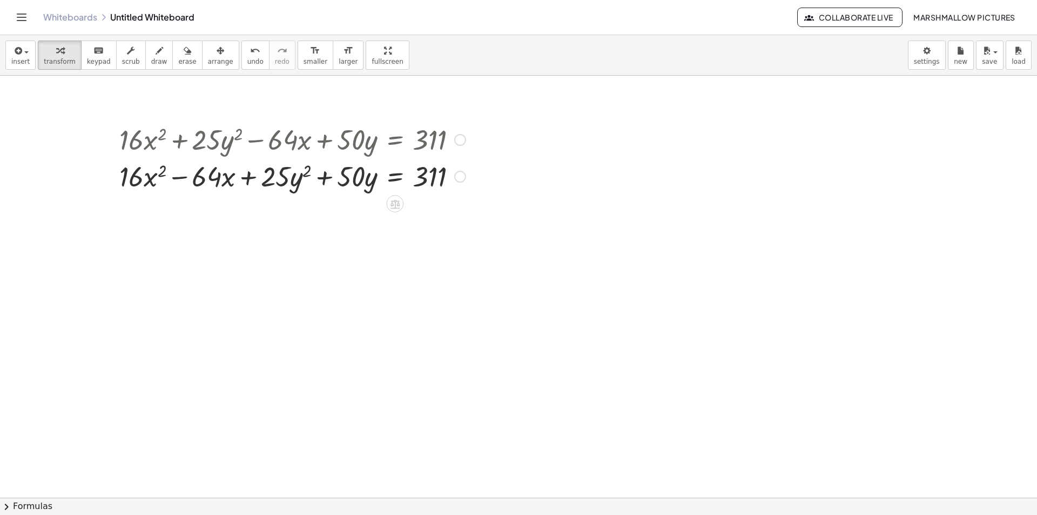
click at [458, 178] on div "Fix a mistake Transform line Copy line as LaTeX Copy derivation as LaTeX Expand…" at bounding box center [460, 177] width 12 height 12
click at [488, 158] on li "Transform line" at bounding box center [526, 152] width 92 height 16
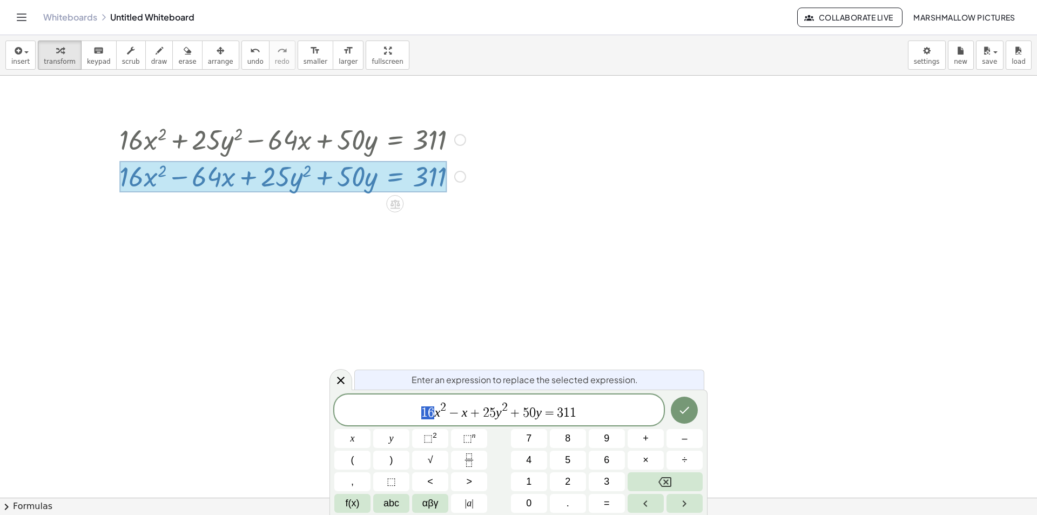
drag, startPoint x: 428, startPoint y: 415, endPoint x: 451, endPoint y: 411, distance: 23.1
click at [464, 411] on var "x" at bounding box center [465, 412] width 6 height 14
click at [432, 416] on var "x" at bounding box center [434, 412] width 6 height 14
drag, startPoint x: 545, startPoint y: 413, endPoint x: 506, endPoint y: 404, distance: 39.3
click at [508, 411] on span "5" at bounding box center [506, 411] width 6 height 13
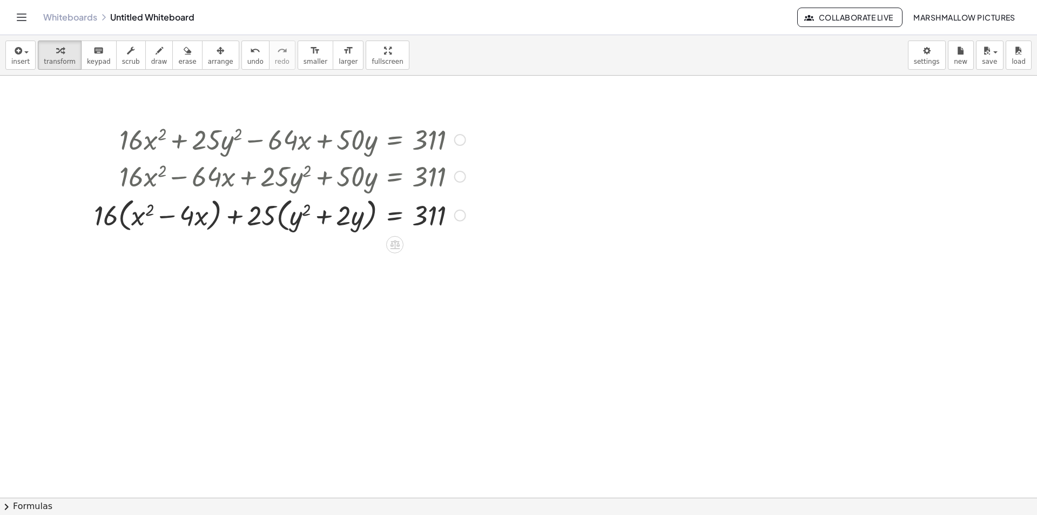
click at [458, 212] on div "Transform line Copy line as LaTeX Copy derivation as LaTeX Expand new lines: On" at bounding box center [460, 216] width 12 height 12
click at [482, 190] on li "Transform line" at bounding box center [526, 191] width 92 height 16
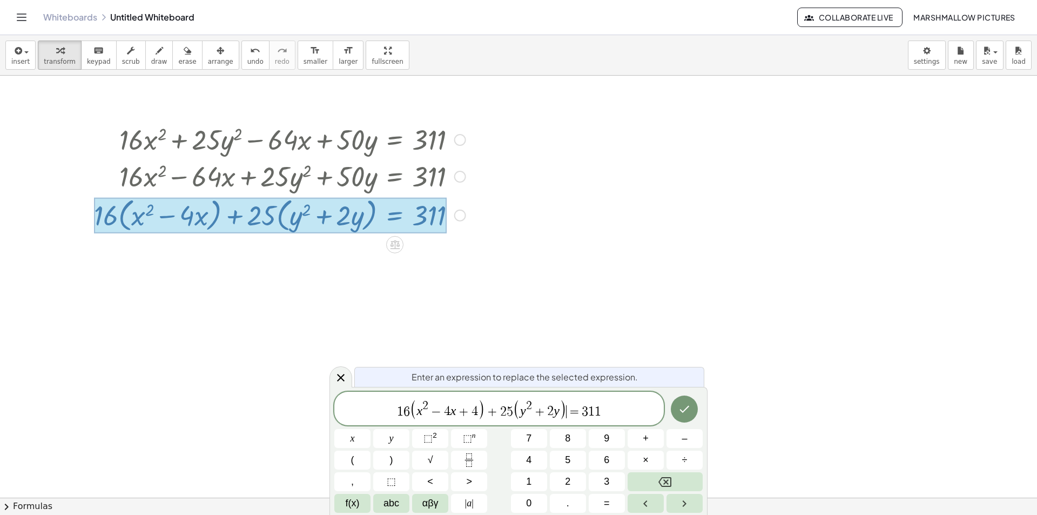
click at [565, 416] on span ")" at bounding box center [564, 409] width 8 height 21
click at [561, 408] on span ")" at bounding box center [564, 409] width 8 height 21
click at [559, 410] on span "y 2 + 2 y" at bounding box center [539, 408] width 39 height 17
click at [627, 398] on span "1 6 ( x 2 − 4 x + 4 ) + 2 5 ( y 2 + 2 y + 1 ) = 3 1 1 ​" at bounding box center [499, 409] width 330 height 22
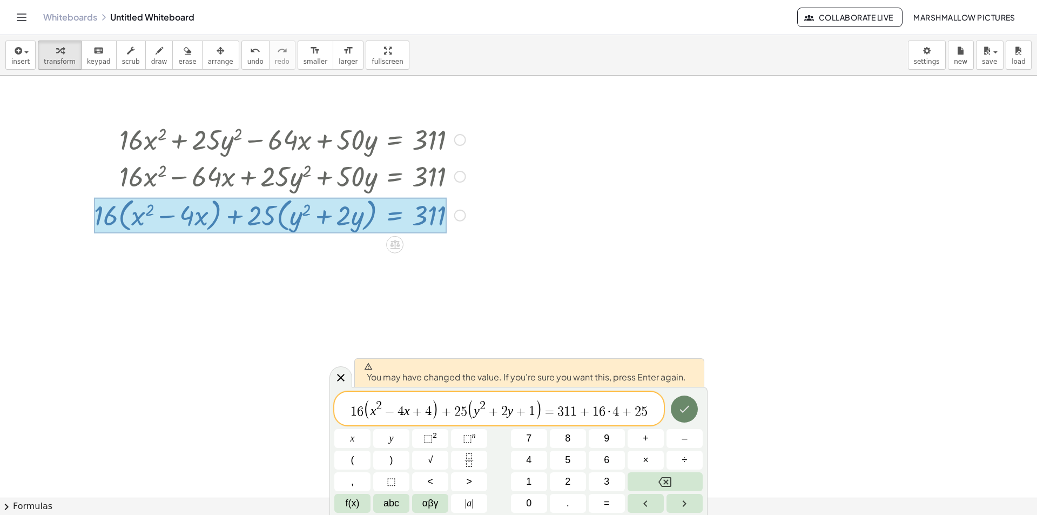
click at [694, 404] on button "Done" at bounding box center [684, 408] width 27 height 27
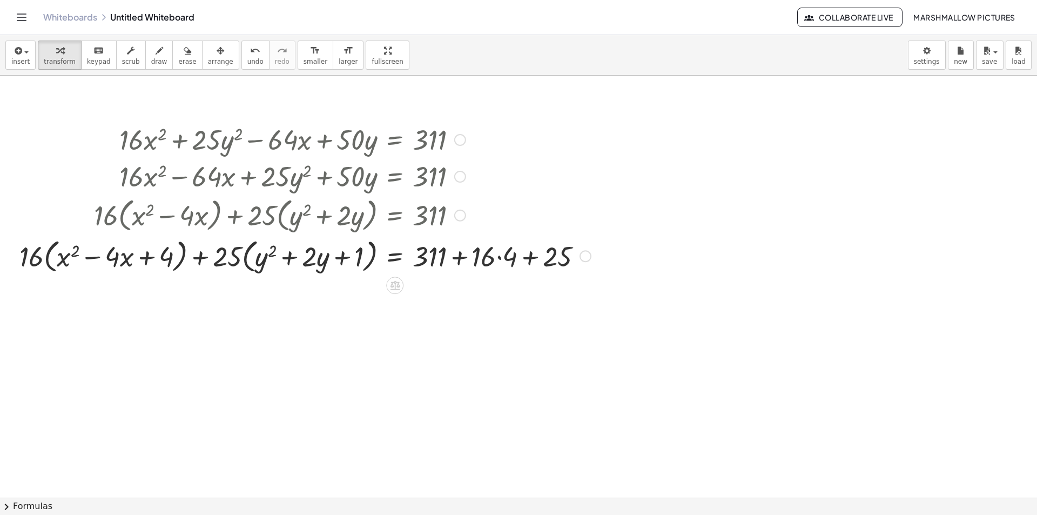
click at [481, 258] on div at bounding box center [305, 255] width 582 height 41
click at [510, 264] on div at bounding box center [305, 255] width 582 height 41
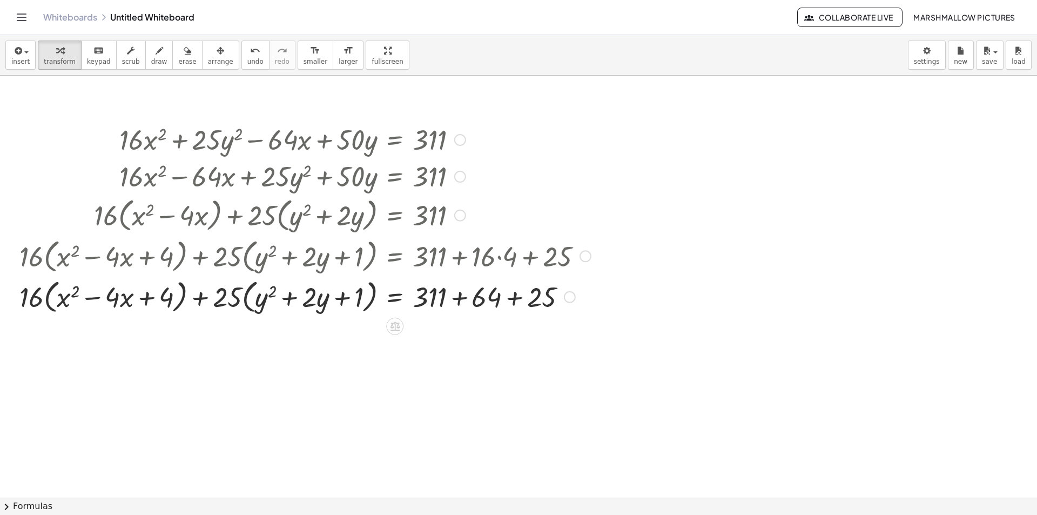
click at [459, 303] on div at bounding box center [305, 296] width 582 height 41
click at [495, 304] on div at bounding box center [305, 296] width 582 height 41
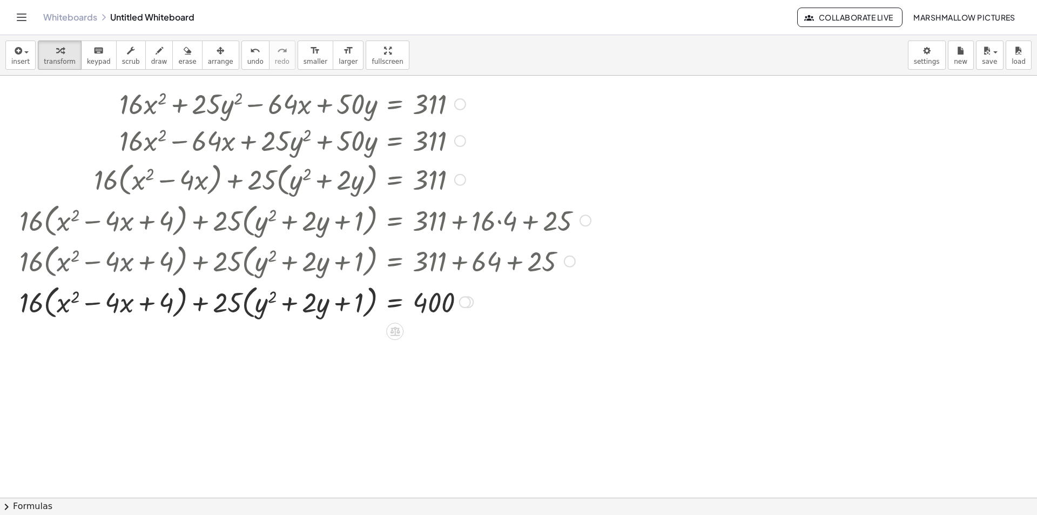
scroll to position [54, 0]
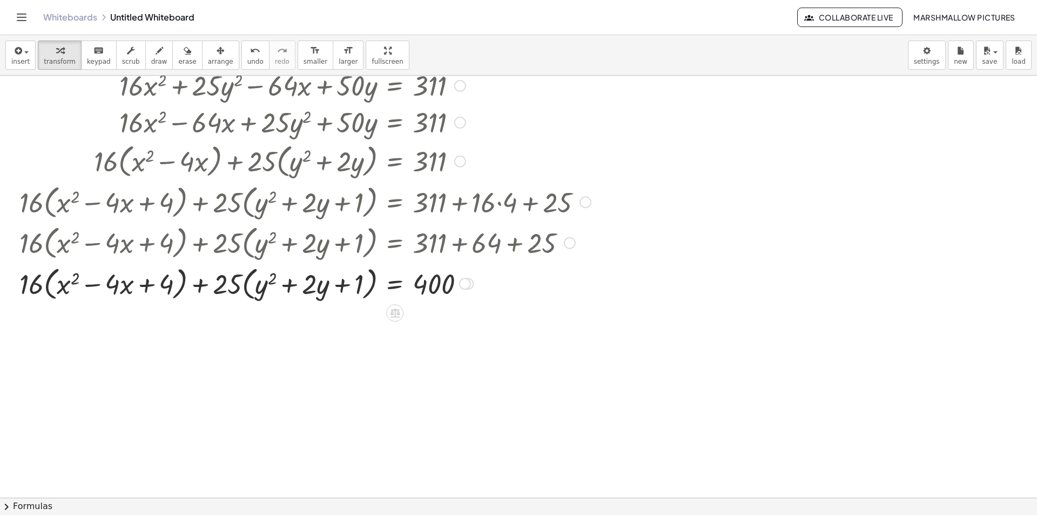
click at [31, 345] on div at bounding box center [518, 479] width 1037 height 914
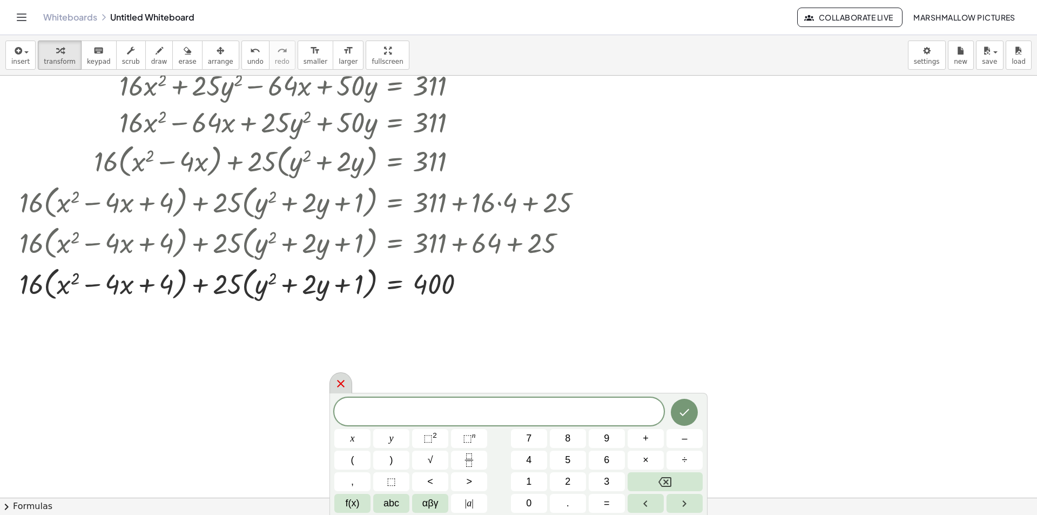
click at [337, 381] on icon at bounding box center [340, 383] width 13 height 13
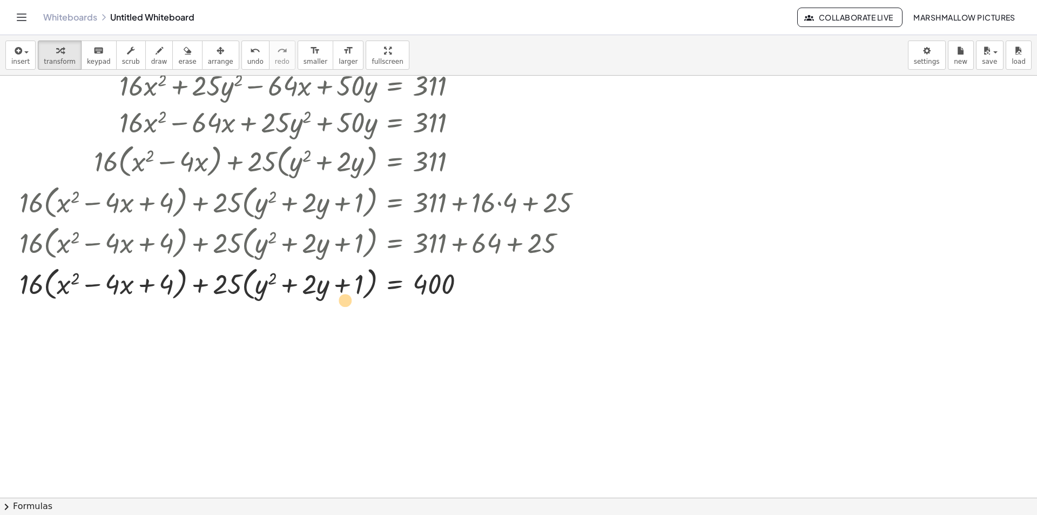
drag, startPoint x: 359, startPoint y: 279, endPoint x: 345, endPoint y: 294, distance: 21.0
click at [345, 294] on div at bounding box center [305, 283] width 582 height 41
click at [48, 360] on div at bounding box center [518, 479] width 1037 height 914
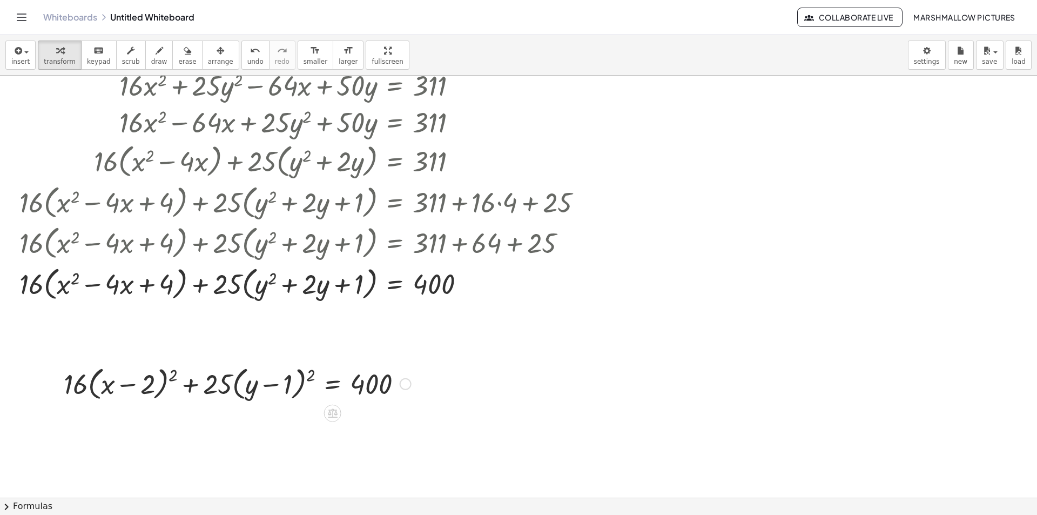
click at [407, 382] on div at bounding box center [406, 384] width 12 height 12
click at [454, 350] on span "Fix a mistake" at bounding box center [450, 351] width 44 height 9
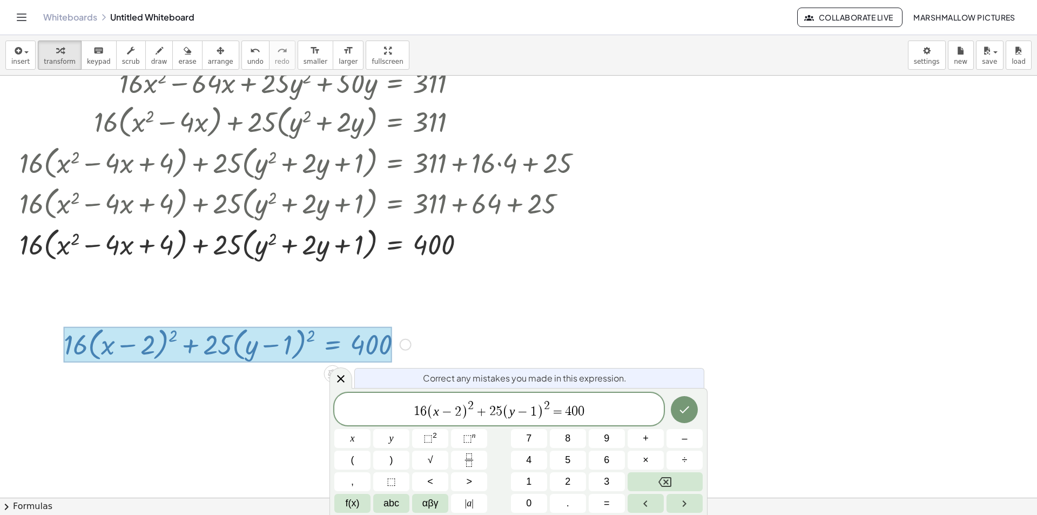
scroll to position [94, 0]
drag, startPoint x: 605, startPoint y: 415, endPoint x: 259, endPoint y: 240, distance: 388.1
click at [197, 404] on body "Graspable Math Activities Whiteboards Classes Account v1.28.5 | Privacy policy …" at bounding box center [518, 257] width 1037 height 515
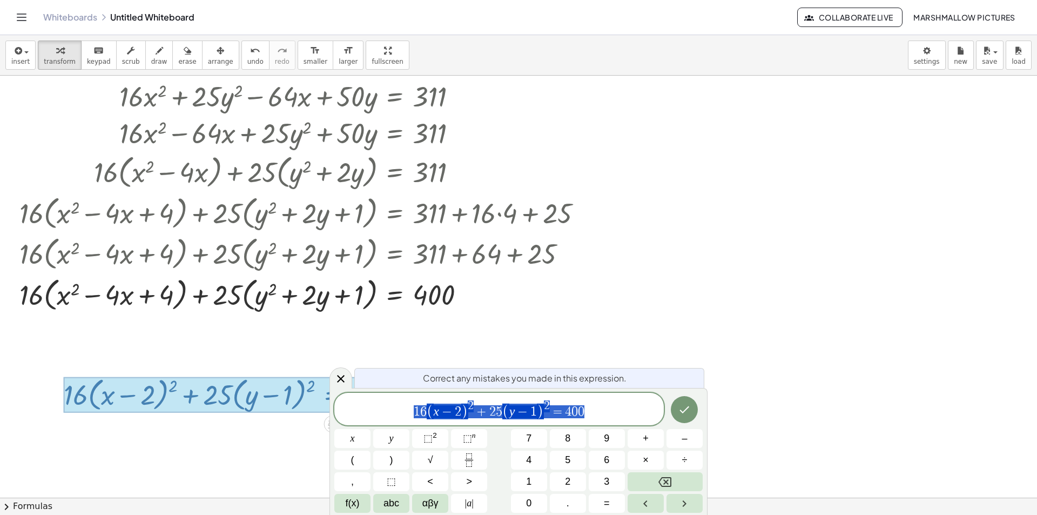
scroll to position [0, 0]
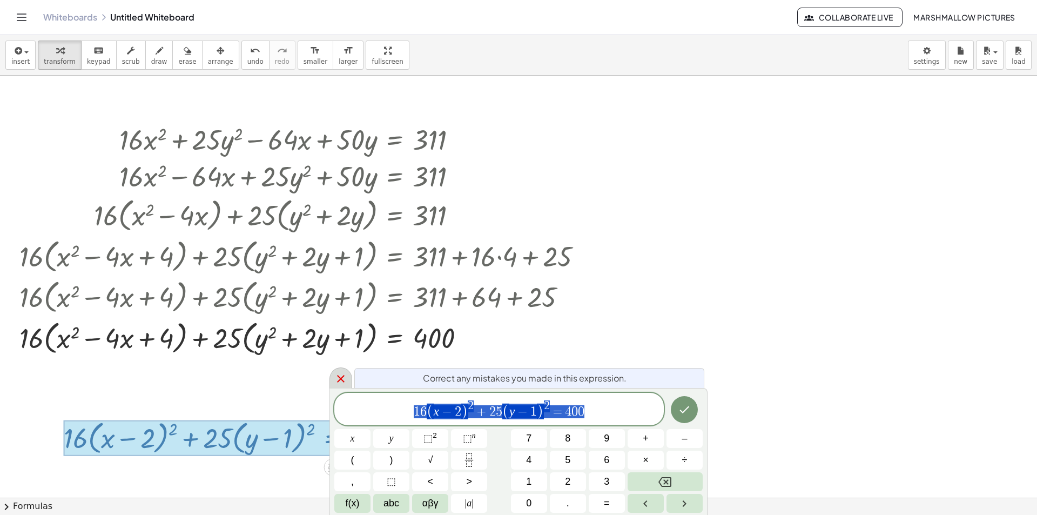
click at [336, 379] on icon at bounding box center [340, 378] width 13 height 13
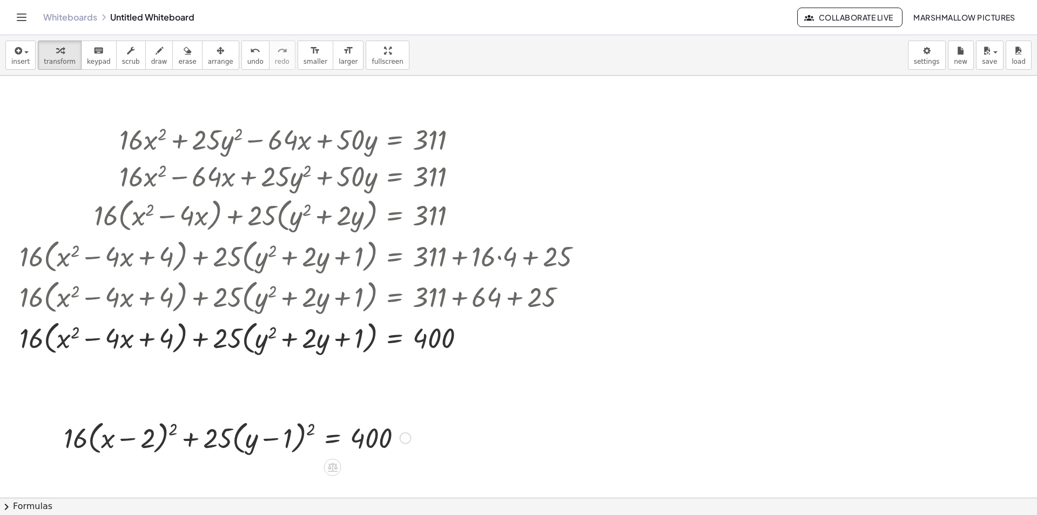
click at [407, 439] on div "Fix a mistake Transform line Copy line as LaTeX Copy derivation as LaTeX Expand…" at bounding box center [406, 438] width 12 height 12
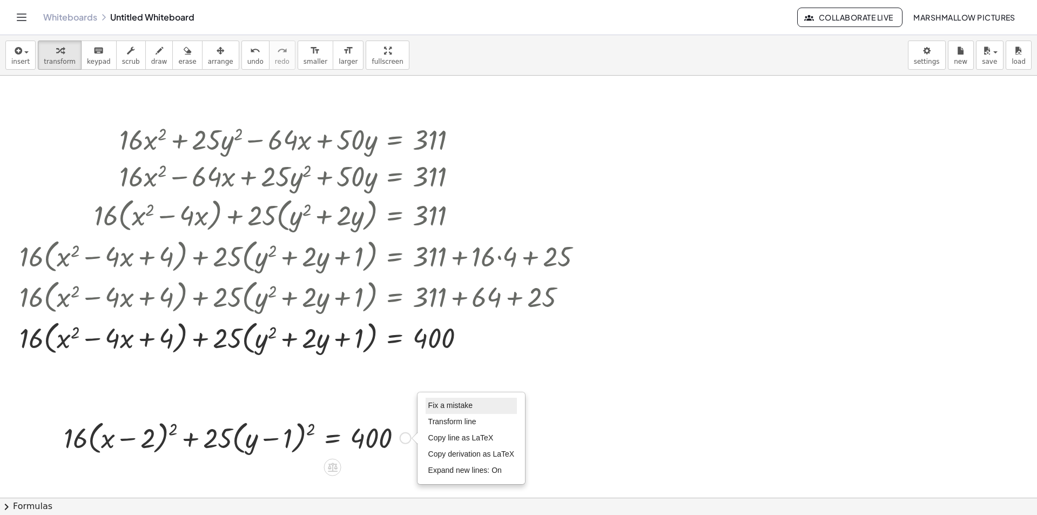
click at [450, 403] on span "Fix a mistake" at bounding box center [450, 405] width 44 height 9
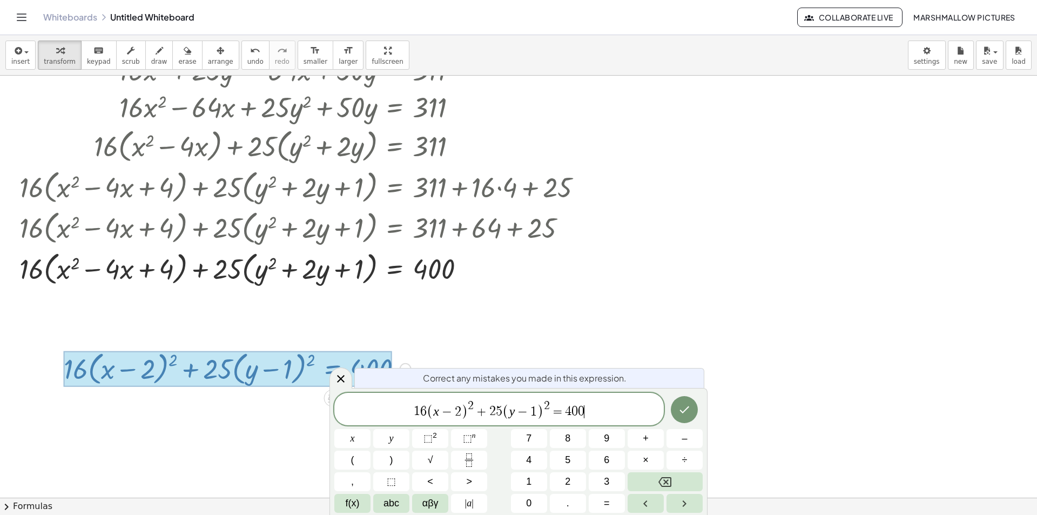
scroll to position [94, 0]
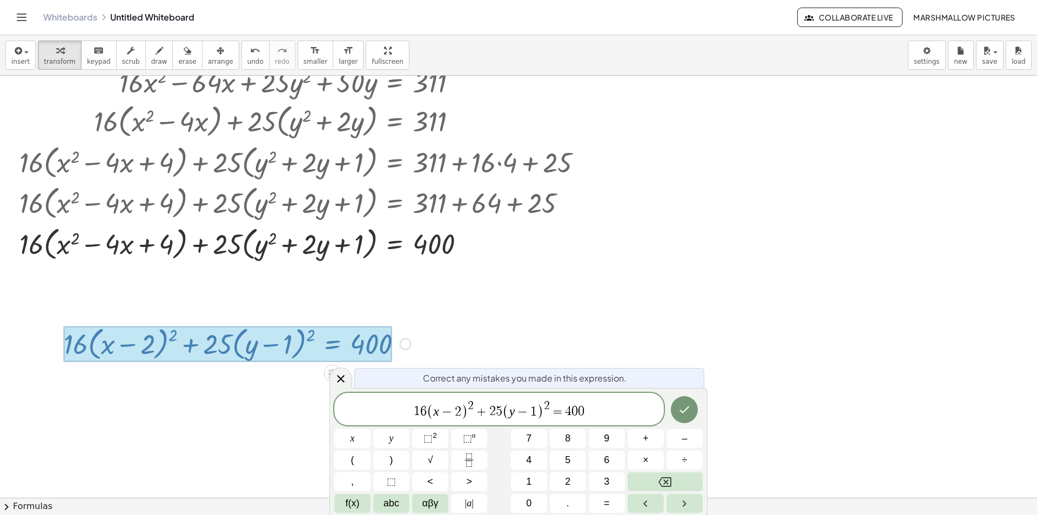
click at [528, 406] on span "−" at bounding box center [523, 411] width 16 height 13
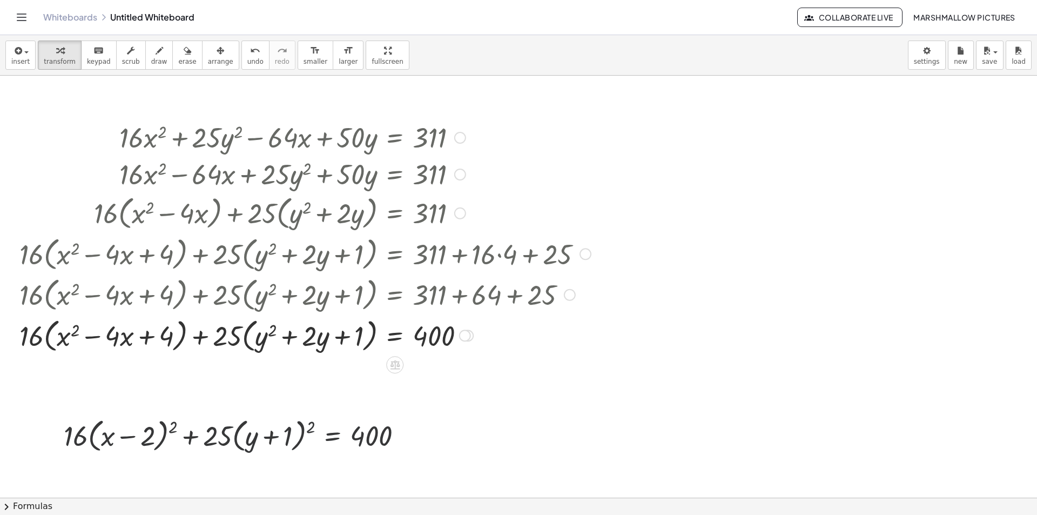
scroll to position [0, 0]
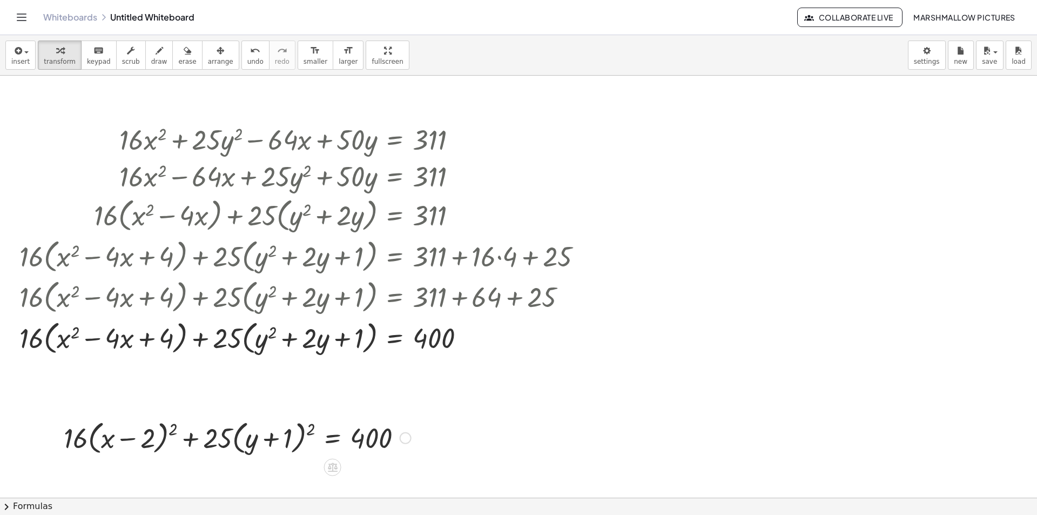
click at [407, 437] on div "Fix a mistake Transform line Copy line as LaTeX Copy derivation as LaTeX Expand…" at bounding box center [406, 438] width 12 height 12
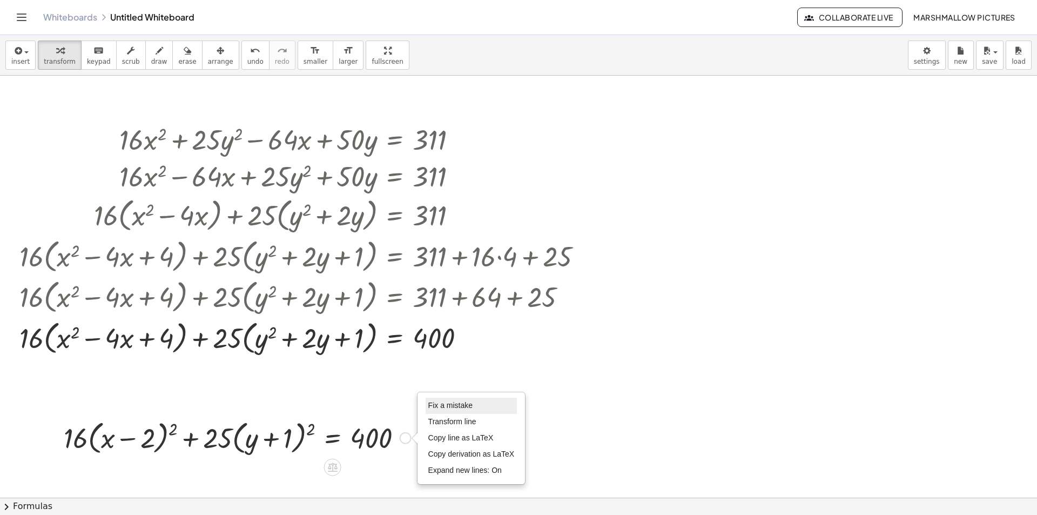
click at [444, 400] on li "Fix a mistake" at bounding box center [472, 406] width 92 height 16
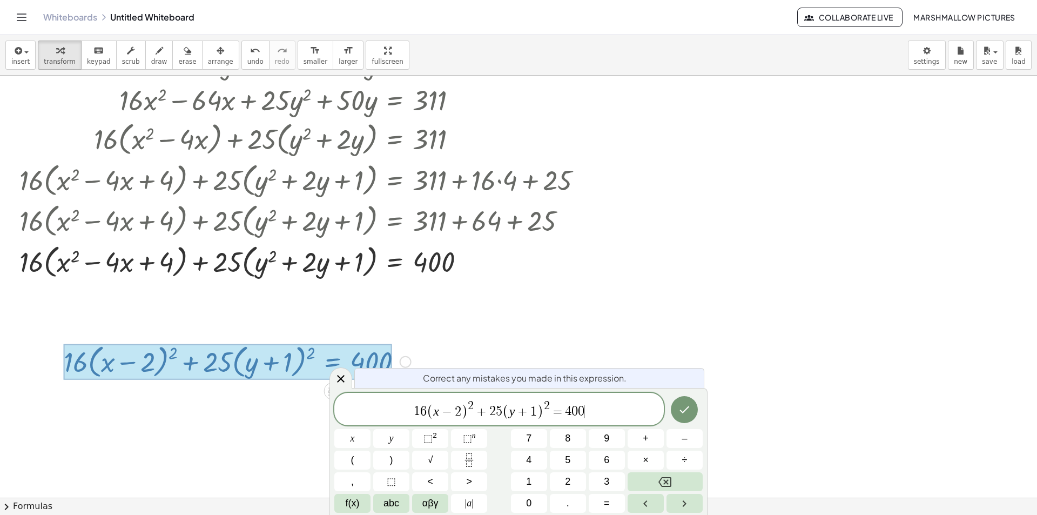
scroll to position [94, 0]
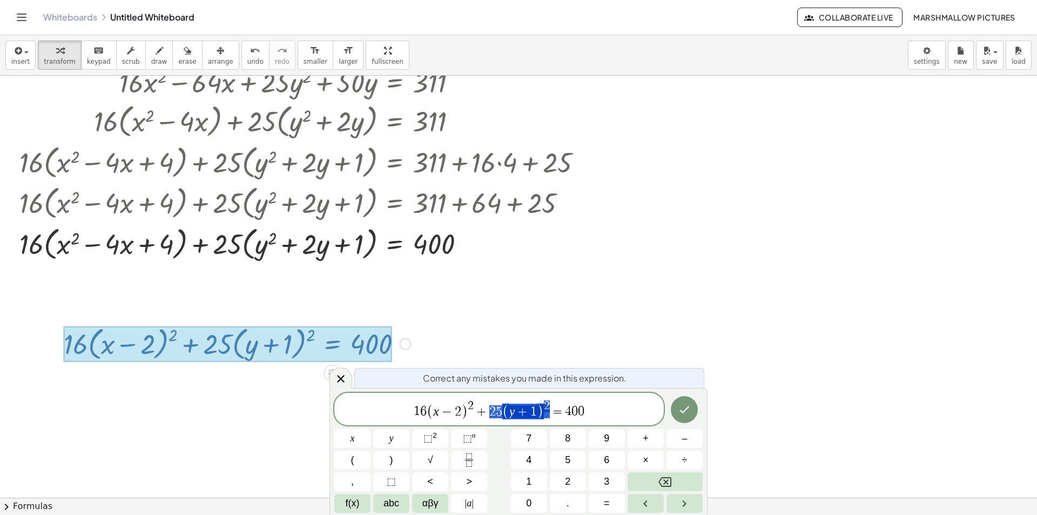
drag, startPoint x: 549, startPoint y: 411, endPoint x: 488, endPoint y: 403, distance: 61.6
click at [488, 403] on span "1 6 ( x − 2 ) 2 + 2 5 ( y + 1 ) 2 = 4 0 0" at bounding box center [499, 409] width 330 height 21
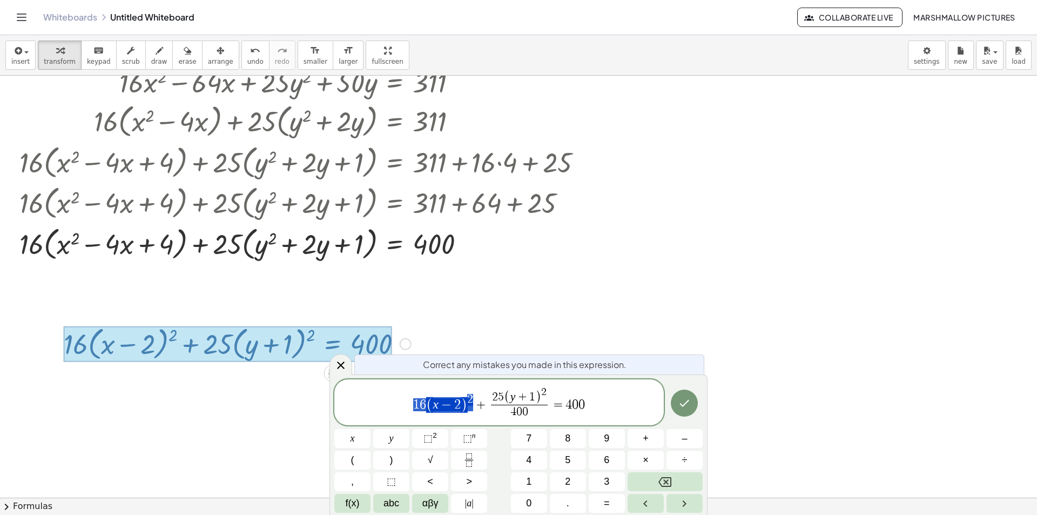
drag, startPoint x: 475, startPoint y: 408, endPoint x: 410, endPoint y: 406, distance: 65.9
click at [410, 406] on span "1 6 ( x − 2 ) 2 + 2 5 ( y + 1 ) 2 4 0 0 ​ = 4 0 0" at bounding box center [499, 403] width 330 height 35
click at [340, 357] on div at bounding box center [341, 364] width 23 height 21
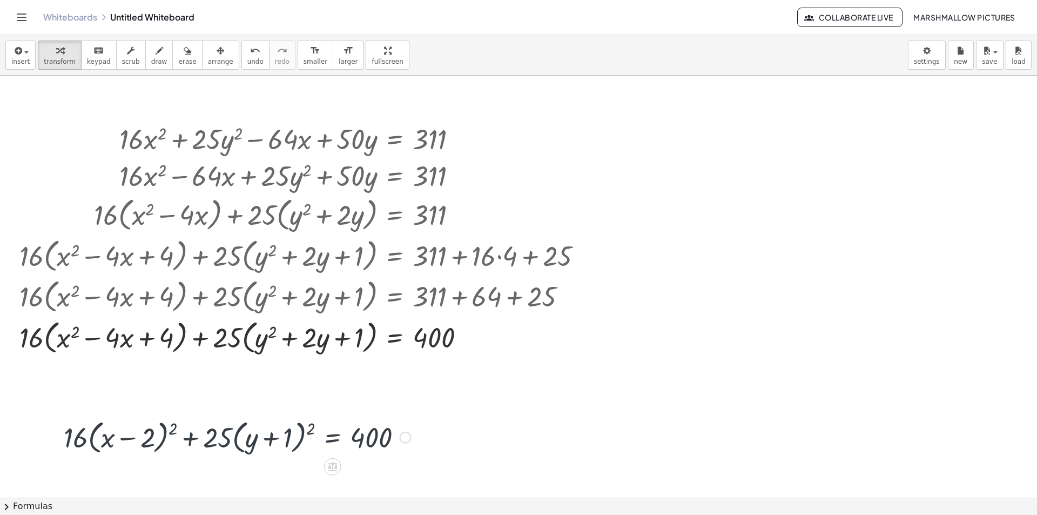
scroll to position [0, 0]
click at [329, 471] on icon at bounding box center [332, 466] width 11 height 11
click at [350, 463] on div "÷" at bounding box center [354, 467] width 17 height 17
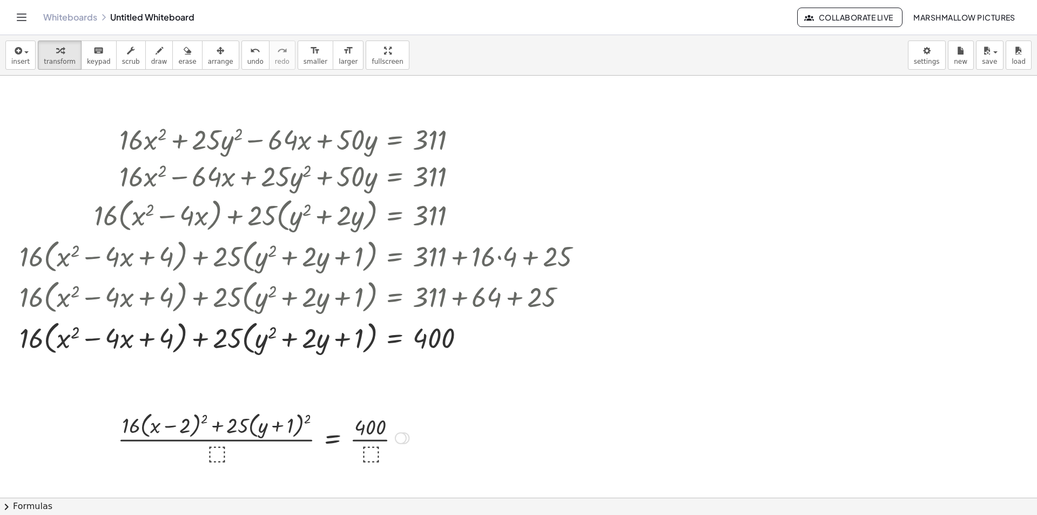
click at [373, 456] on div at bounding box center [263, 436] width 302 height 57
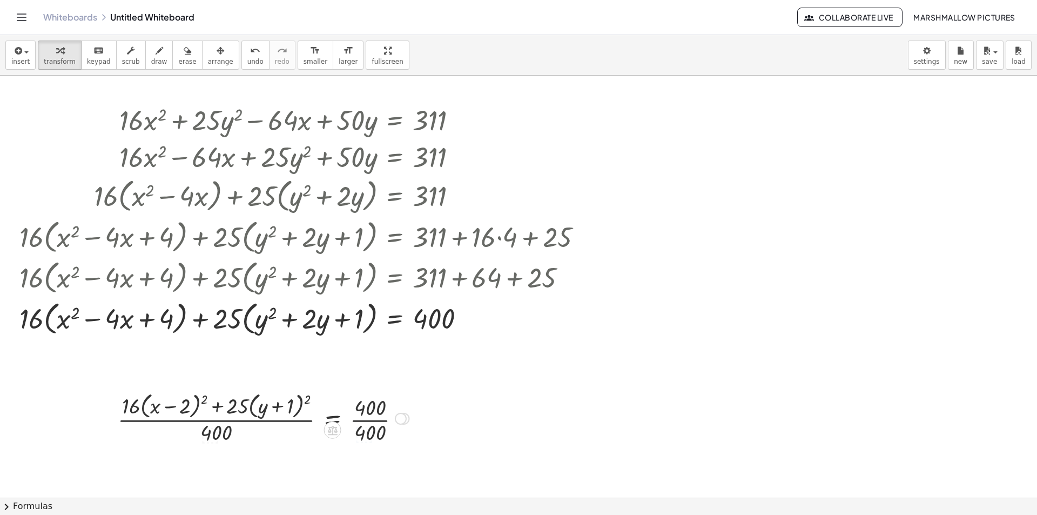
scroll to position [54, 0]
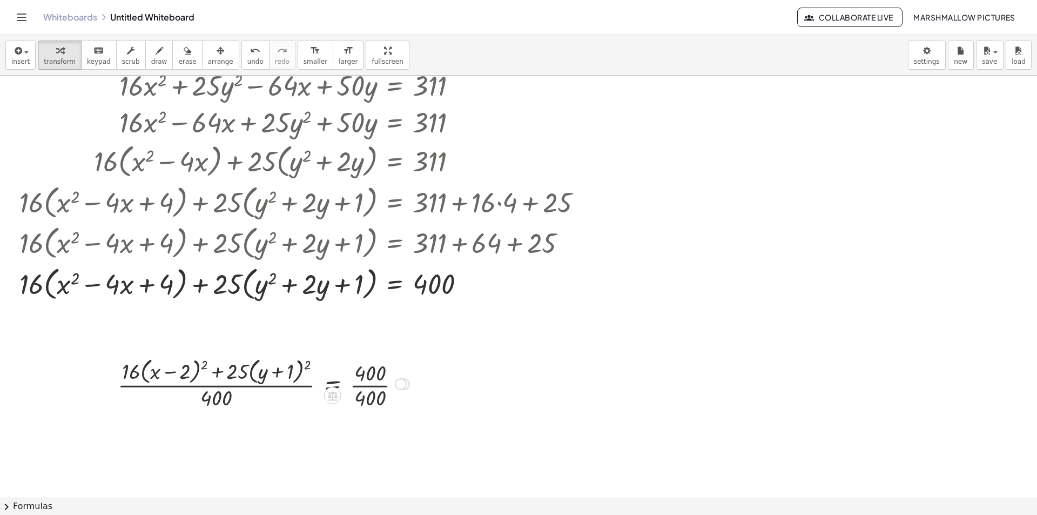
click at [225, 381] on div at bounding box center [263, 382] width 302 height 57
drag, startPoint x: 221, startPoint y: 397, endPoint x: 159, endPoint y: 385, distance: 62.7
click at [374, 386] on div at bounding box center [255, 382] width 317 height 57
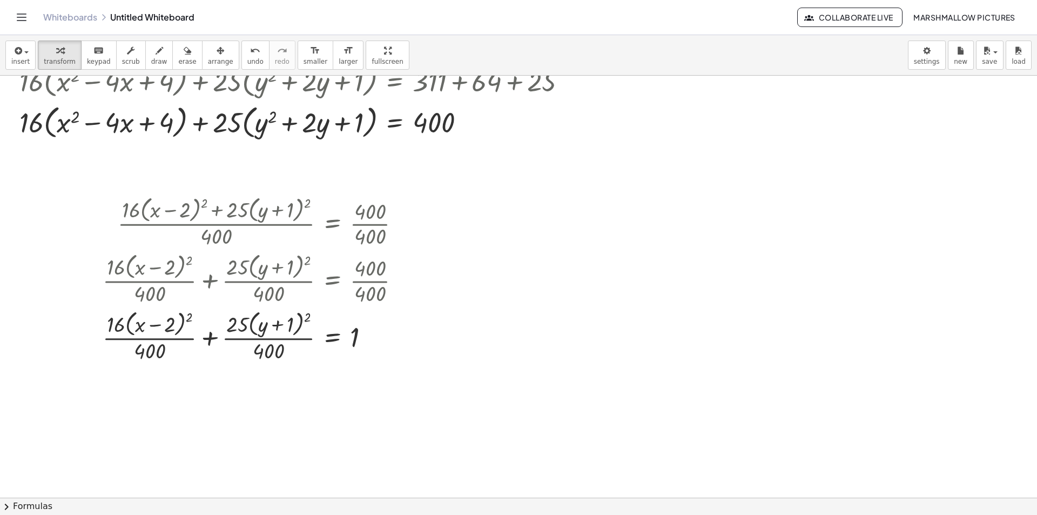
scroll to position [216, 0]
drag, startPoint x: 266, startPoint y: 349, endPoint x: 229, endPoint y: 326, distance: 43.9
drag, startPoint x: 165, startPoint y: 338, endPoint x: 126, endPoint y: 321, distance: 42.1
drag, startPoint x: 179, startPoint y: 345, endPoint x: 142, endPoint y: 324, distance: 43.1
click at [368, 340] on div at bounding box center [370, 336] width 12 height 12
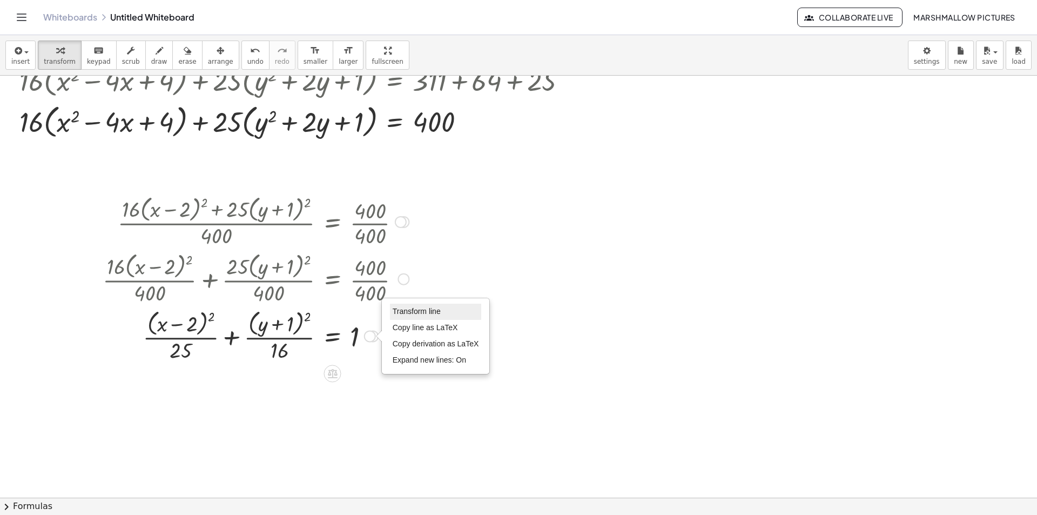
click at [396, 314] on span "Transform line" at bounding box center [417, 311] width 48 height 9
